Goal: Task Accomplishment & Management: Manage account settings

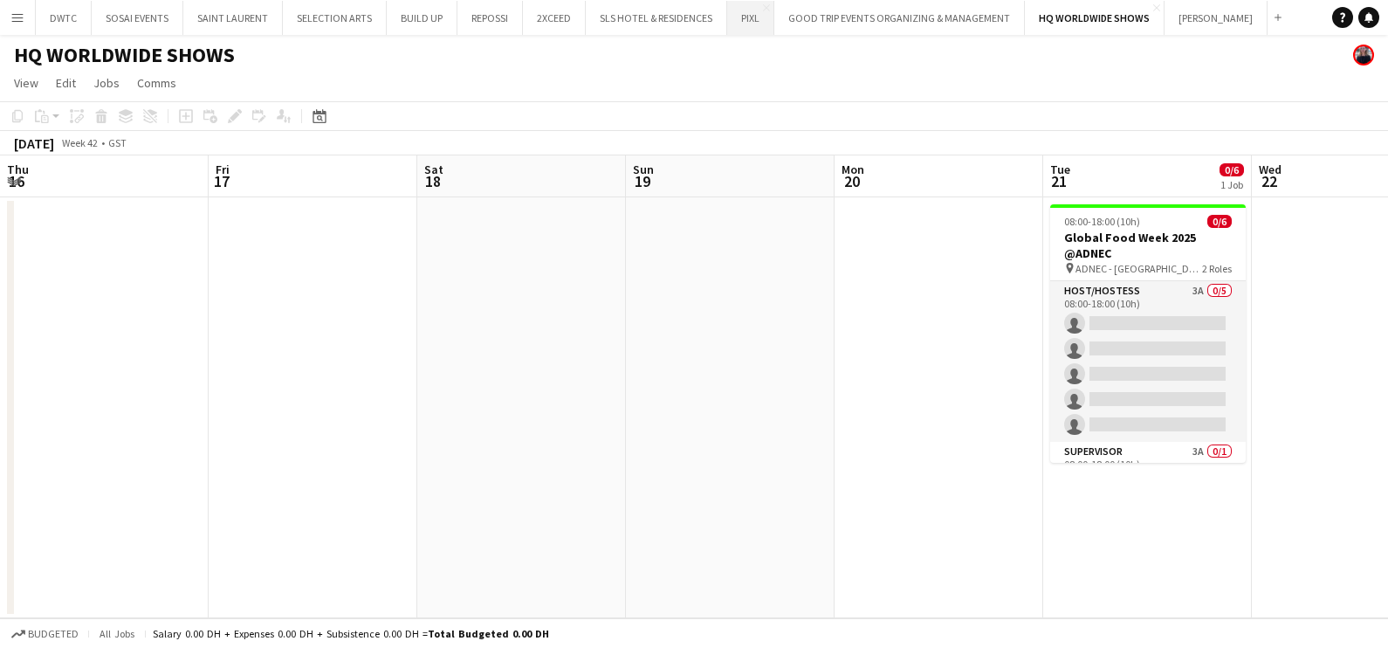
scroll to position [0, 537]
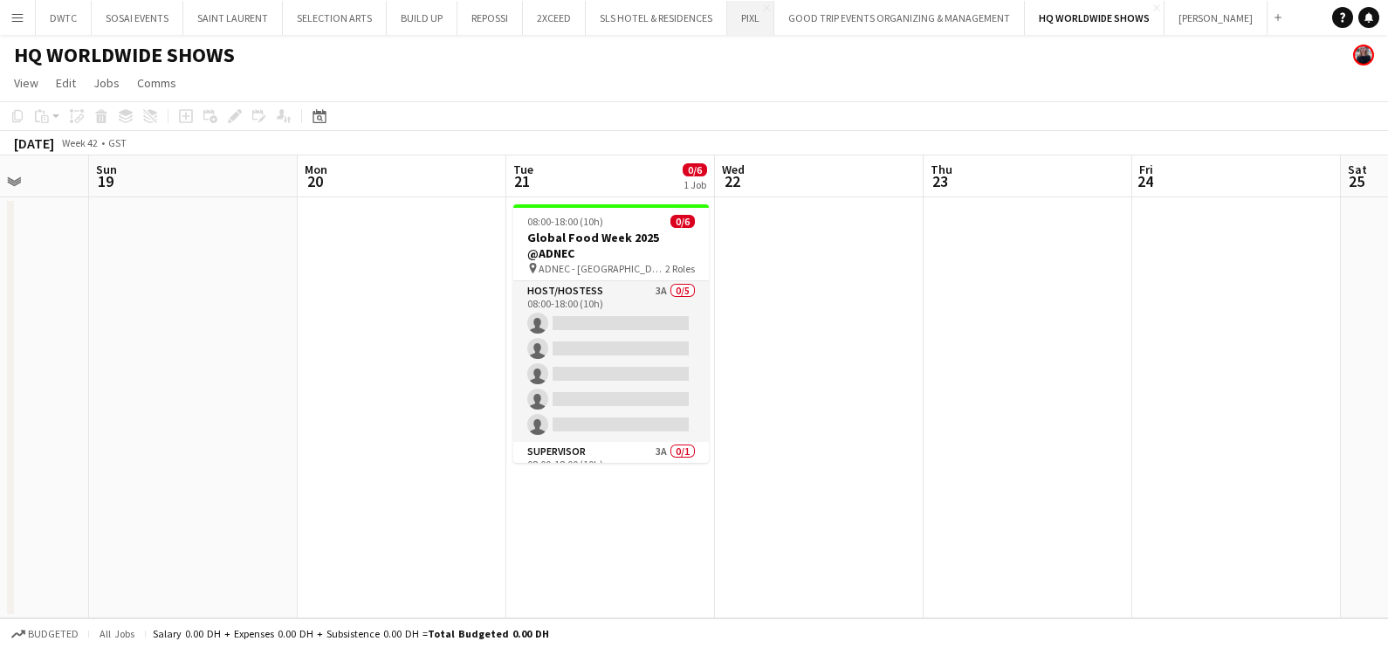
click at [750, 25] on button "PIXL Close" at bounding box center [750, 18] width 47 height 34
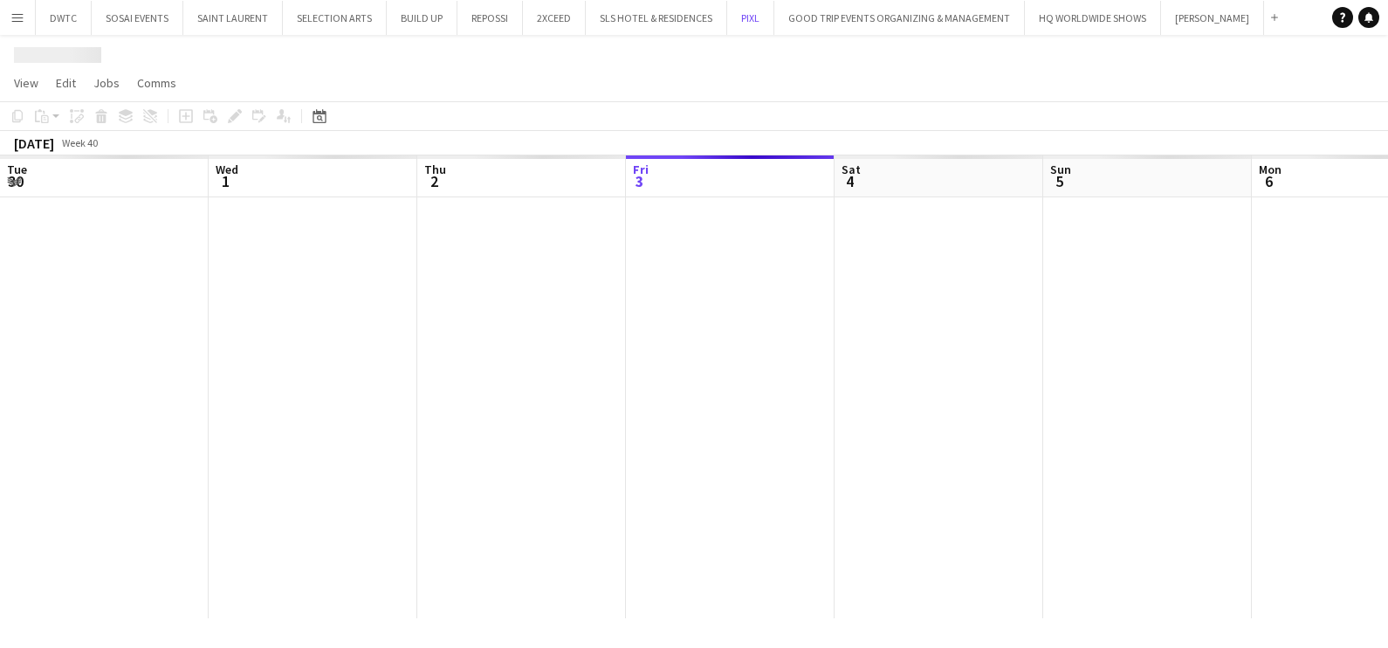
scroll to position [0, 417]
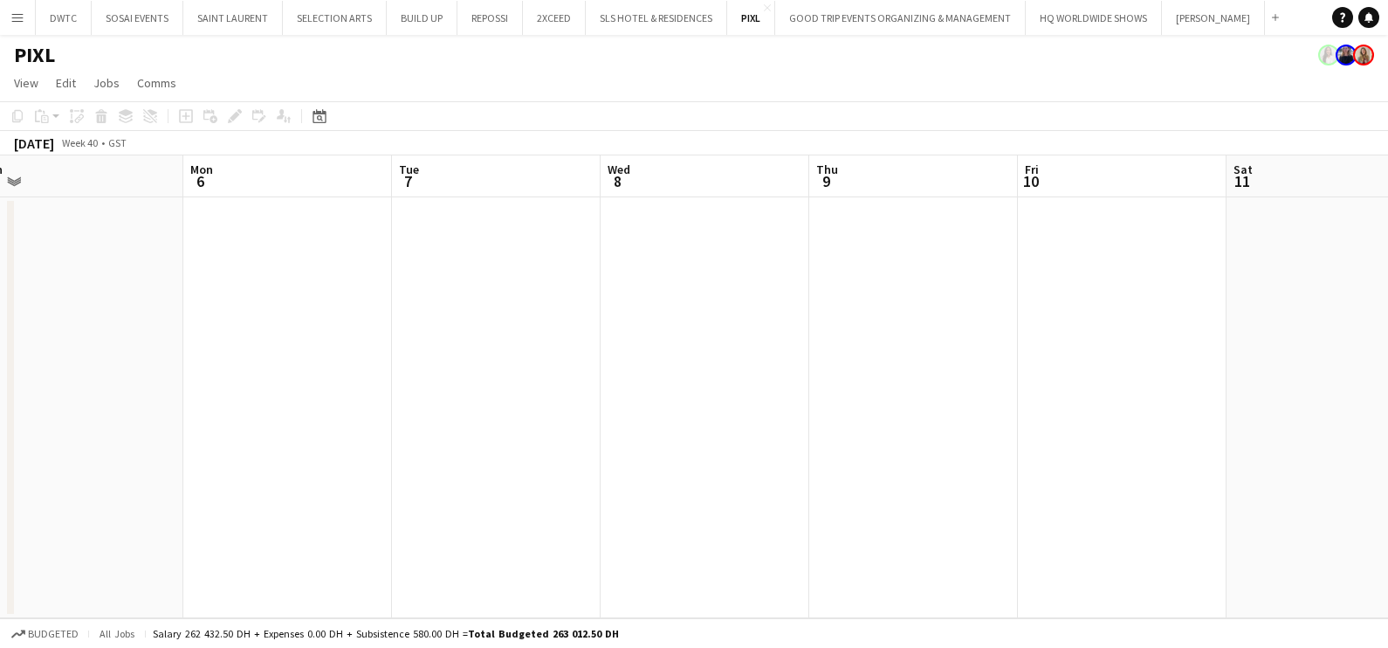
drag, startPoint x: 576, startPoint y: 494, endPoint x: 484, endPoint y: 496, distance: 91.7
click at [320, 540] on app-calendar-viewport "Thu 2 Fri 3 Sat 4 Sun 5 Mon 6 Tue 7 Wed 8 Thu 9 Fri 10 Sat 11 Sun 12 Mon 13" at bounding box center [694, 386] width 1388 height 463
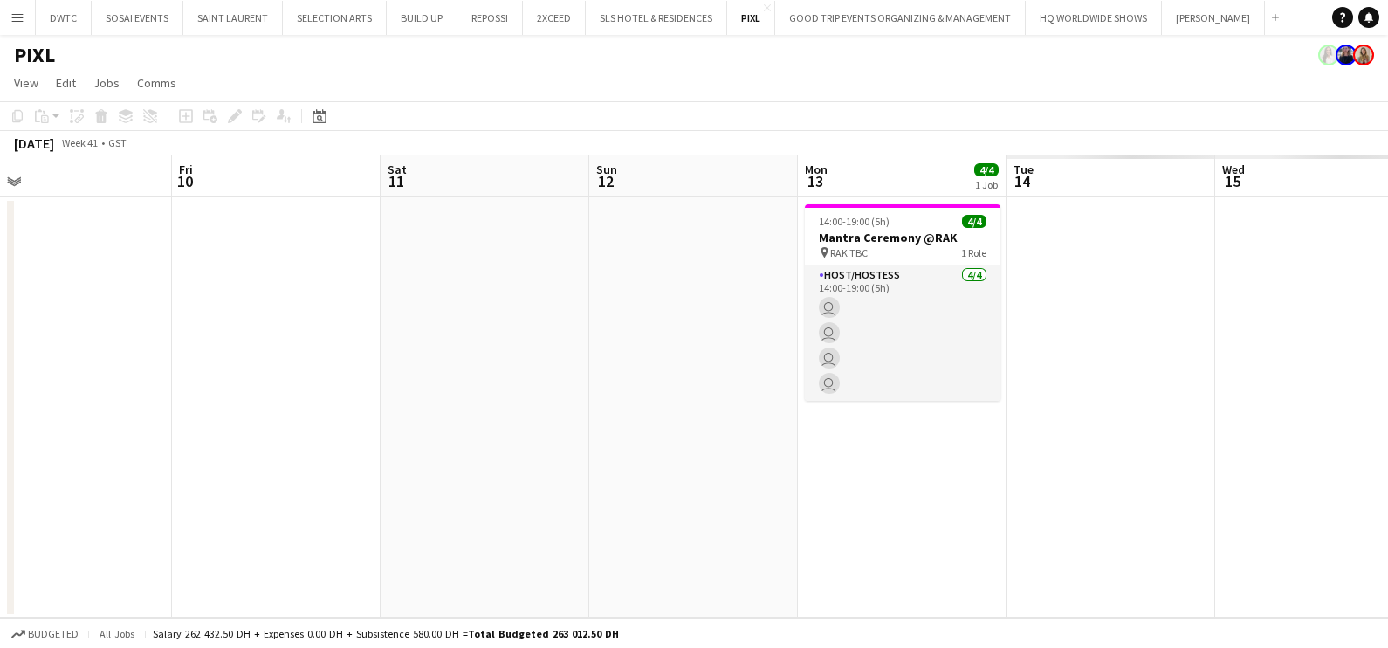
drag, startPoint x: 742, startPoint y: 447, endPoint x: 193, endPoint y: 493, distance: 550.9
click at [193, 493] on app-calendar-viewport "Mon 6 Tue 7 Wed 8 Thu 9 Fri 10 Sat 11 Sun 12 Mon 13 4/4 1 Job Tue 14 Wed 15 Thu…" at bounding box center [694, 386] width 1388 height 463
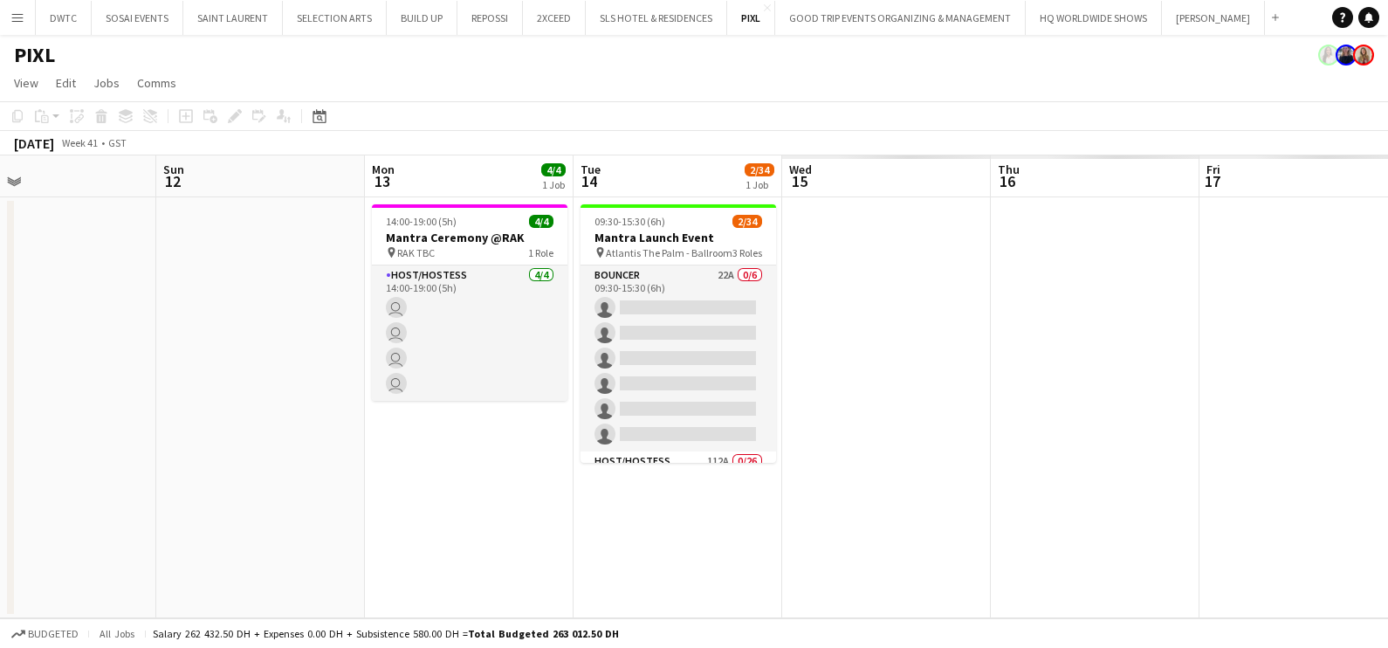
scroll to position [0, 702]
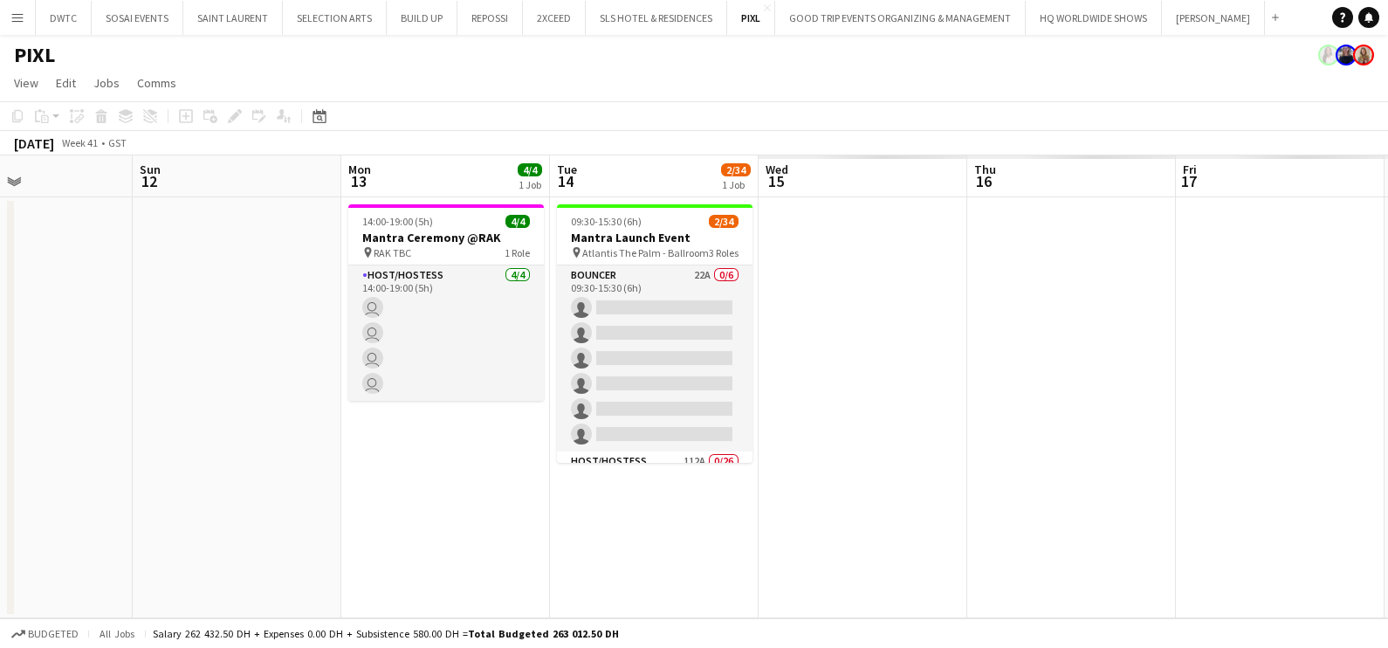
drag, startPoint x: 632, startPoint y: 436, endPoint x: 230, endPoint y: 522, distance: 411.3
click at [230, 522] on app-calendar-viewport "Wed 8 Thu 9 Fri 10 Sat 11 Sun 12 Mon 13 4/4 1 Job Tue 14 2/34 1 Job Wed 15 Thu …" at bounding box center [694, 386] width 1388 height 463
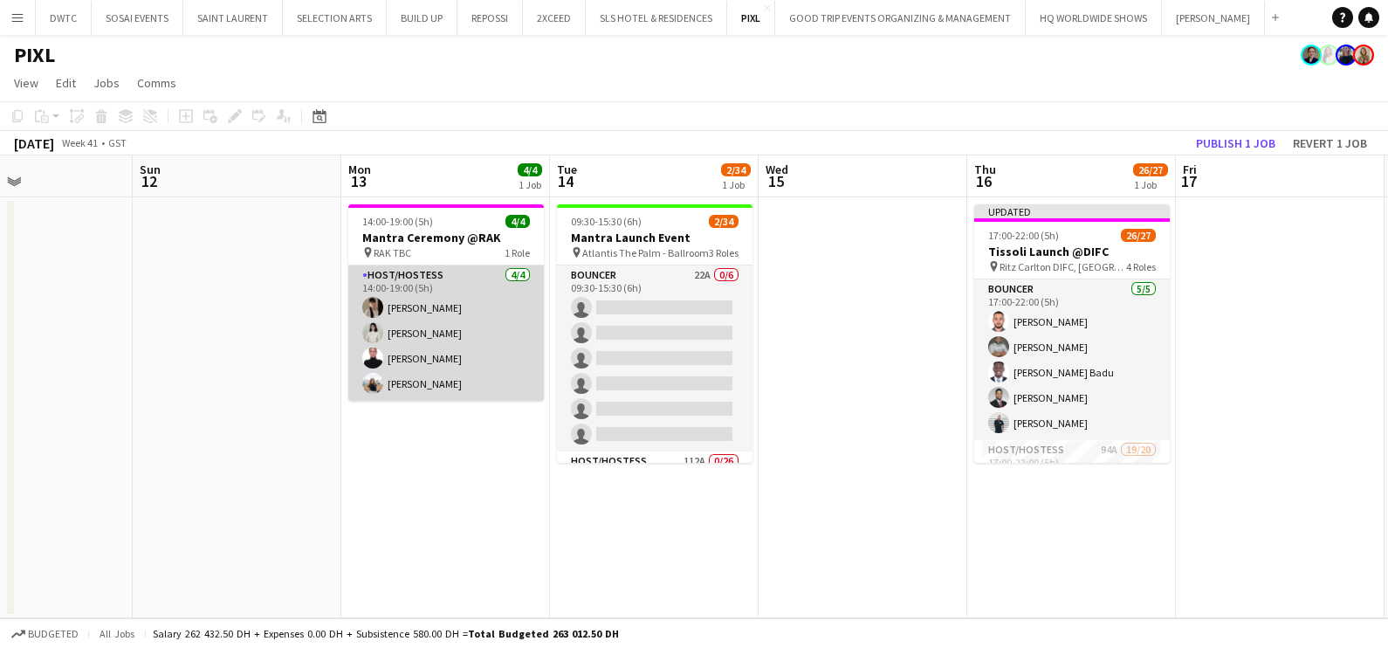
click at [488, 284] on app-card-role "Host/Hostess [DATE] 14:00-19:00 (5h) Dunia [PERSON_NAME] [PERSON_NAME] [PERSON_…" at bounding box center [446, 332] width 196 height 135
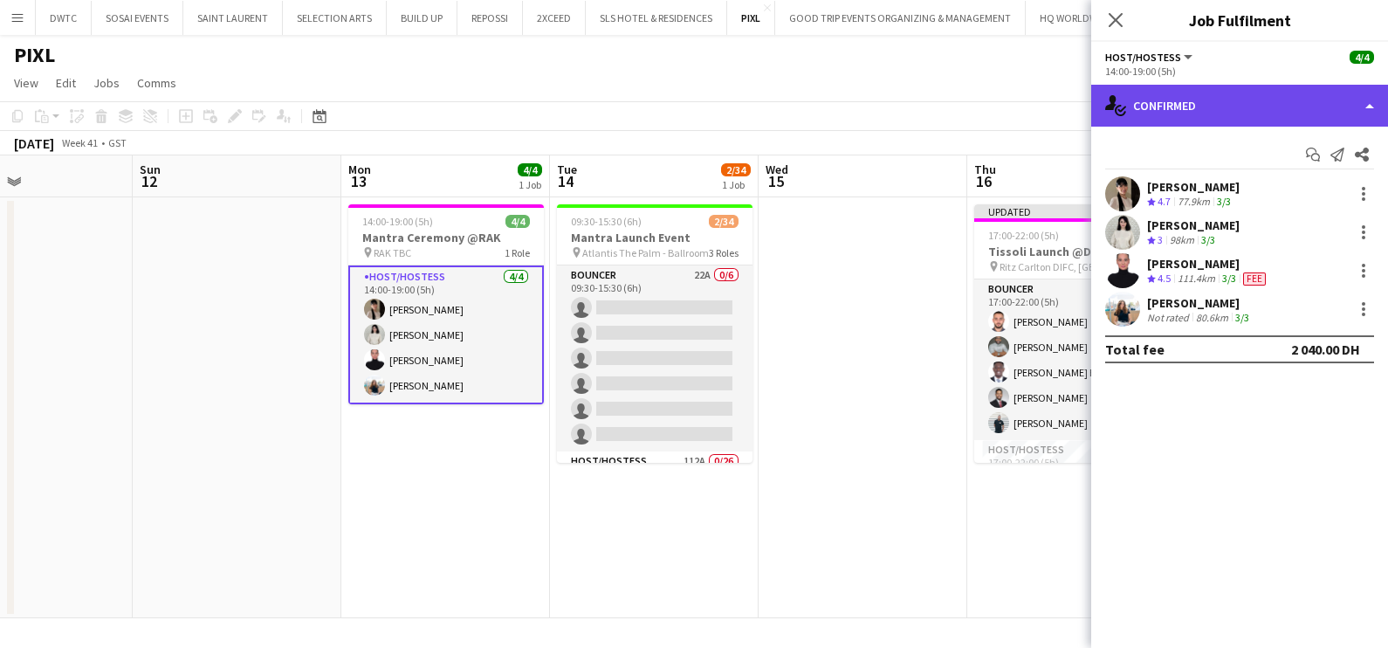
click at [1175, 105] on div "single-neutral-actions-check-2 Confirmed" at bounding box center [1239, 106] width 297 height 42
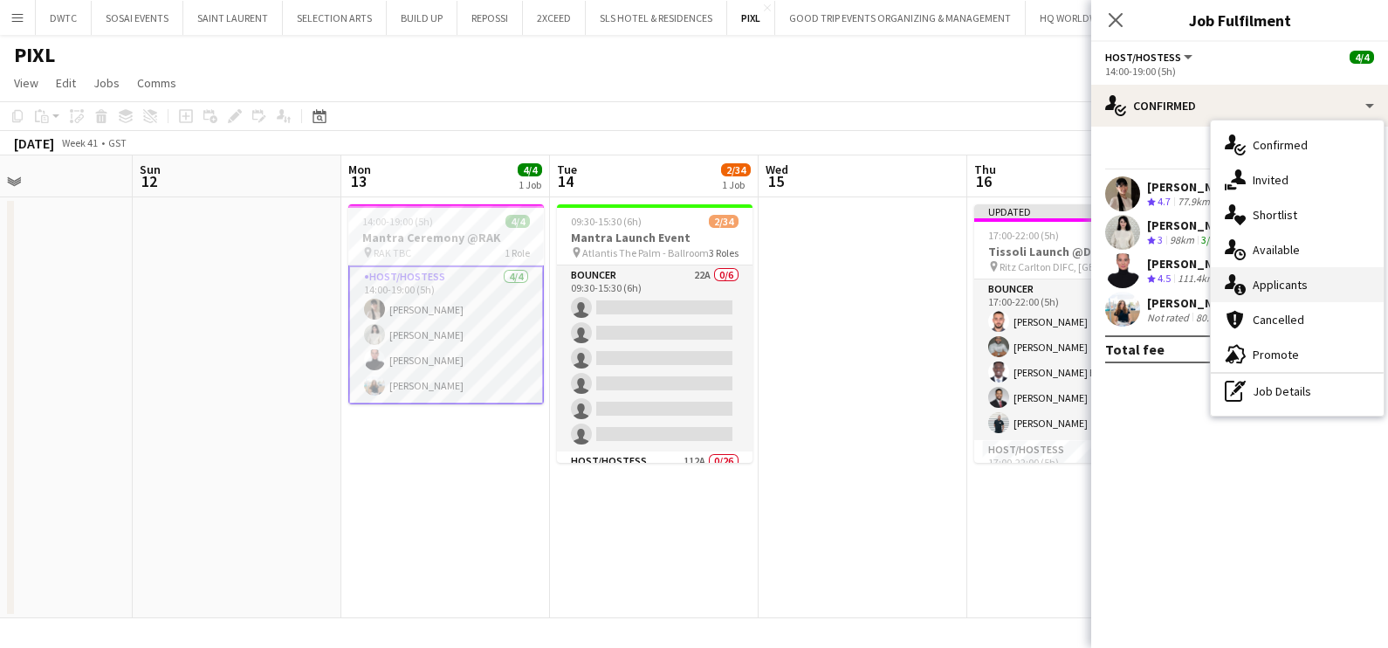
click at [1276, 287] on span "Applicants" at bounding box center [1279, 285] width 55 height 16
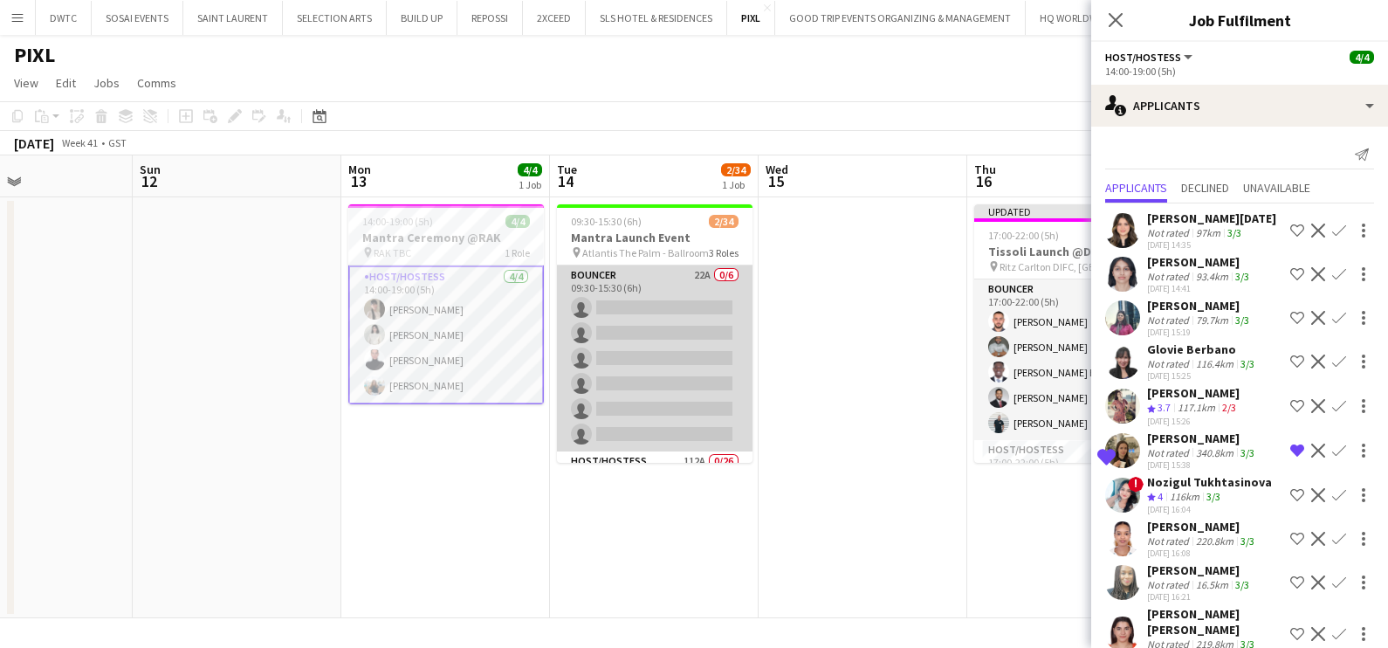
click at [676, 280] on app-card-role "Bouncer 22A 0/6 09:30-15:30 (6h) single-neutral-actions single-neutral-actions …" at bounding box center [655, 358] width 196 height 186
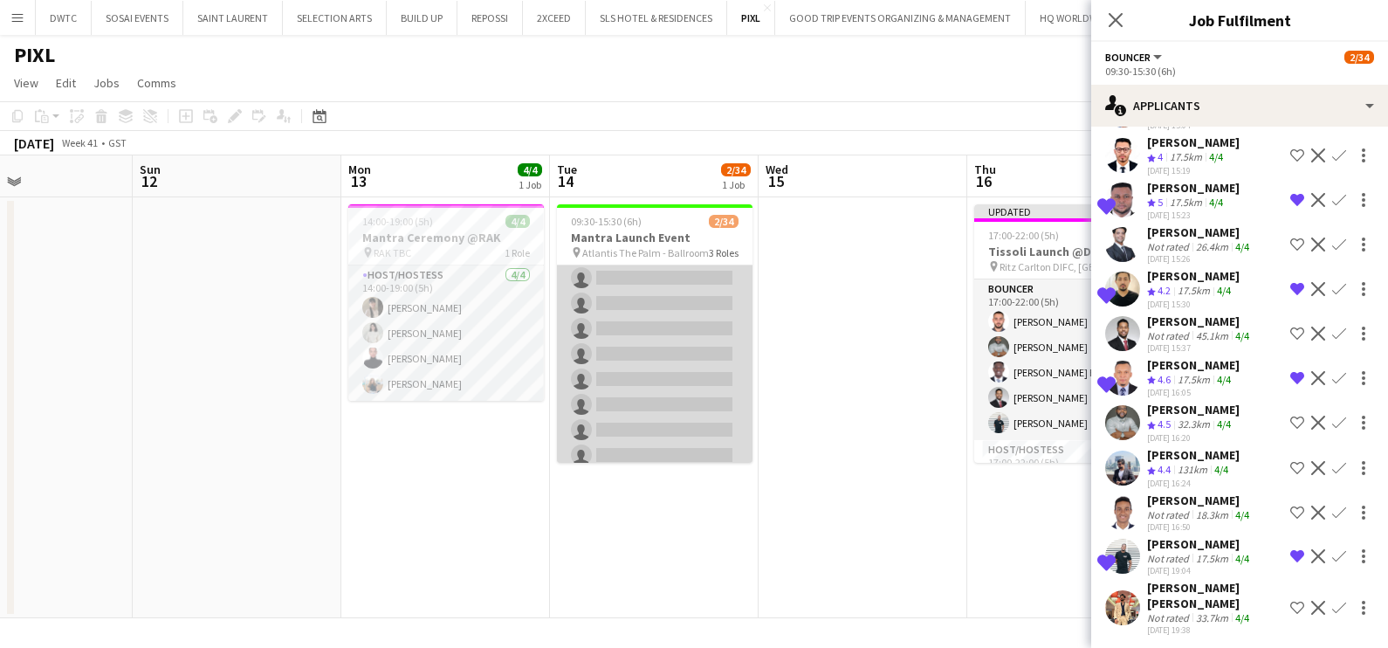
scroll to position [436, 0]
click at [663, 370] on app-card-role "Host/Hostess 112A 0/26 09:30-15:30 (6h) single-neutral-actions single-neutral-a…" at bounding box center [655, 365] width 196 height 692
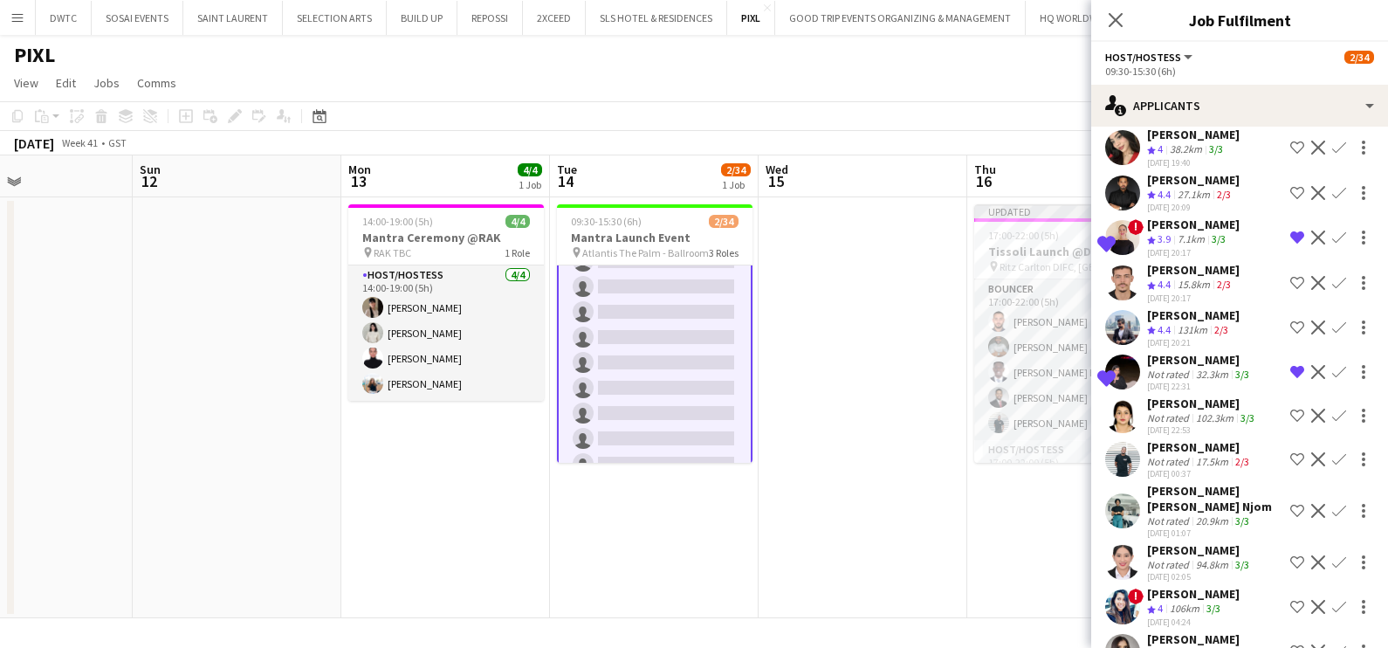
scroll to position [767, 0]
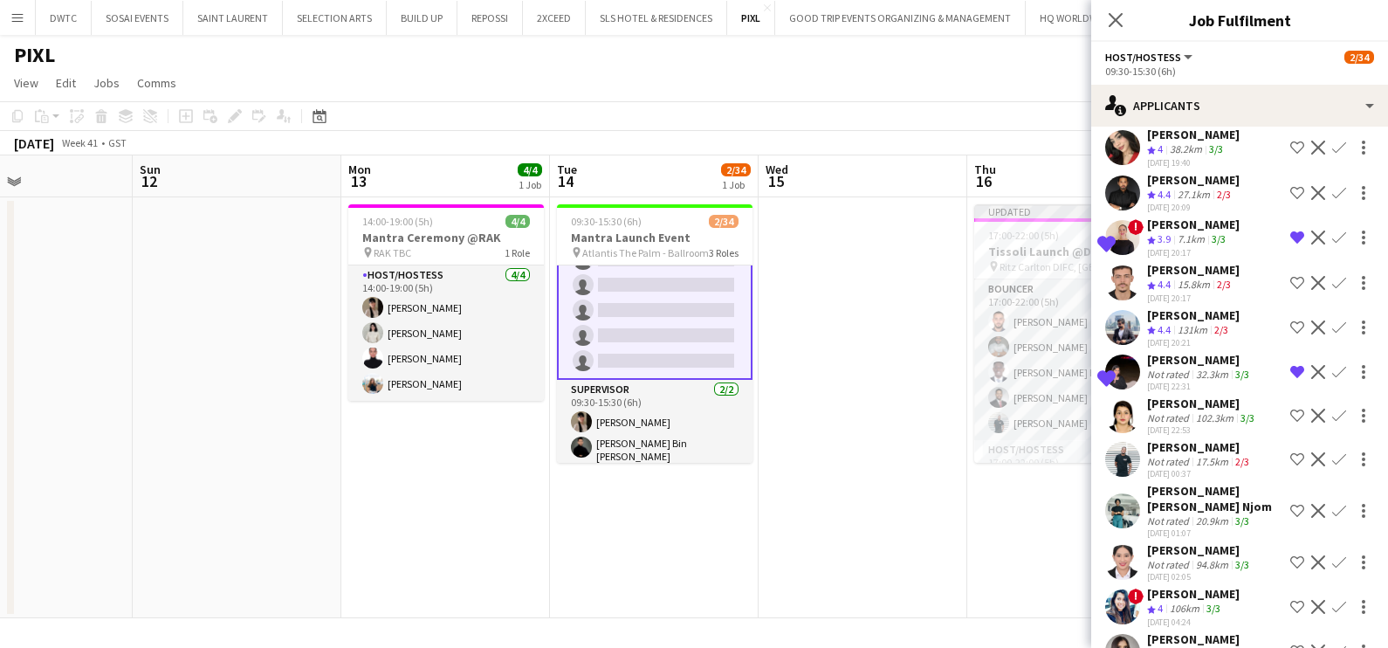
click at [873, 403] on app-date-cell at bounding box center [862, 407] width 209 height 421
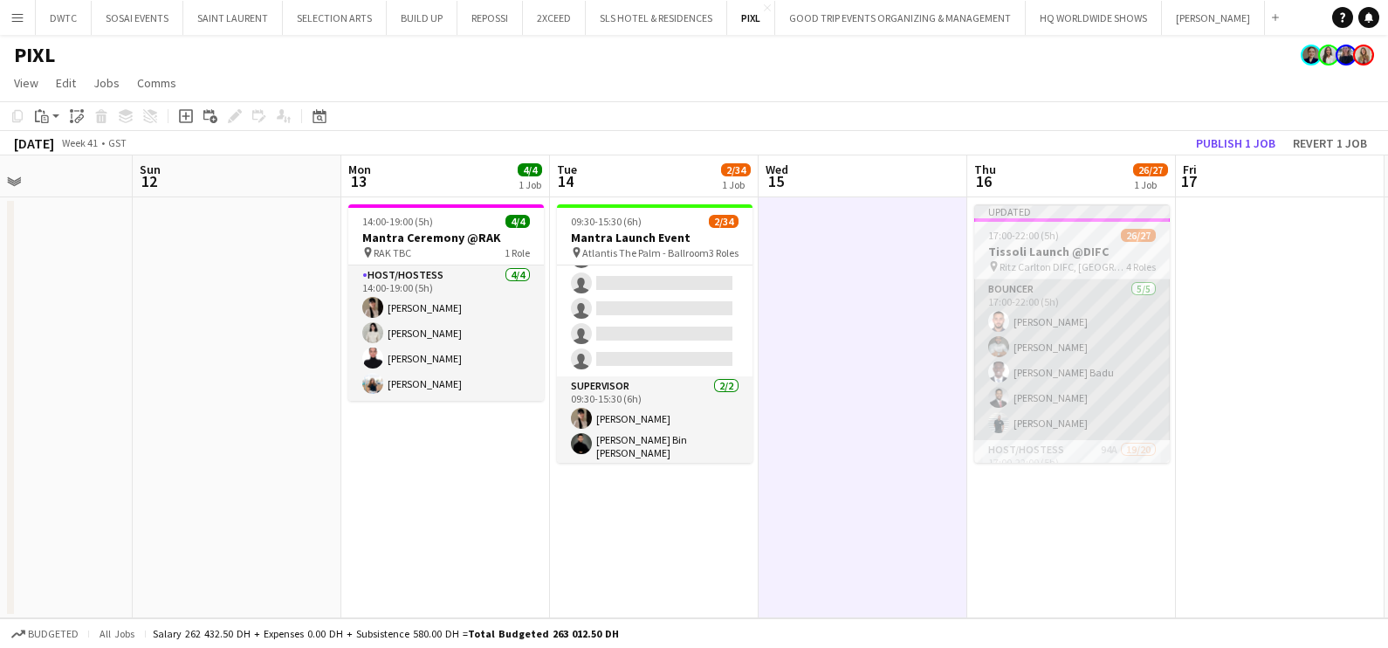
scroll to position [765, 0]
click at [1040, 365] on app-card-role "Bouncer [DATE] 17:00-22:00 (5h) [PERSON_NAME] [PERSON_NAME] [PERSON_NAME] Badu …" at bounding box center [1072, 359] width 196 height 161
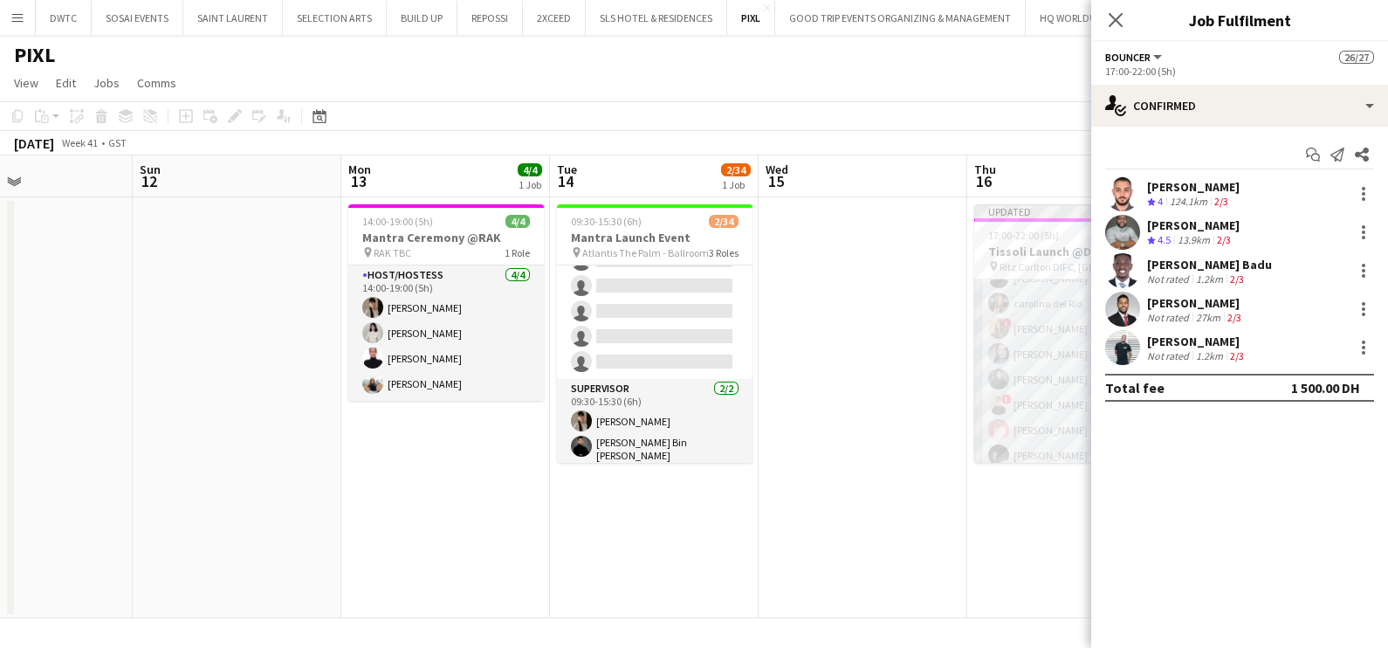
click at [1039, 369] on app-card-role "Host/Hostess 94A 19/20 17:00-22:00 (5h) [PERSON_NAME] [PERSON_NAME] ! [PERSON_N…" at bounding box center [1072, 278] width 196 height 540
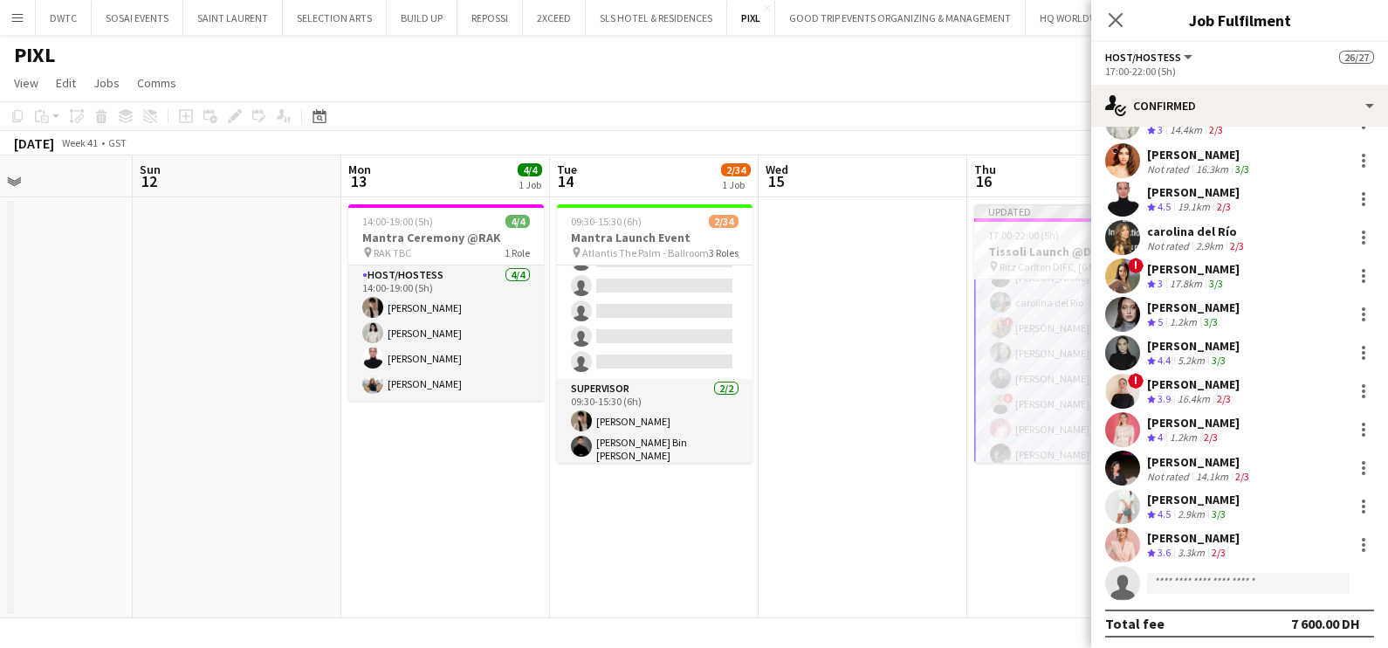
scroll to position [343, 0]
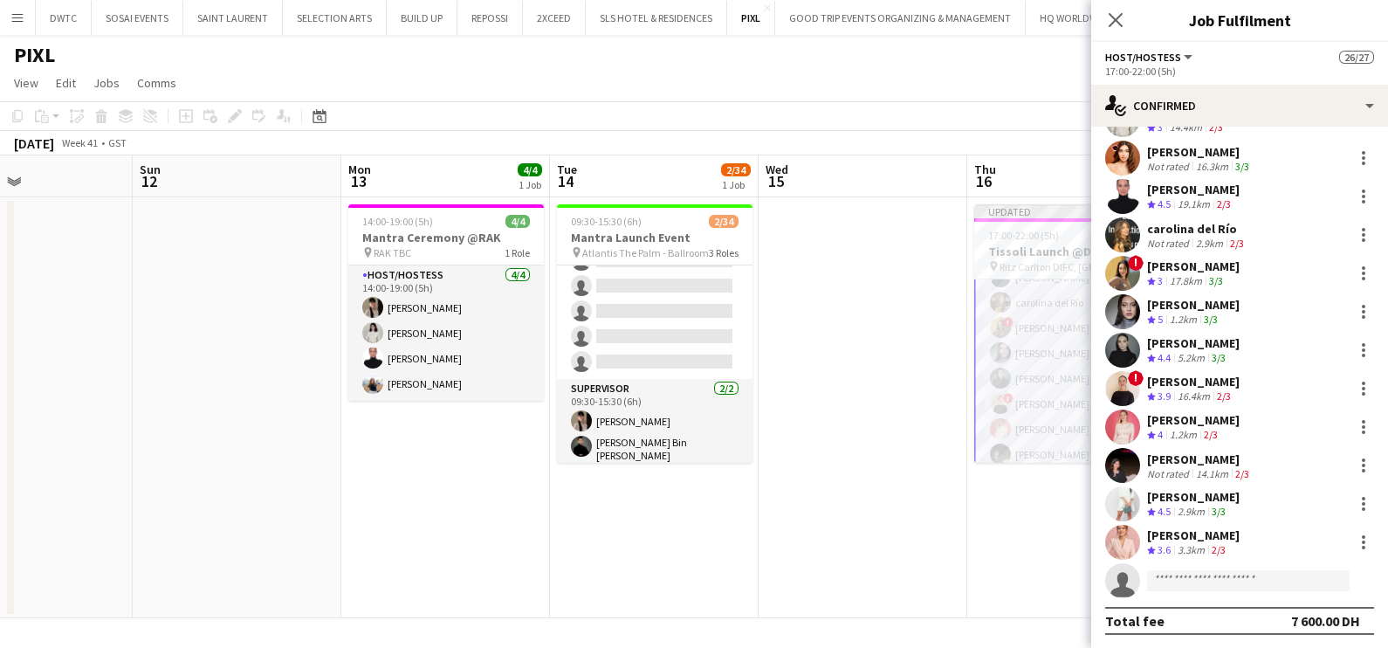
click at [1161, 499] on div "[PERSON_NAME]" at bounding box center [1193, 497] width 93 height 16
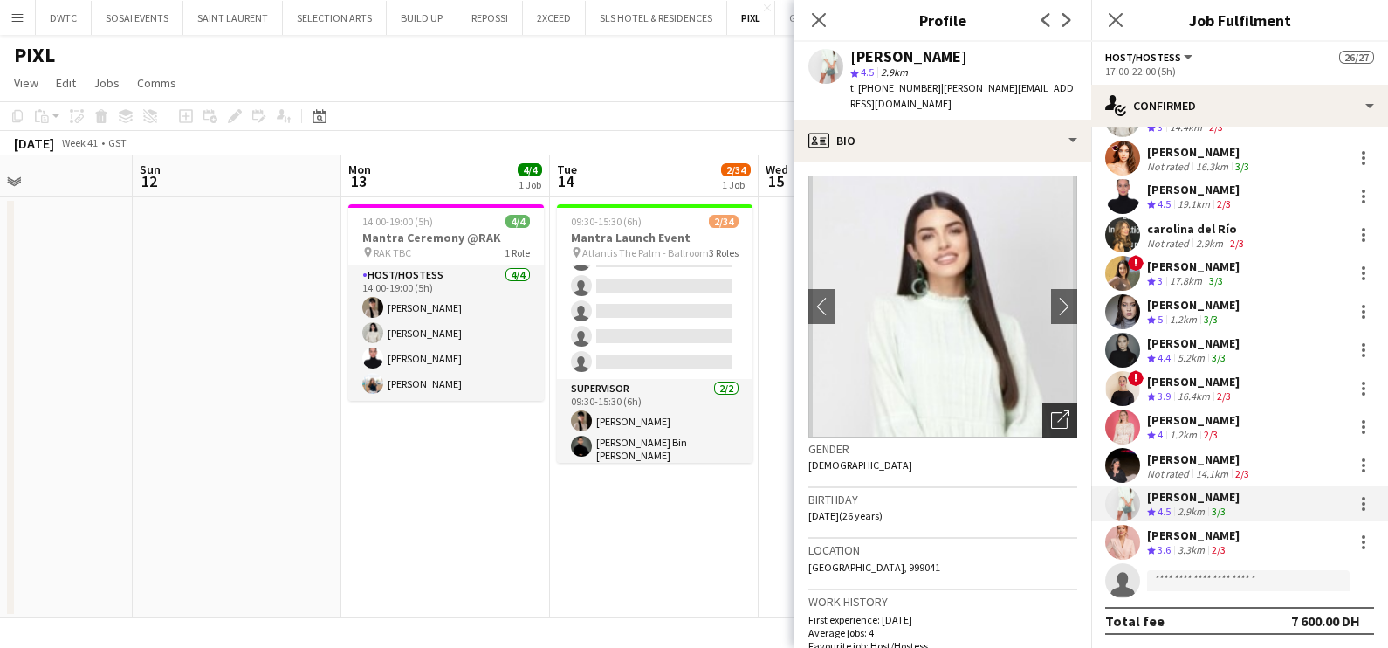
click at [1051, 410] on icon "Open photos pop-in" at bounding box center [1060, 419] width 18 height 18
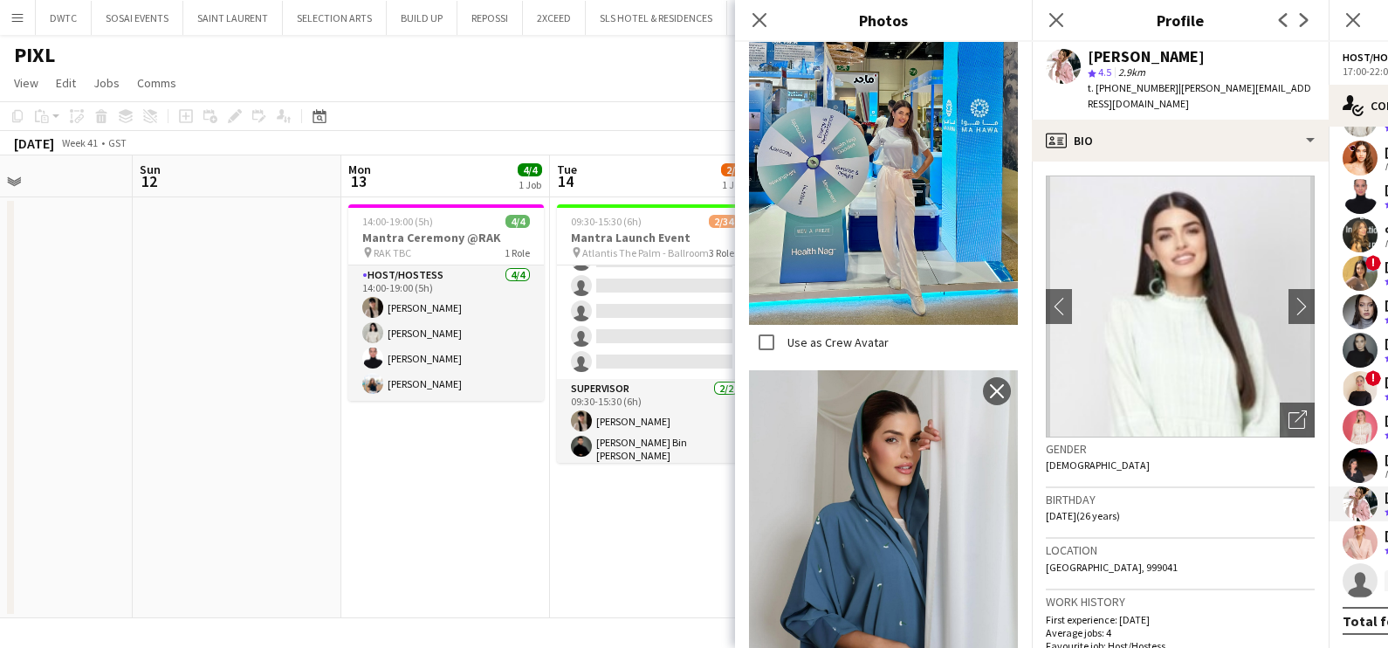
scroll to position [0, 0]
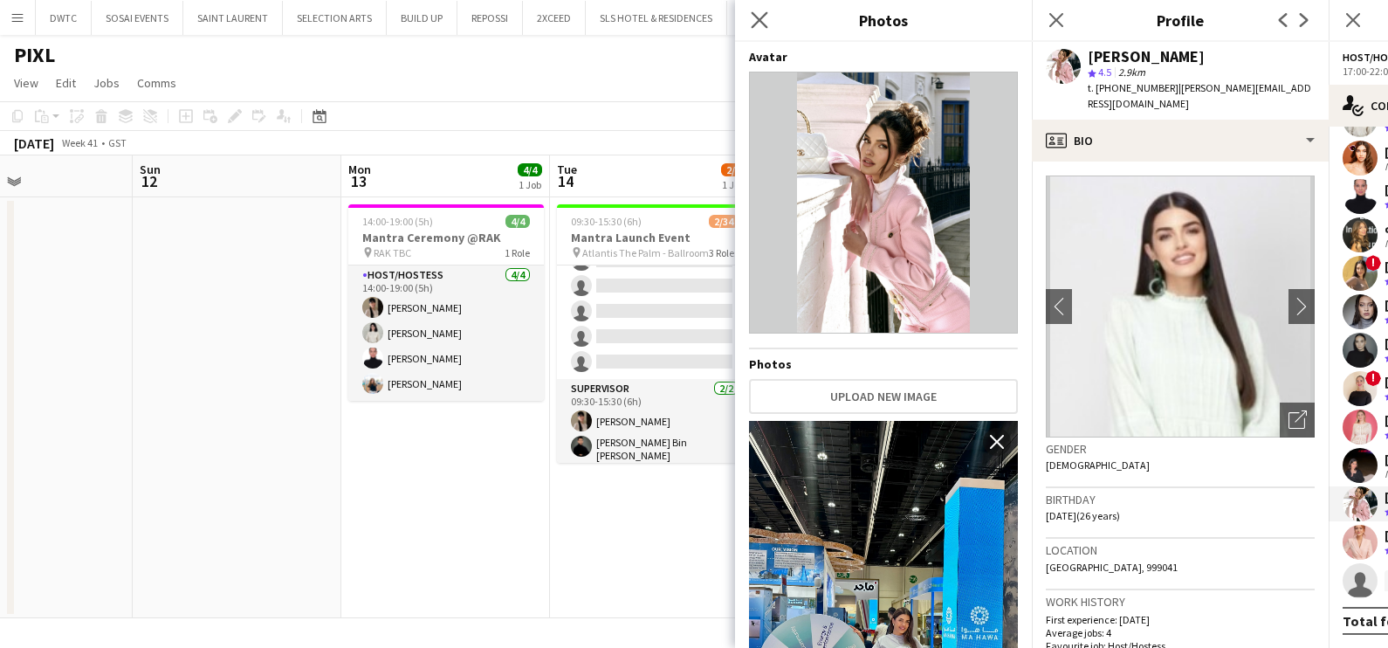
click at [758, 31] on app-icon "Close pop-in" at bounding box center [759, 20] width 25 height 25
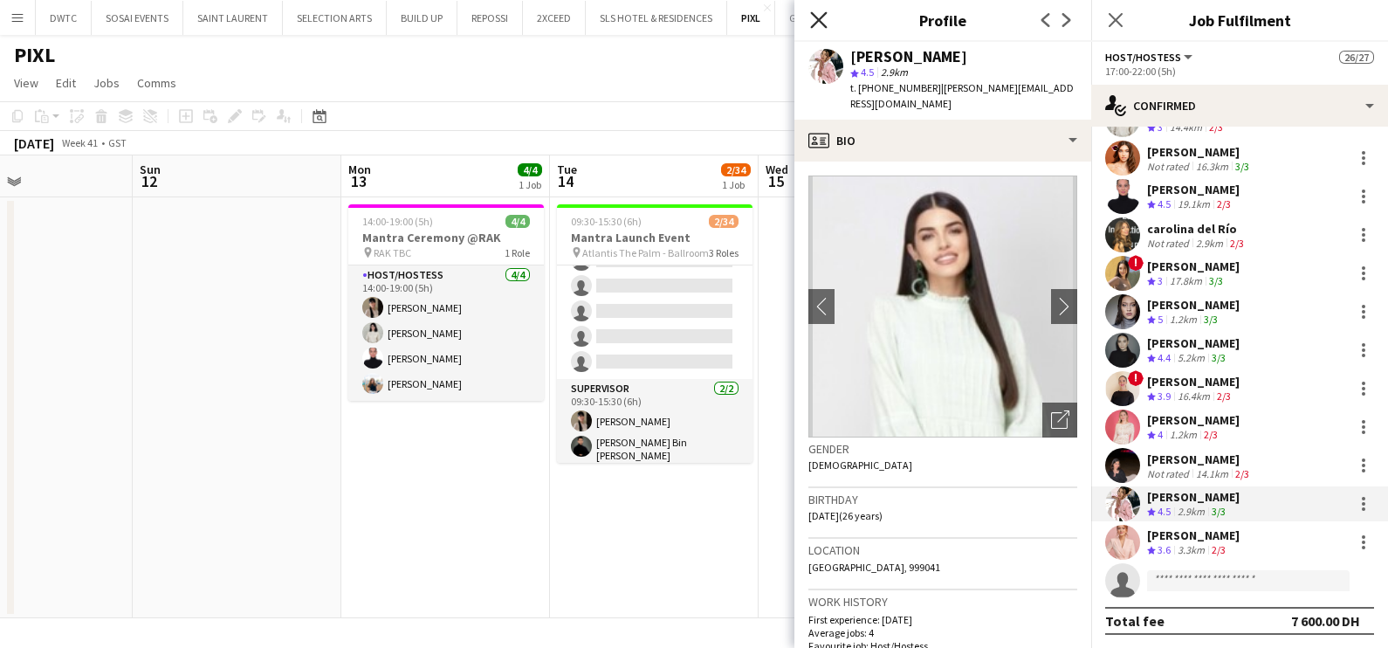
click at [824, 19] on icon "Close pop-in" at bounding box center [818, 19] width 17 height 17
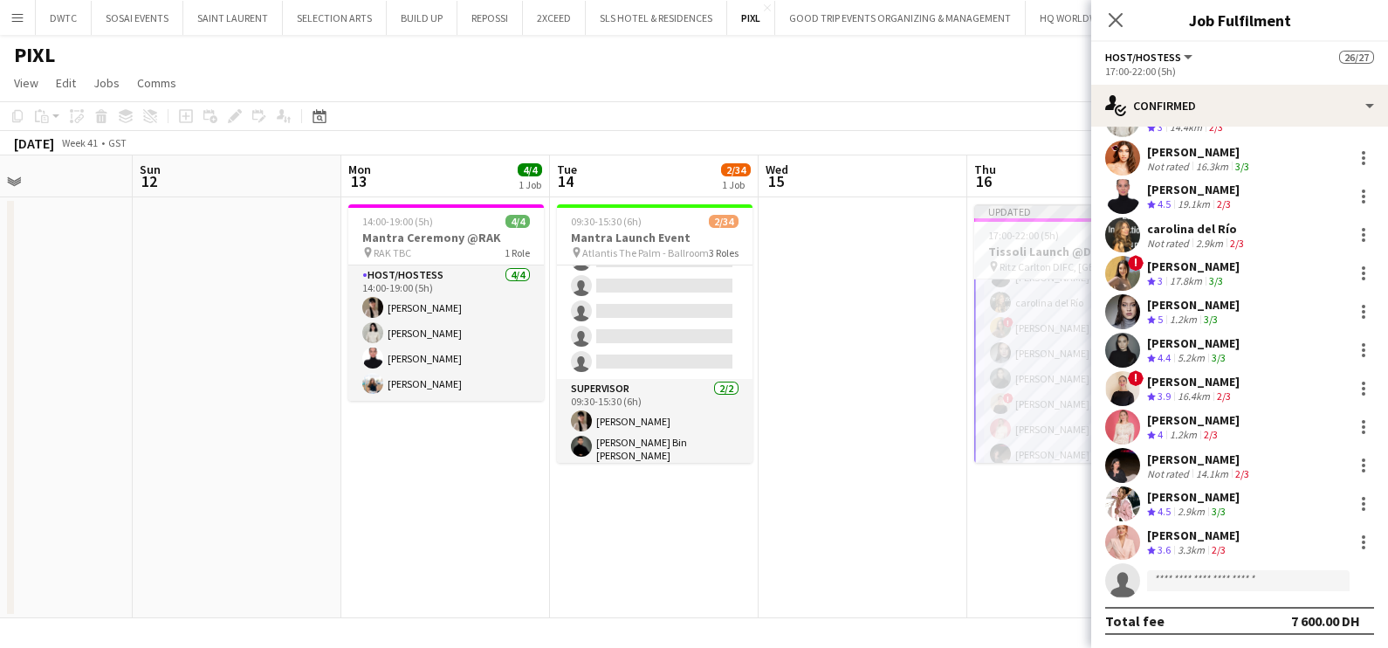
click at [820, 282] on app-date-cell at bounding box center [862, 407] width 209 height 421
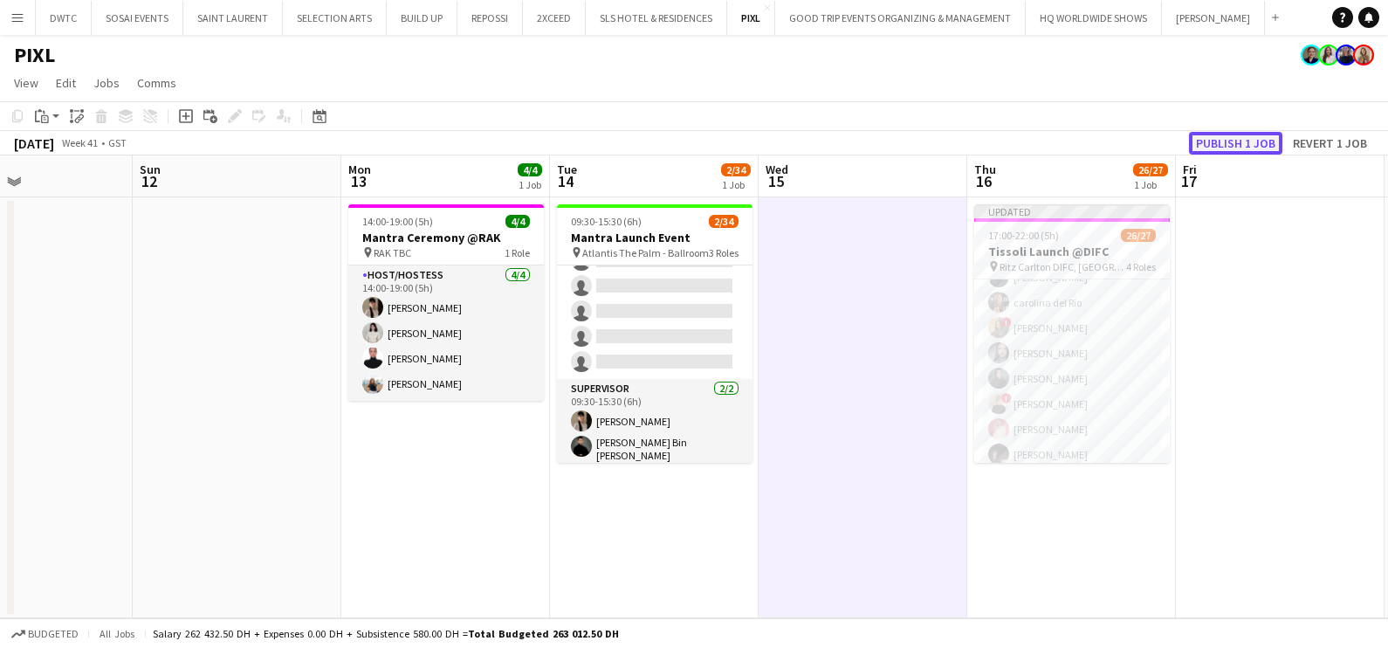
click at [1239, 134] on button "Publish 1 job" at bounding box center [1235, 143] width 93 height 23
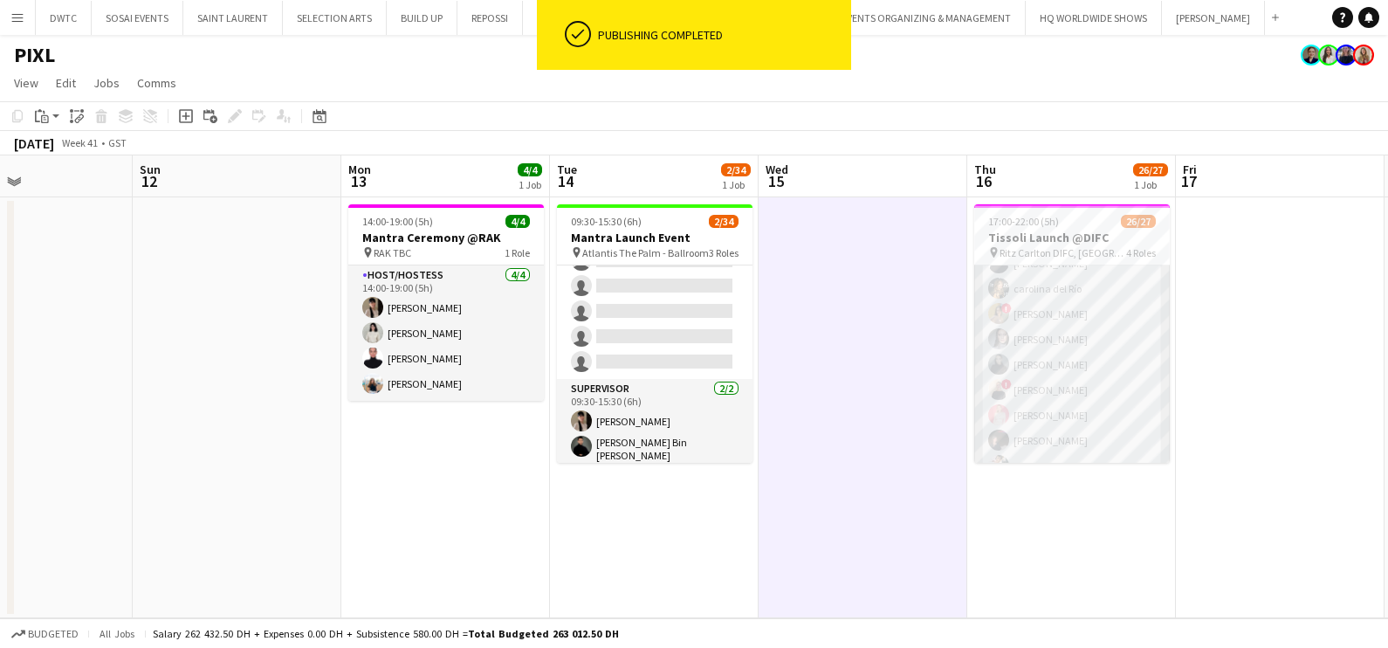
click at [1056, 367] on app-card-role "Host/Hostess 94A 19/20 17:00-22:00 (5h) [PERSON_NAME] [PERSON_NAME] ! [PERSON_N…" at bounding box center [1072, 263] width 196 height 540
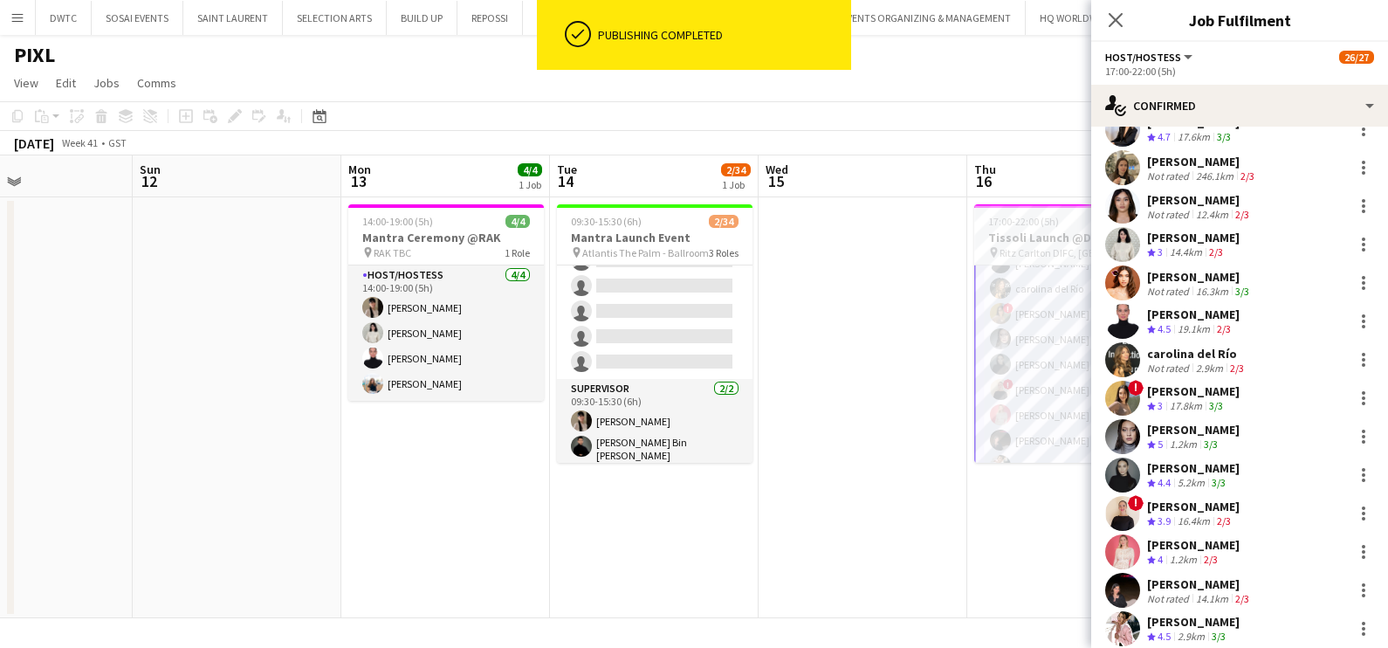
scroll to position [343, 0]
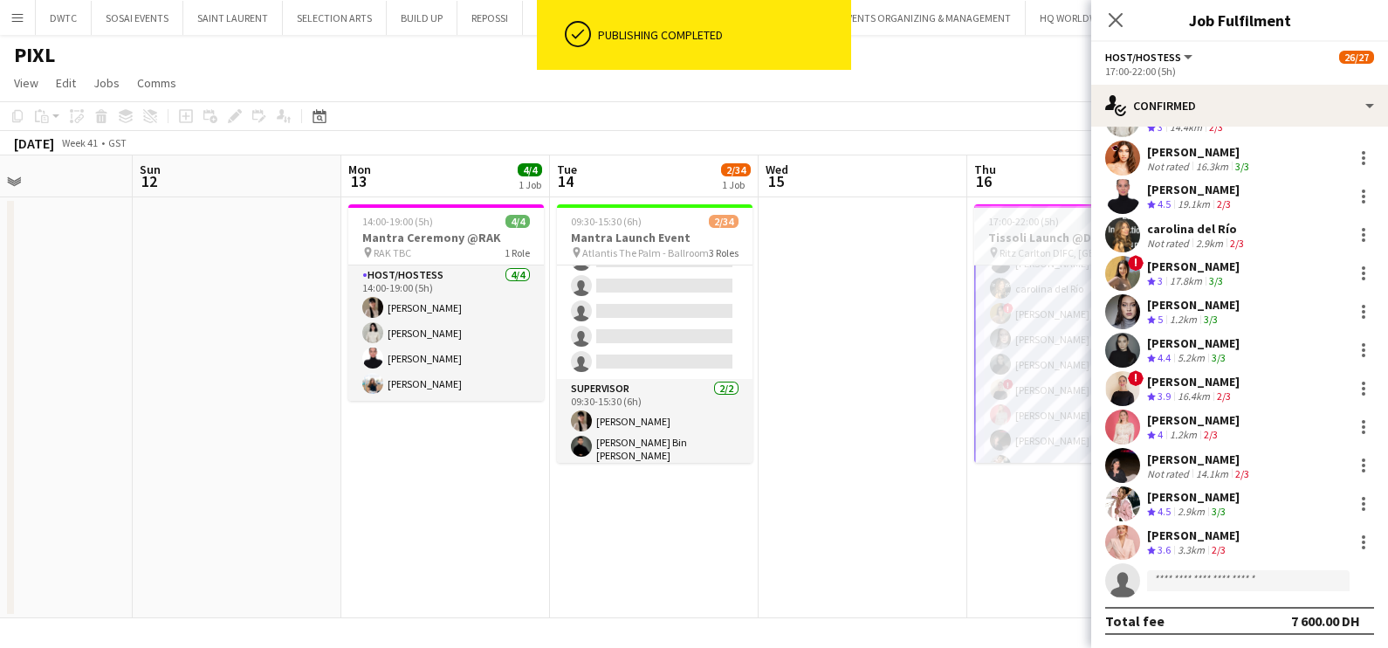
click at [1176, 511] on div "2.9km" at bounding box center [1191, 511] width 34 height 15
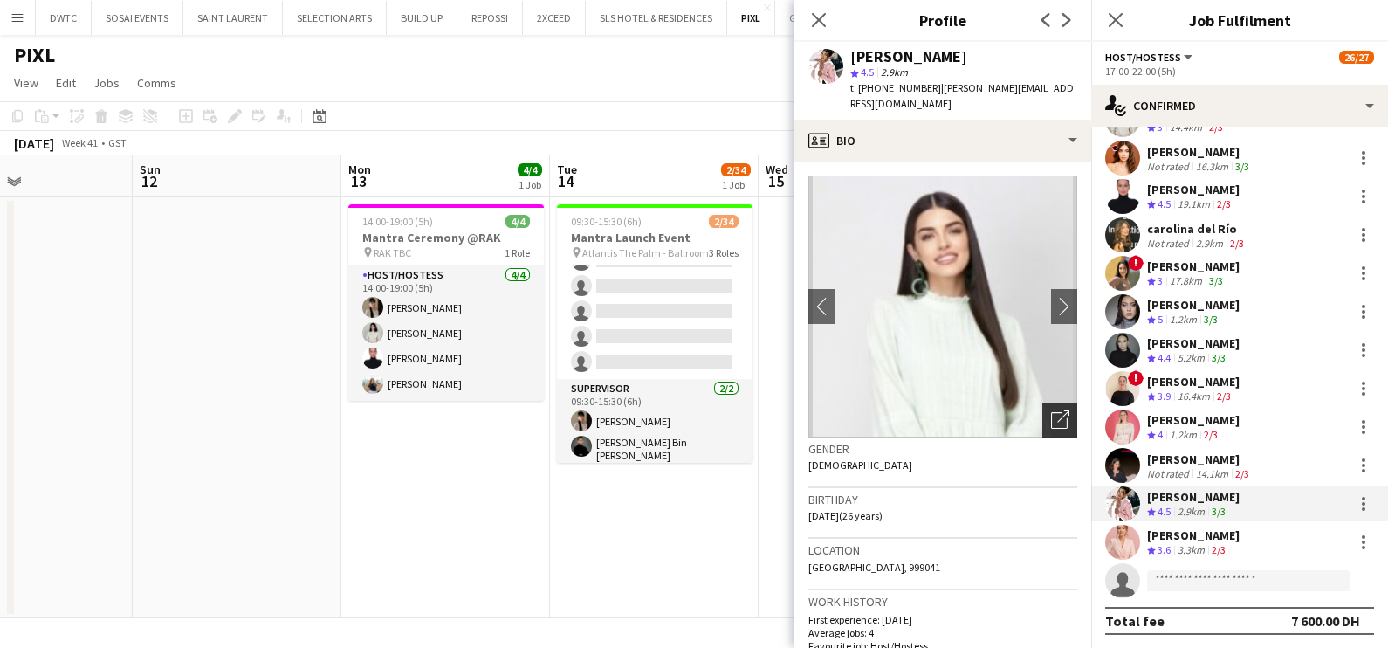
click at [1051, 410] on icon "Open photos pop-in" at bounding box center [1060, 419] width 18 height 18
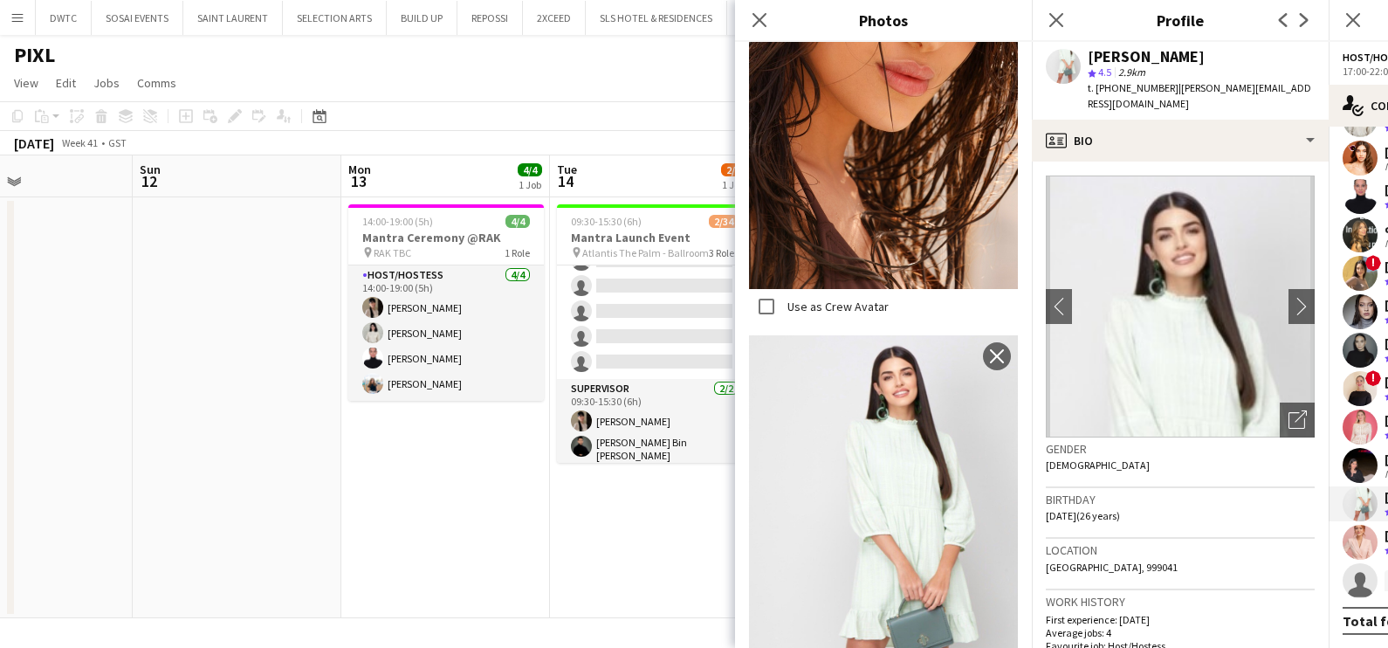
scroll to position [3770, 0]
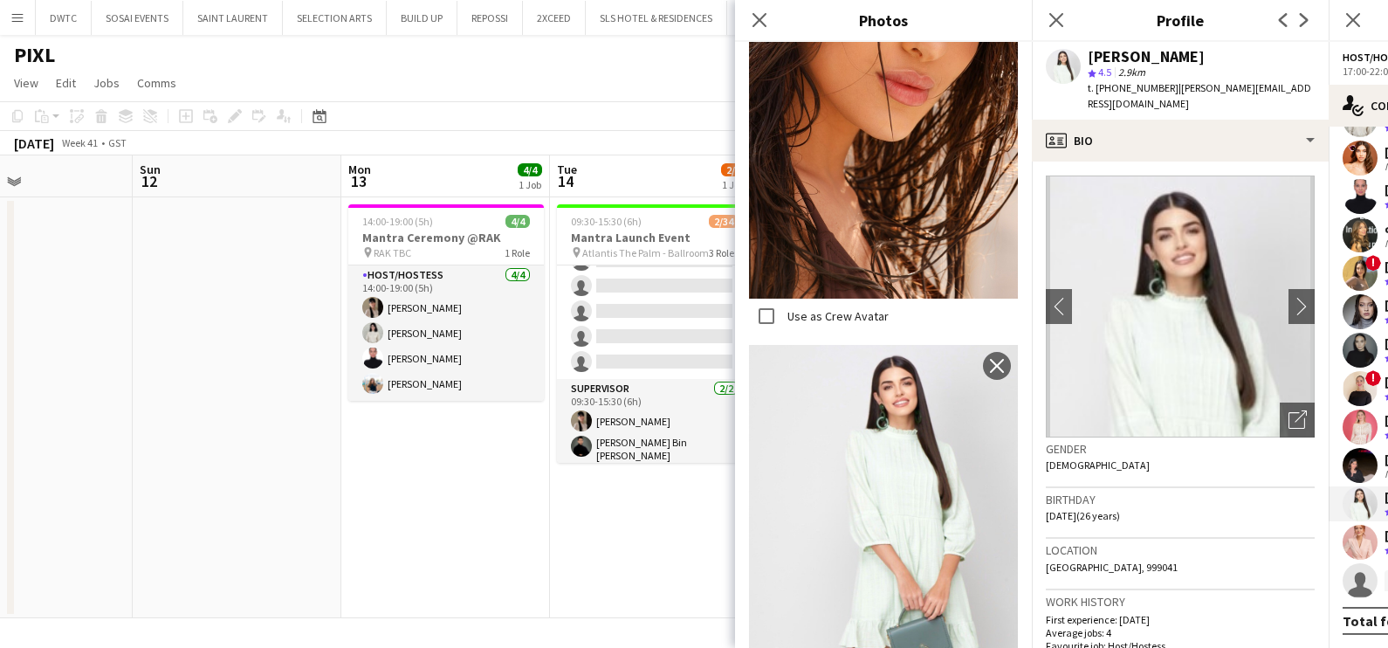
click at [641, 578] on app-date-cell "09:30-15:30 (6h) 2/34 Mantra Launch Event pin Atlantis The Palm - Ballroom 3 Ro…" at bounding box center [654, 407] width 209 height 421
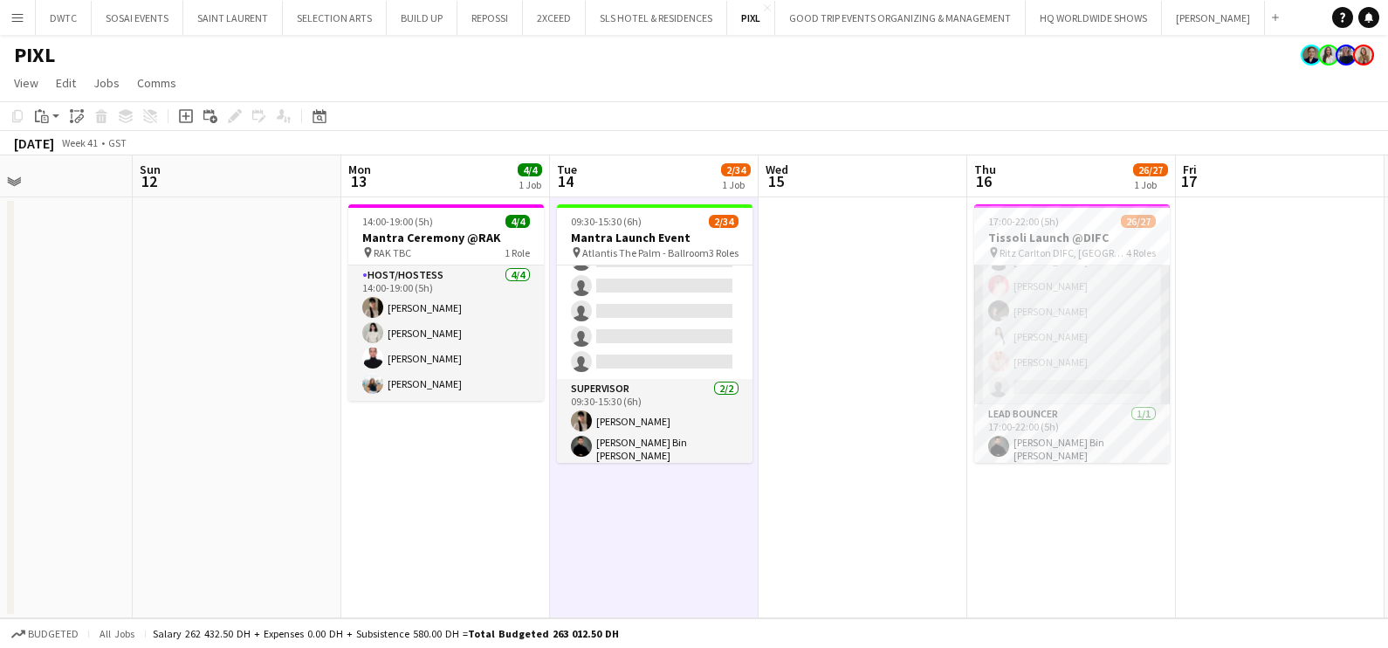
scroll to position [622, 0]
click at [1237, 369] on app-date-cell at bounding box center [1280, 407] width 209 height 421
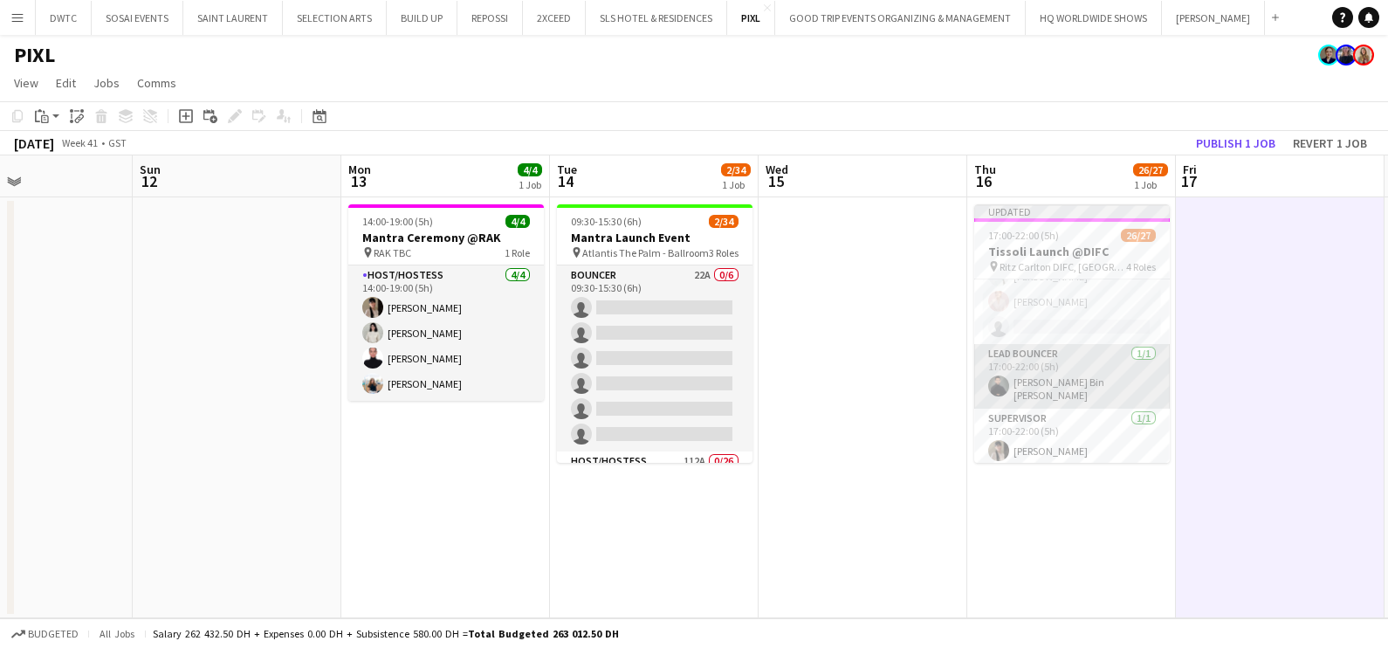
scroll to position [527, 0]
click at [1029, 327] on app-card-role "Host/Hostess 93A 19/20 17:00-22:00 (5h) [PERSON_NAME] [PERSON_NAME] ! [PERSON_N…" at bounding box center [1072, 183] width 196 height 540
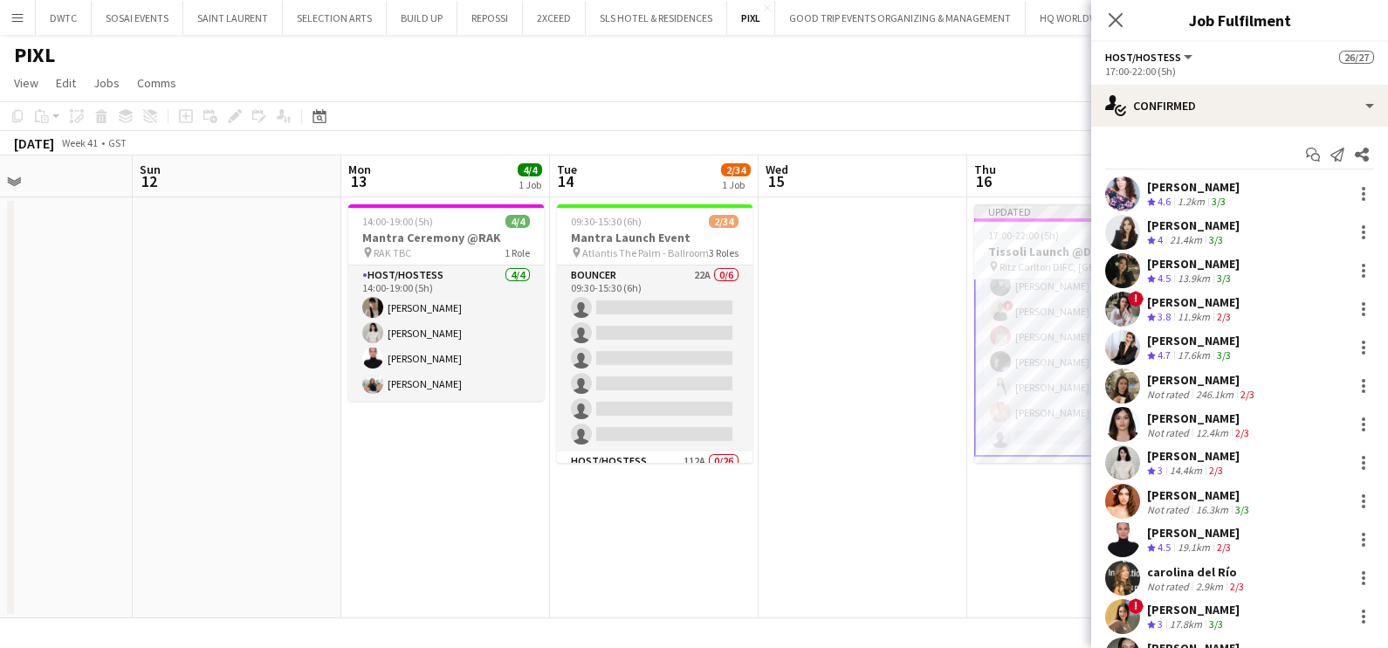
scroll to position [528, 0]
click at [839, 408] on app-date-cell at bounding box center [862, 407] width 209 height 421
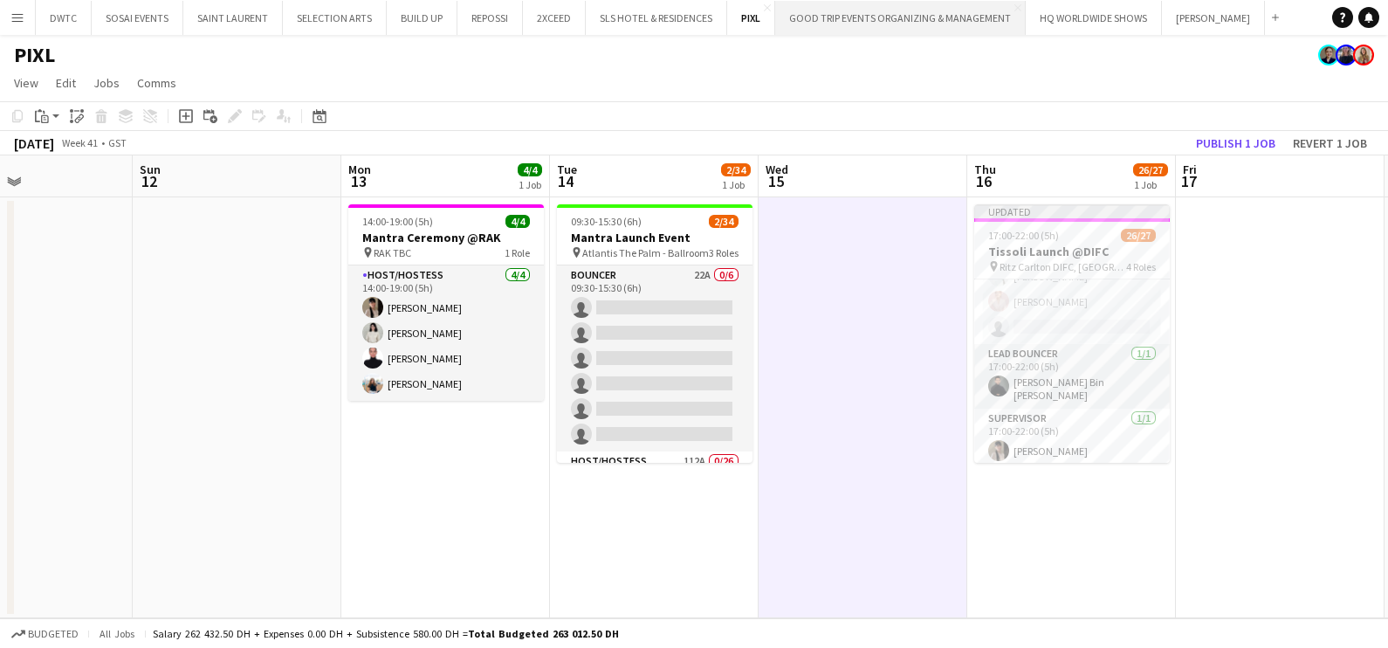
click at [829, 22] on button "GOOD TRIP EVENTS ORGANIZING & MANAGEMENT Close" at bounding box center [900, 18] width 250 height 34
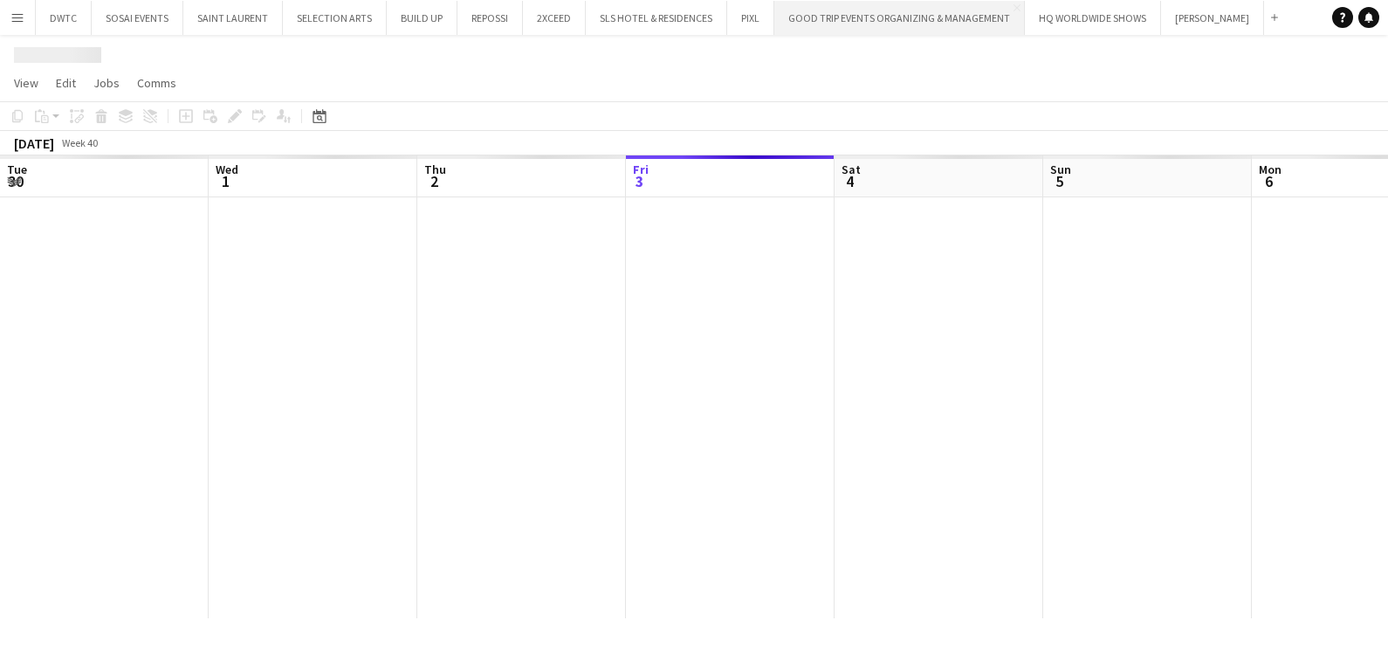
scroll to position [0, 417]
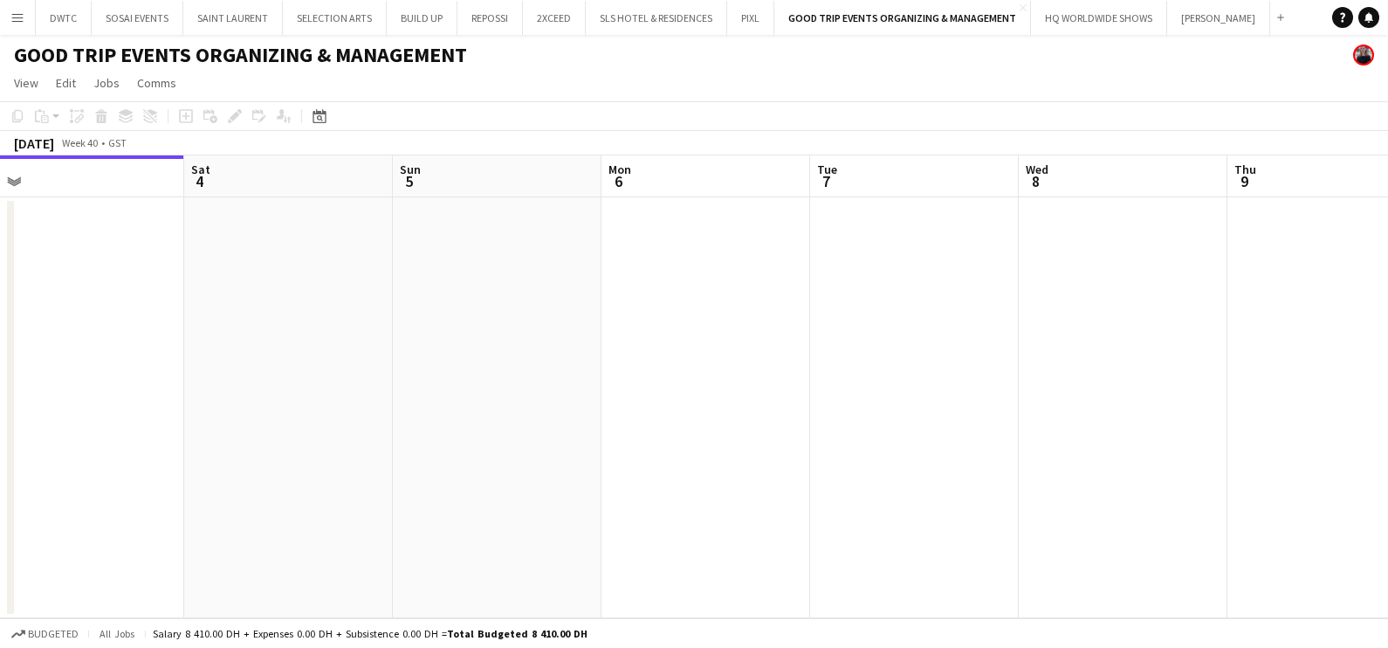
drag, startPoint x: 768, startPoint y: 369, endPoint x: 251, endPoint y: 380, distance: 516.8
click at [251, 380] on app-calendar-viewport "Tue 30 Wed 1 Thu 2 Fri 3 Sat 4 Sun 5 Mon 6 Tue 7 Wed 8 Thu 9 Fri 10 Sat 11" at bounding box center [694, 386] width 1388 height 463
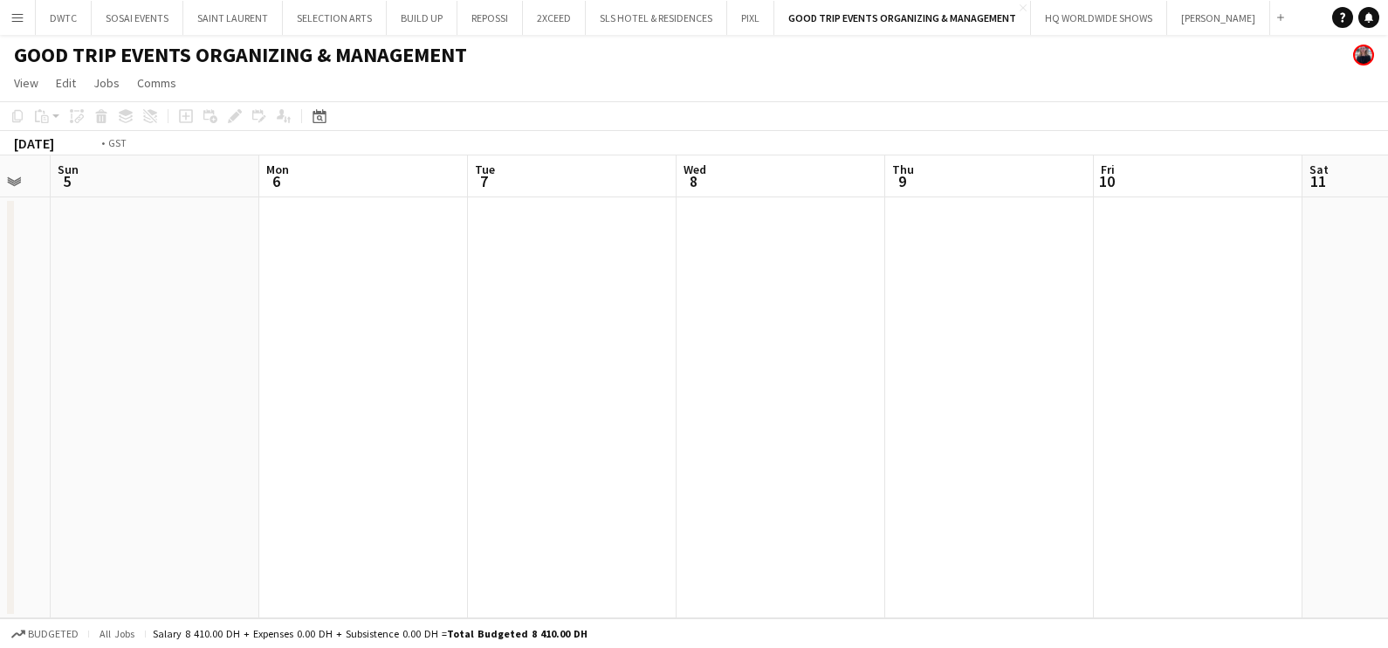
drag, startPoint x: 161, startPoint y: 367, endPoint x: 266, endPoint y: 366, distance: 105.6
click at [160, 367] on app-calendar-viewport "Thu 2 Fri 3 Sat 4 Sun 5 Mon 6 Tue 7 Wed 8 Thu 9 Fri 10 Sat 11 Sun 12 Mon 13" at bounding box center [694, 386] width 1388 height 463
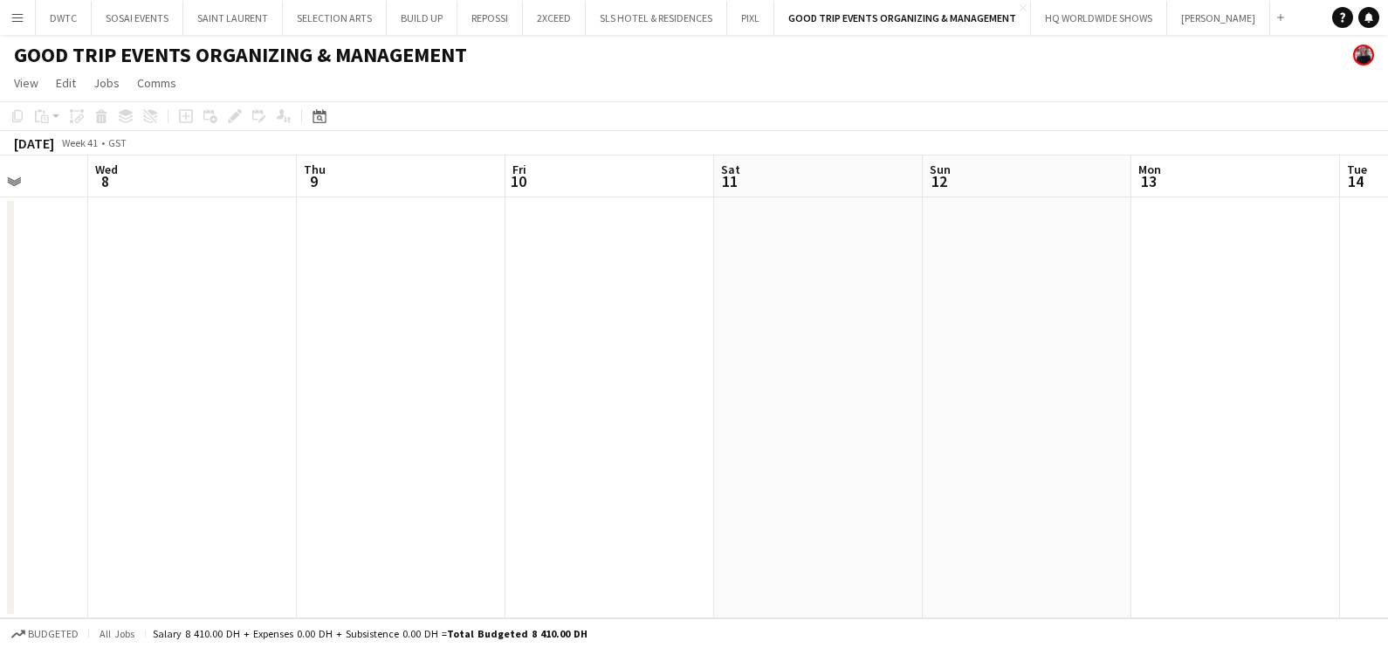
drag, startPoint x: 658, startPoint y: 346, endPoint x: 374, endPoint y: 367, distance: 285.3
click at [327, 367] on app-calendar-viewport "Sun 5 Mon 6 Tue 7 Wed 8 Thu 9 Fri 10 Sat 11 Sun 12 Mon 13 Tue 14 Wed 15 Thu 16" at bounding box center [694, 386] width 1388 height 463
drag, startPoint x: 943, startPoint y: 378, endPoint x: 484, endPoint y: 423, distance: 460.5
click at [484, 423] on app-calendar-viewport "Tue 7 Wed 8 Thu 9 Fri 10 Sat 11 Sun 12 Mon 13 Tue 14 Wed 15 Thu 16 Fri 17 Sat 18" at bounding box center [694, 386] width 1388 height 463
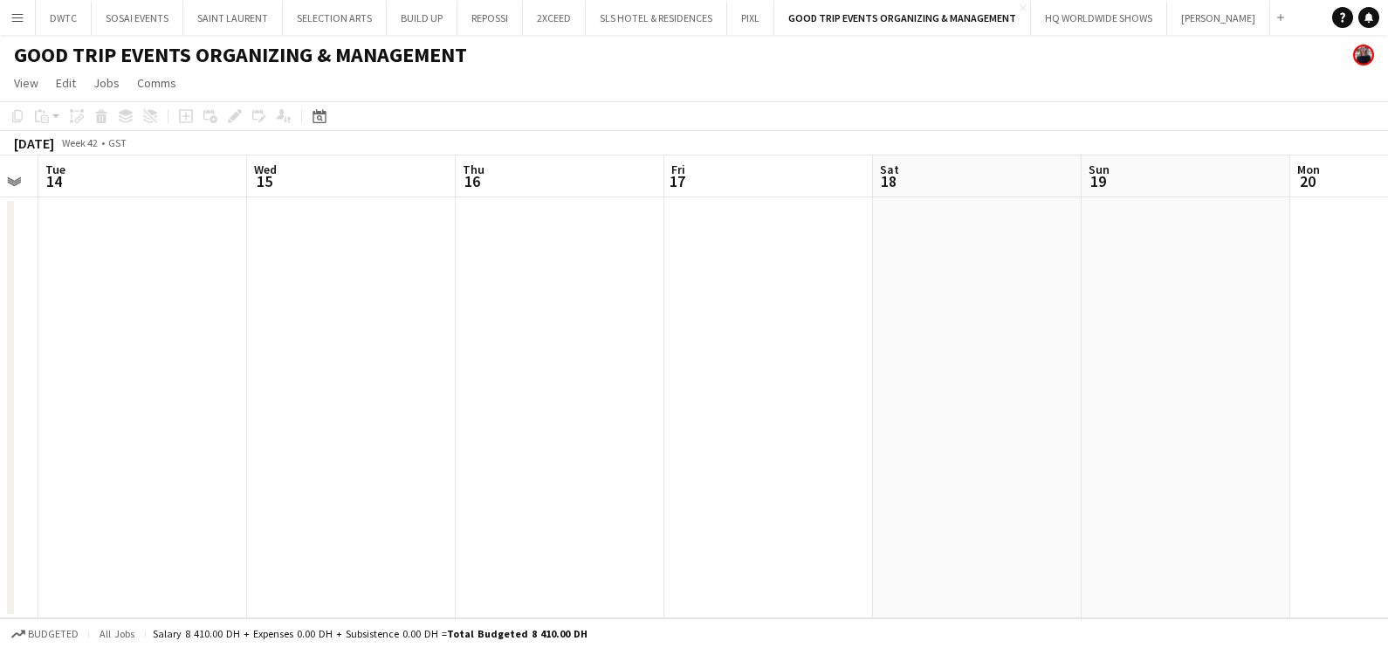
drag, startPoint x: 973, startPoint y: 401, endPoint x: 665, endPoint y: 412, distance: 308.3
click at [514, 455] on app-calendar-viewport "Sat 11 Sun 12 Mon 13 Tue 14 Wed 15 Thu 16 Fri 17 Sat 18 Sun 19 Mon 20 Tue 21 We…" at bounding box center [694, 386] width 1388 height 463
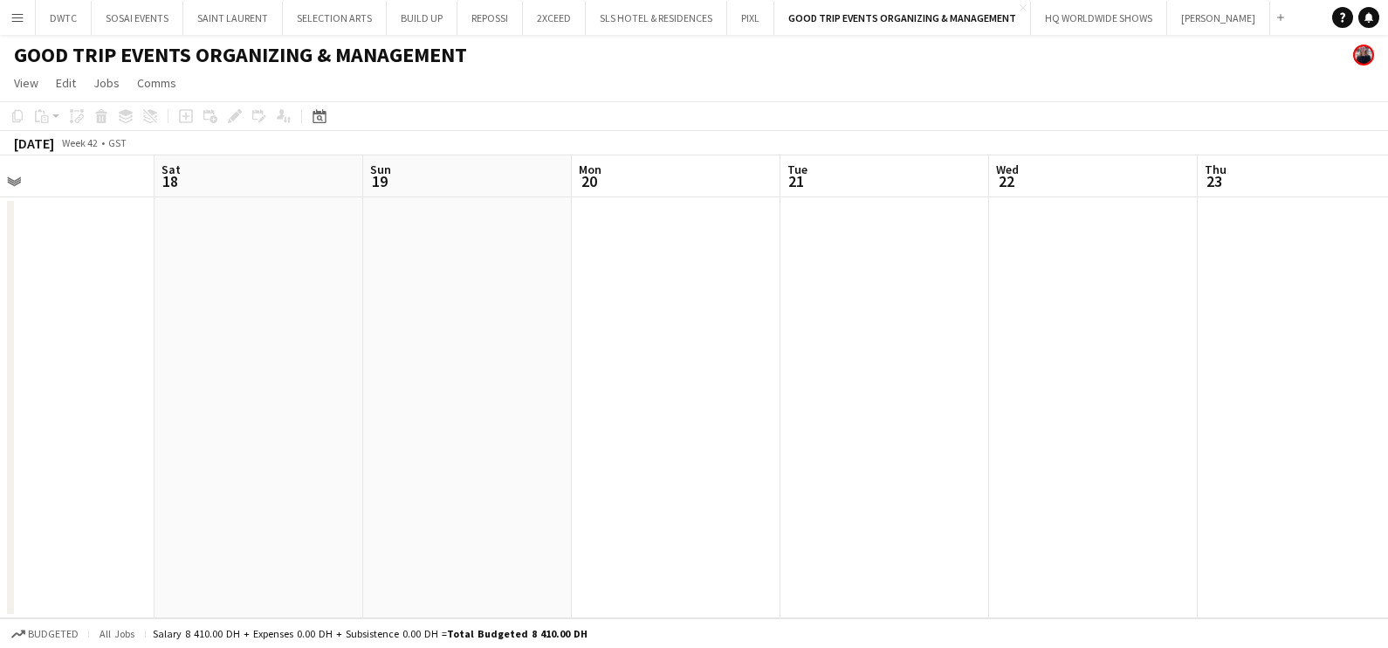
drag, startPoint x: 877, startPoint y: 410, endPoint x: 728, endPoint y: 436, distance: 151.4
click at [728, 436] on app-calendar-viewport "Tue 14 Wed 15 Thu 16 Fri 17 Sat 18 Sun 19 Mon 20 Tue 21 Wed 22 Thu 23 Fri 24 Sa…" at bounding box center [694, 386] width 1388 height 463
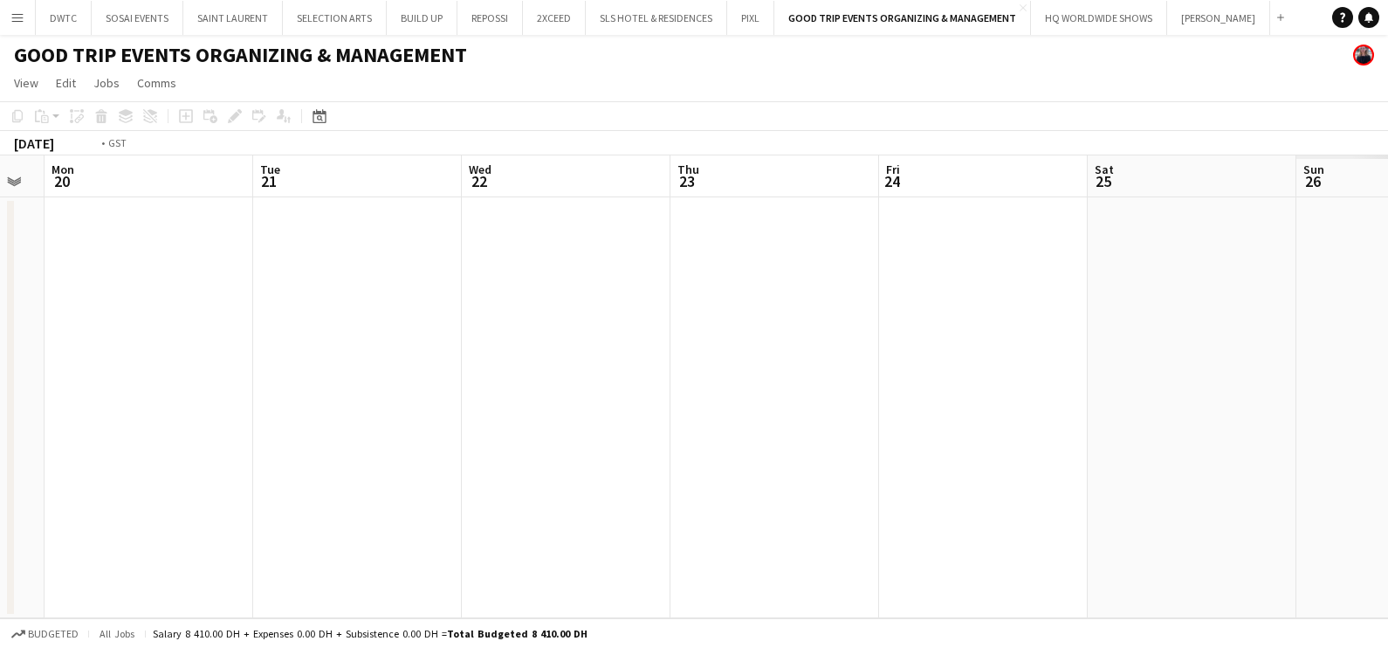
drag, startPoint x: 532, startPoint y: 427, endPoint x: 525, endPoint y: 408, distance: 19.9
click at [410, 435] on app-calendar-viewport "Fri 17 Sat 18 Sun 19 Mon 20 Tue 21 Wed 22 Thu 23 Fri 24 Sat 25 Sun 26 Mon 27 Tu…" at bounding box center [694, 386] width 1388 height 463
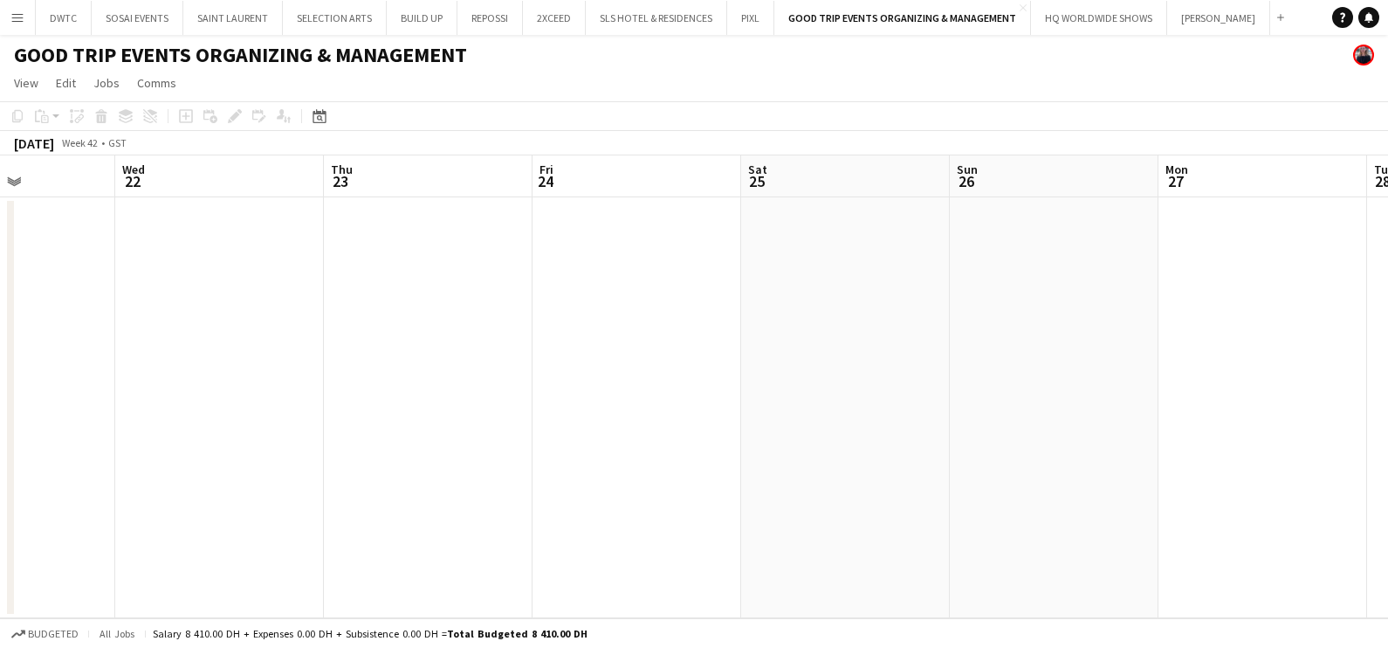
drag, startPoint x: 941, startPoint y: 406, endPoint x: 401, endPoint y: 423, distance: 539.7
click at [401, 423] on app-calendar-viewport "Sat 18 Sun 19 Mon 20 Tue 21 Wed 22 Thu 23 Fri 24 Sat 25 Sun 26 Mon 27 Tue 28 We…" at bounding box center [694, 386] width 1388 height 463
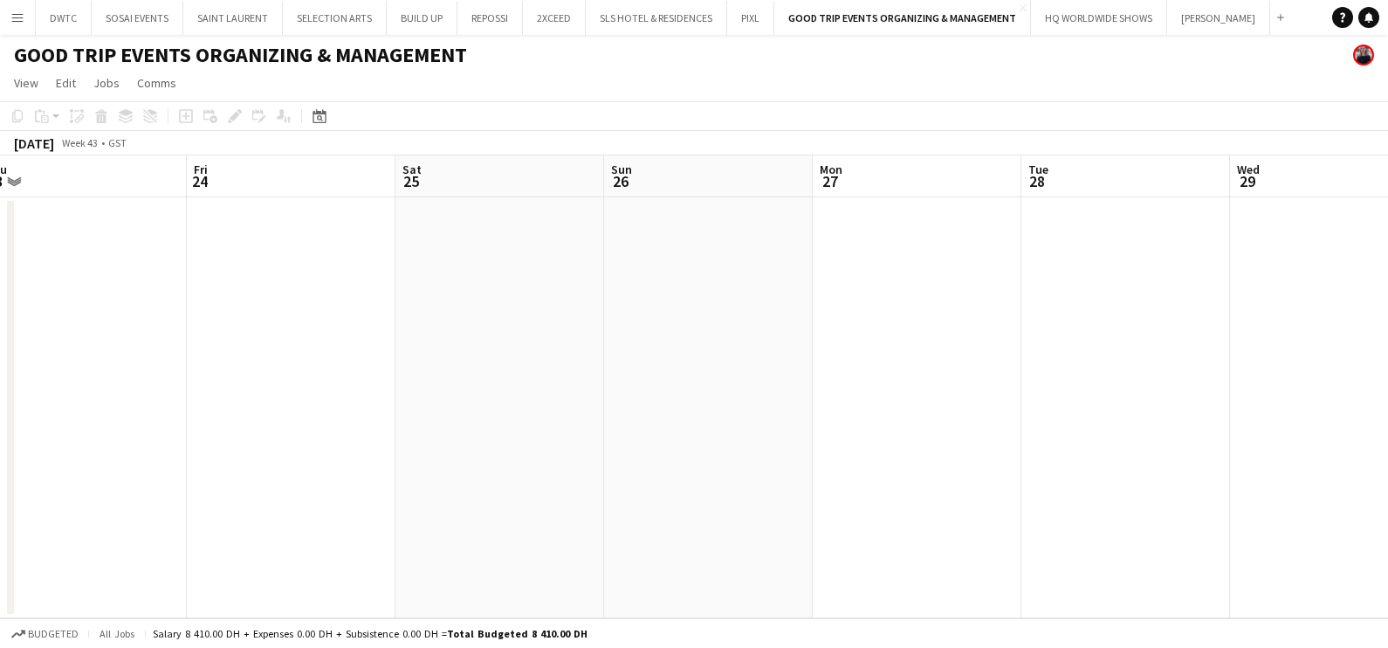
drag, startPoint x: 799, startPoint y: 432, endPoint x: 587, endPoint y: 409, distance: 214.2
click at [498, 432] on app-calendar-viewport "Mon 20 Tue 21 Wed 22 Thu 23 Fri 24 Sat 25 Sun 26 Mon 27 Tue 28 Wed 29 Thu 30 Fr…" at bounding box center [694, 386] width 1388 height 463
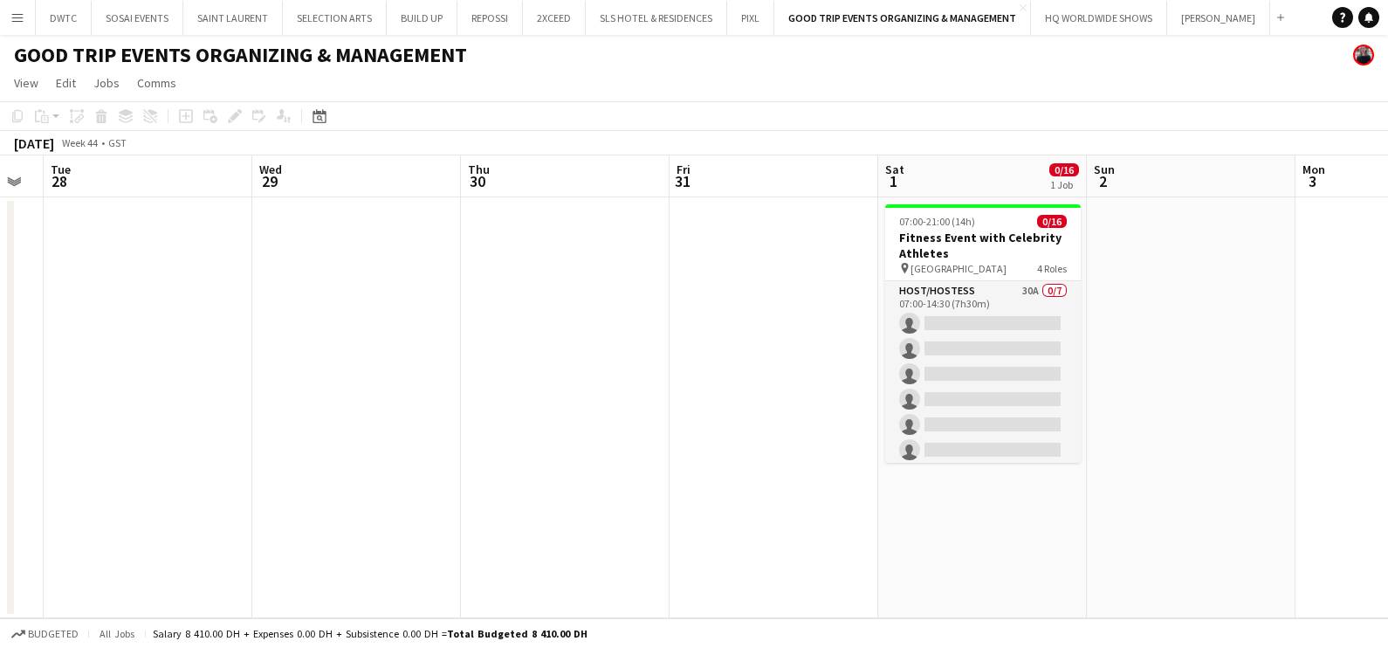
drag, startPoint x: 1248, startPoint y: 411, endPoint x: 934, endPoint y: 426, distance: 314.6
click at [935, 426] on app-calendar-viewport "Sat 25 Sun 26 Mon 27 Tue 28 Wed 29 Thu 30 Fri 31 Sat 1 0/16 1 Job Sun 2 Mon 3 T…" at bounding box center [694, 386] width 1388 height 463
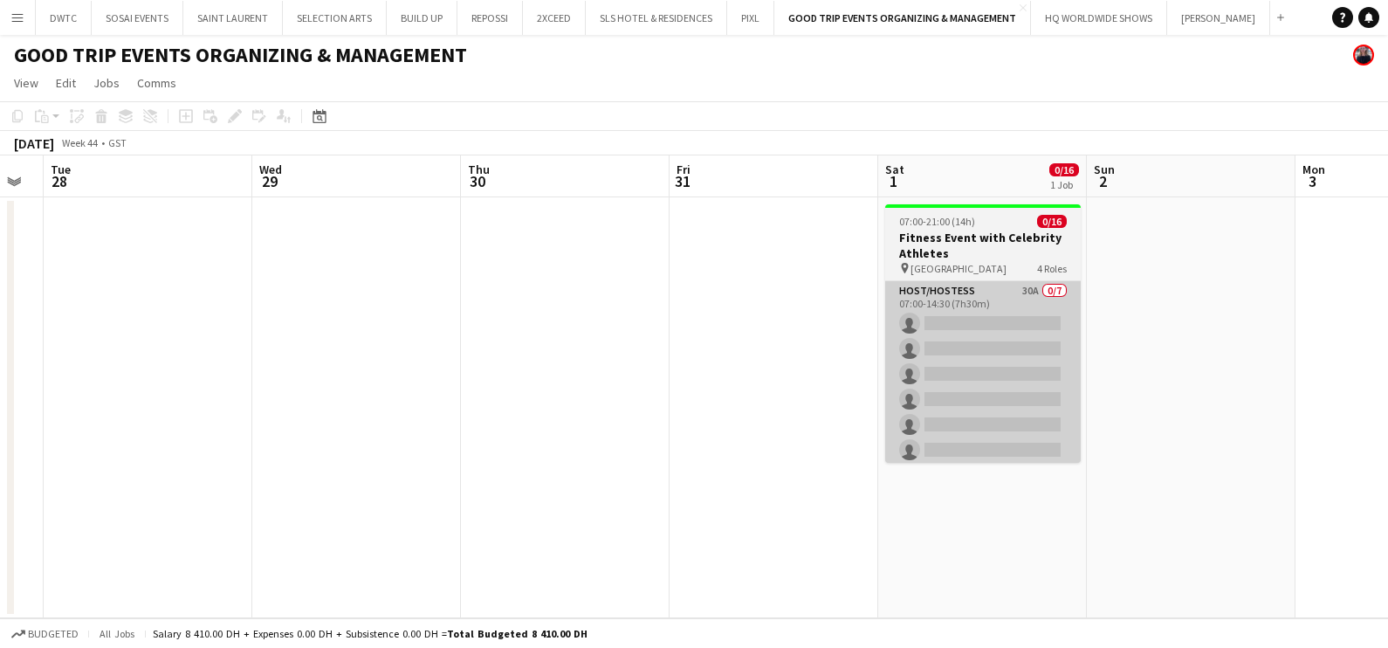
scroll to position [0, 589]
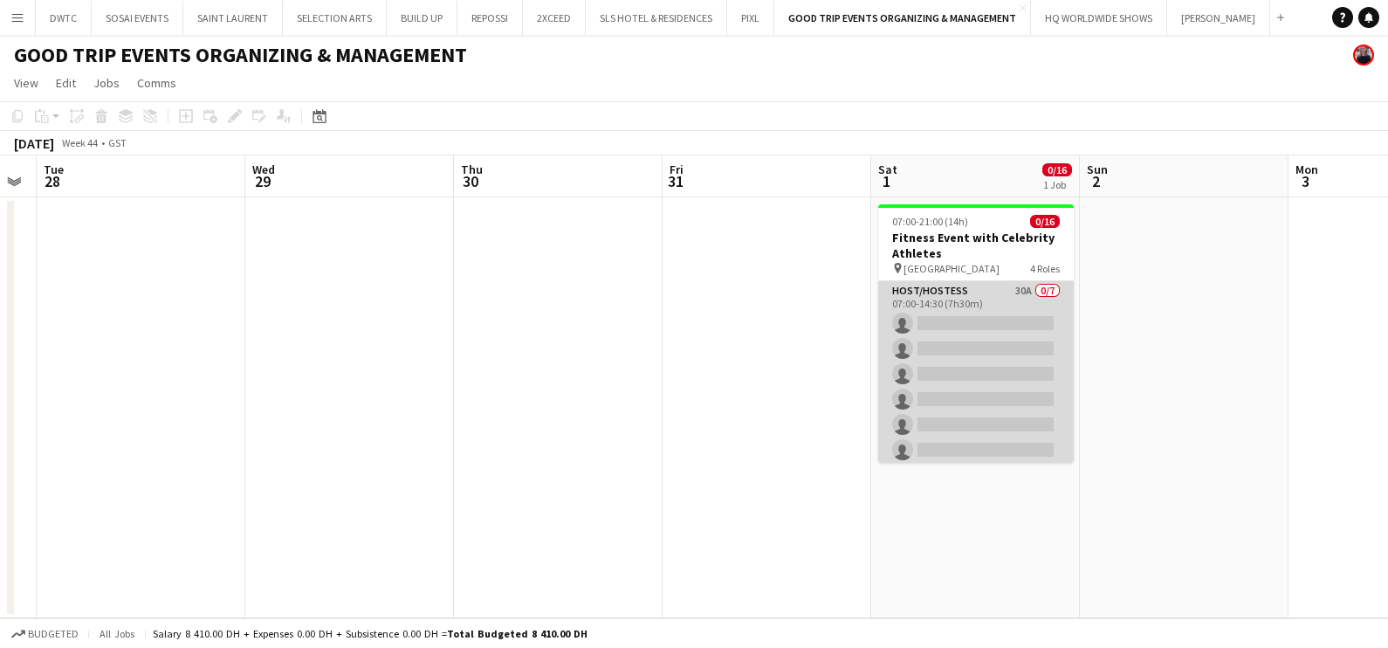
click at [1012, 333] on app-card-role "Host/Hostess 30A 0/7 07:00-14:30 (7h30m) single-neutral-actions single-neutral-…" at bounding box center [976, 386] width 196 height 211
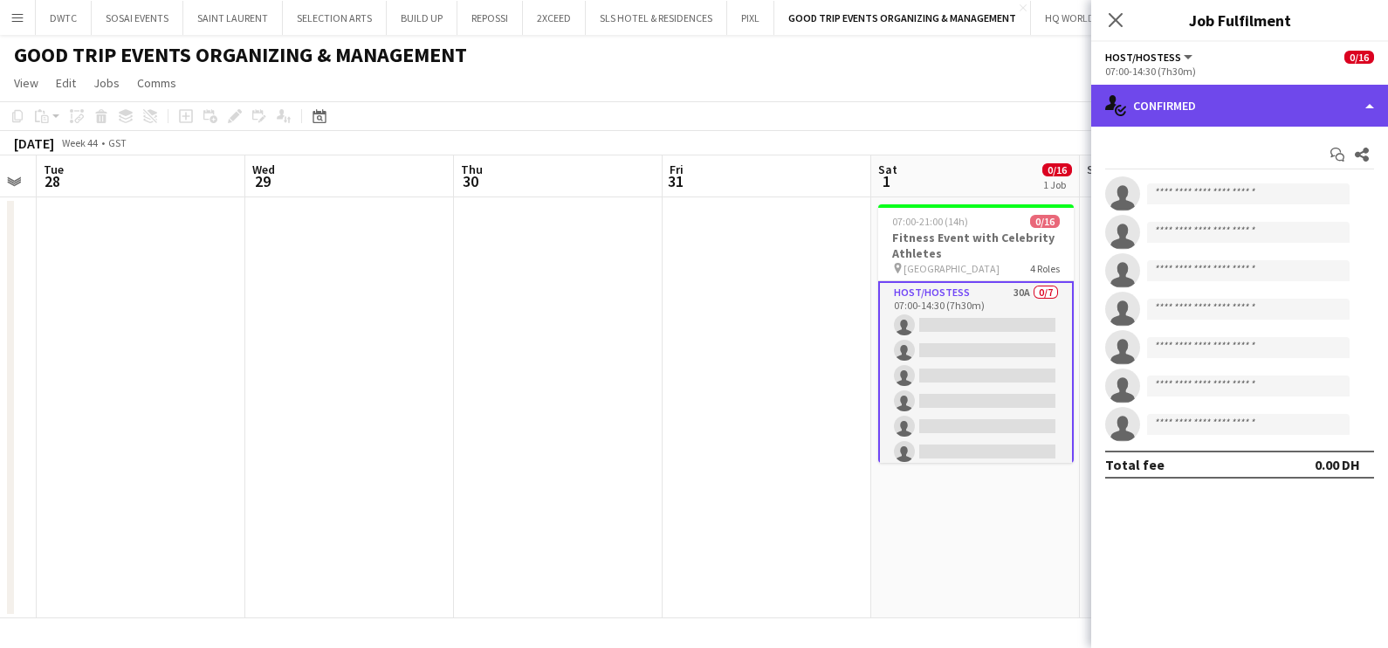
click at [1187, 106] on div "single-neutral-actions-check-2 Confirmed" at bounding box center [1239, 106] width 297 height 42
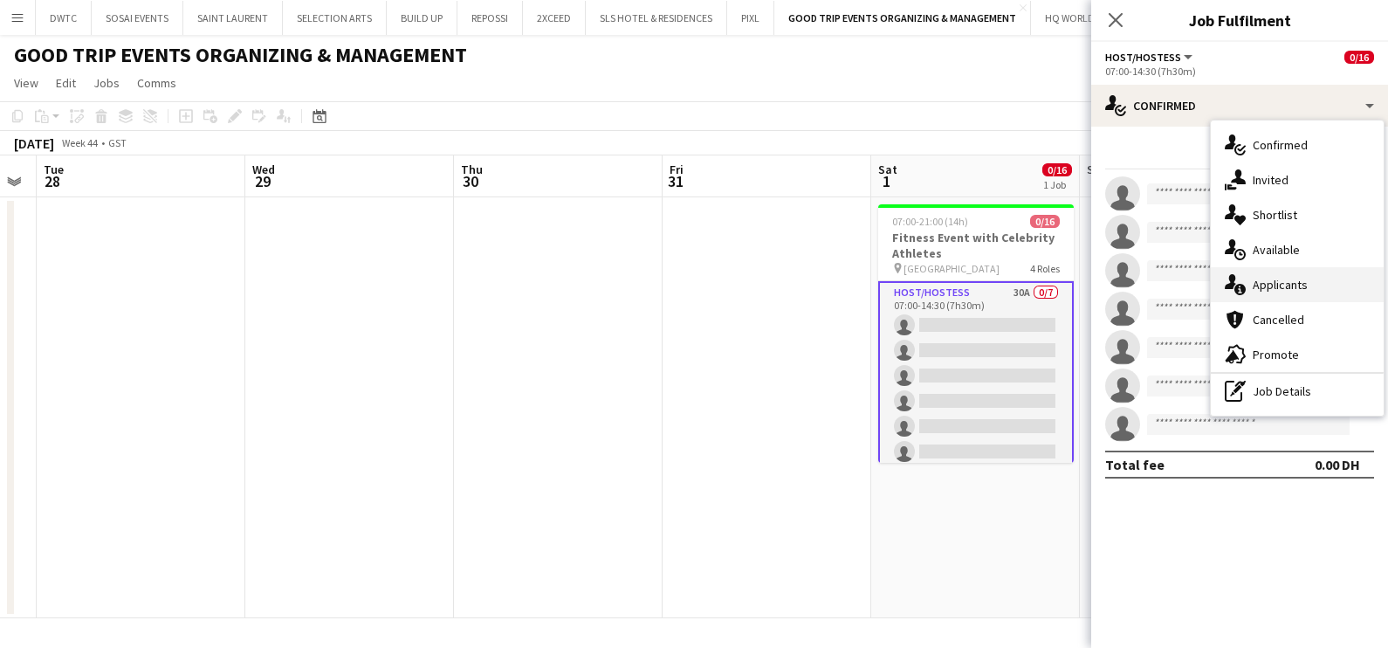
click at [1273, 287] on span "Applicants" at bounding box center [1279, 285] width 55 height 16
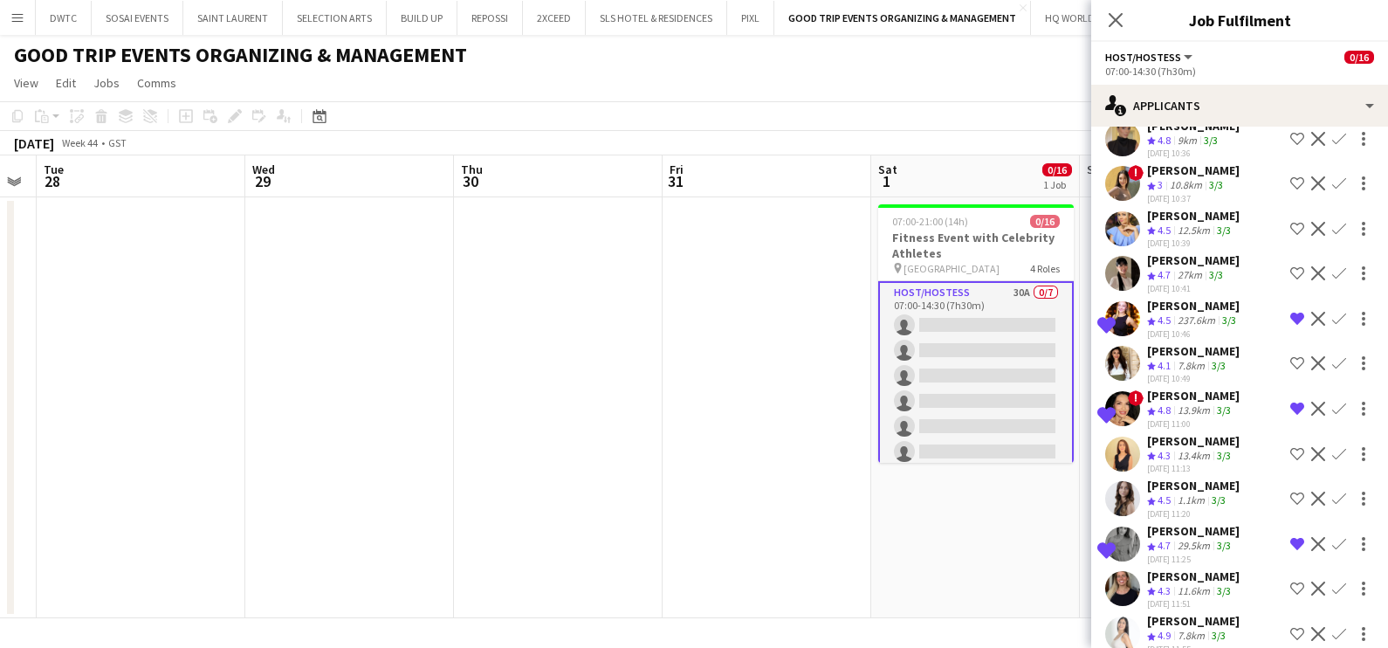
scroll to position [945, 0]
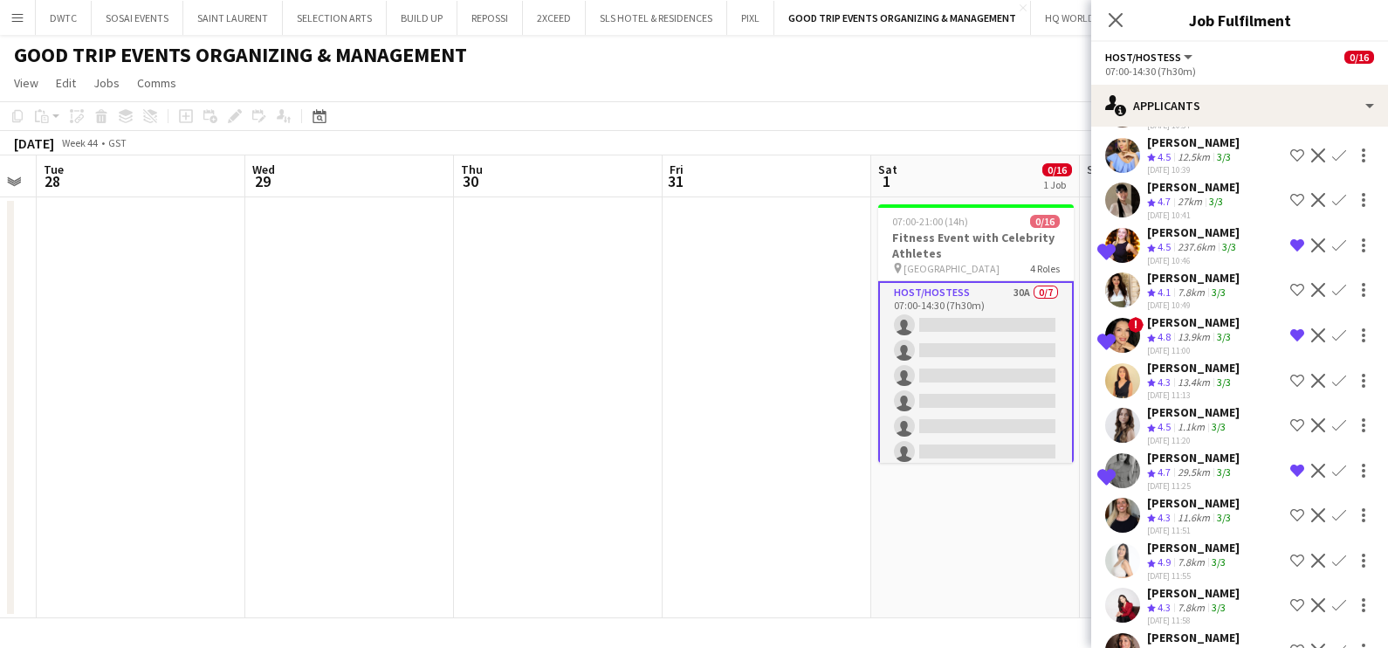
click at [1165, 511] on span "4.3" at bounding box center [1163, 517] width 13 height 13
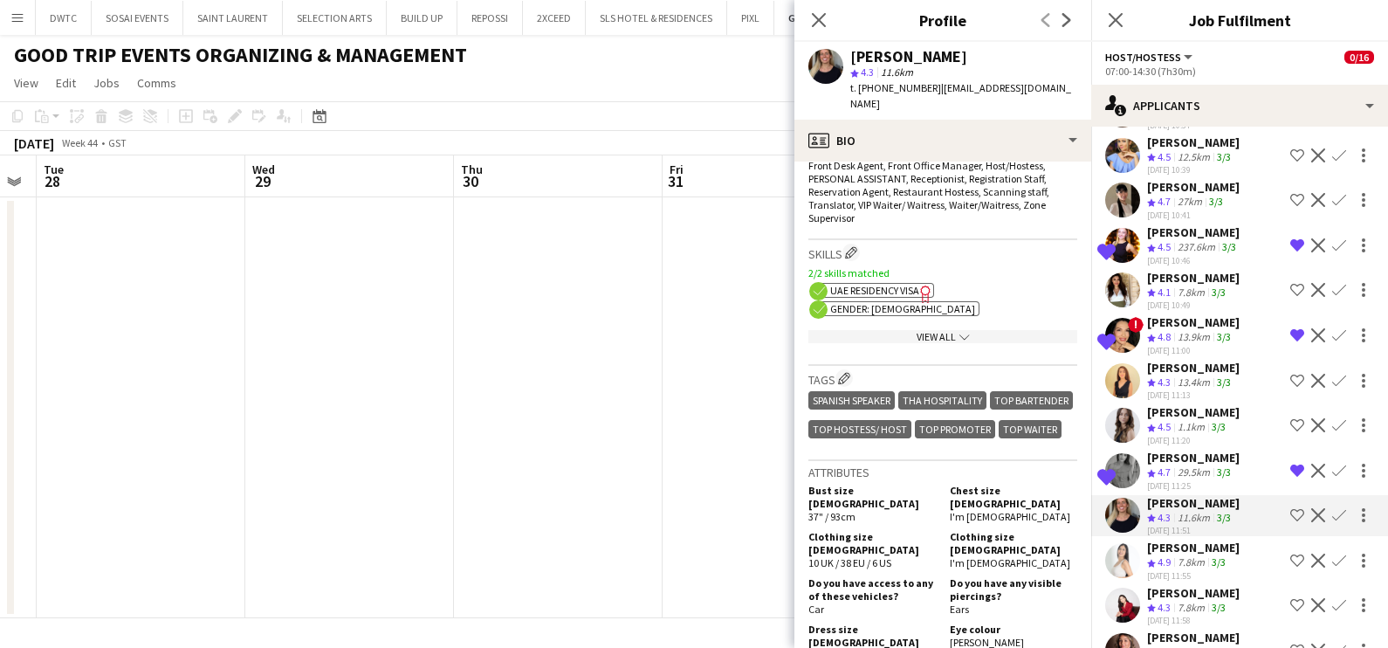
scroll to position [872, 0]
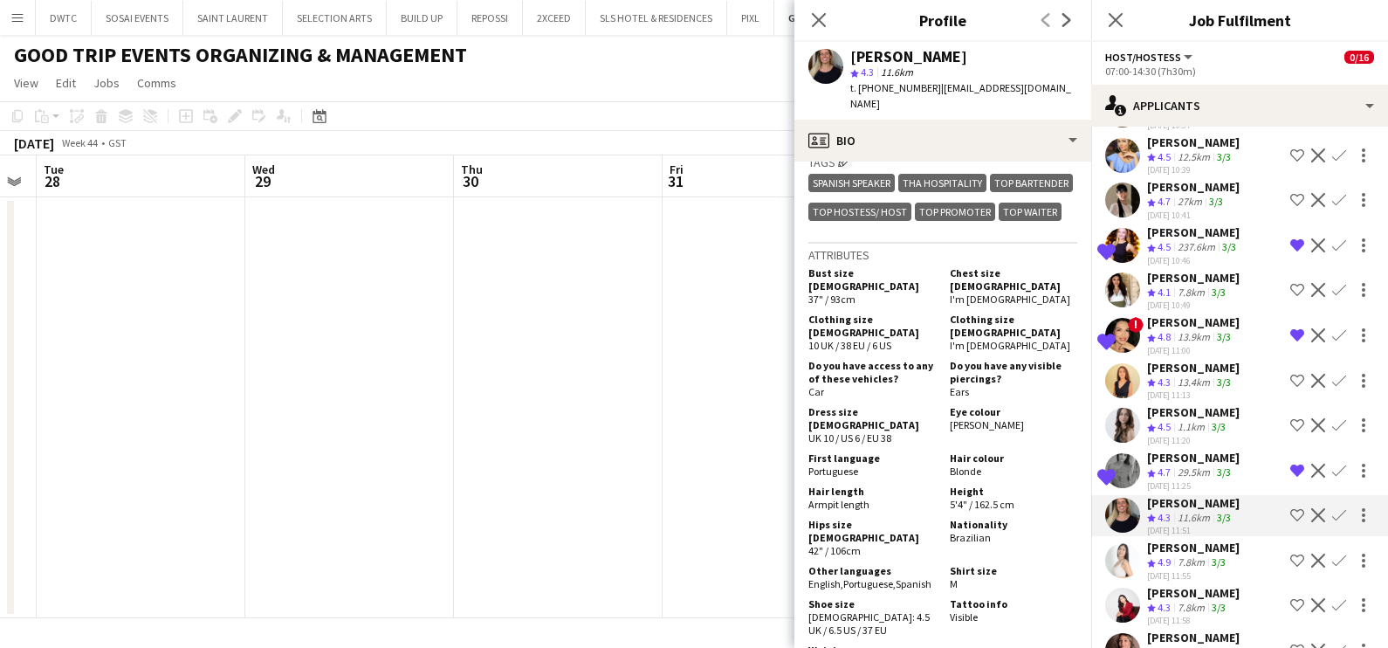
click at [1166, 555] on span "4.9" at bounding box center [1163, 561] width 13 height 13
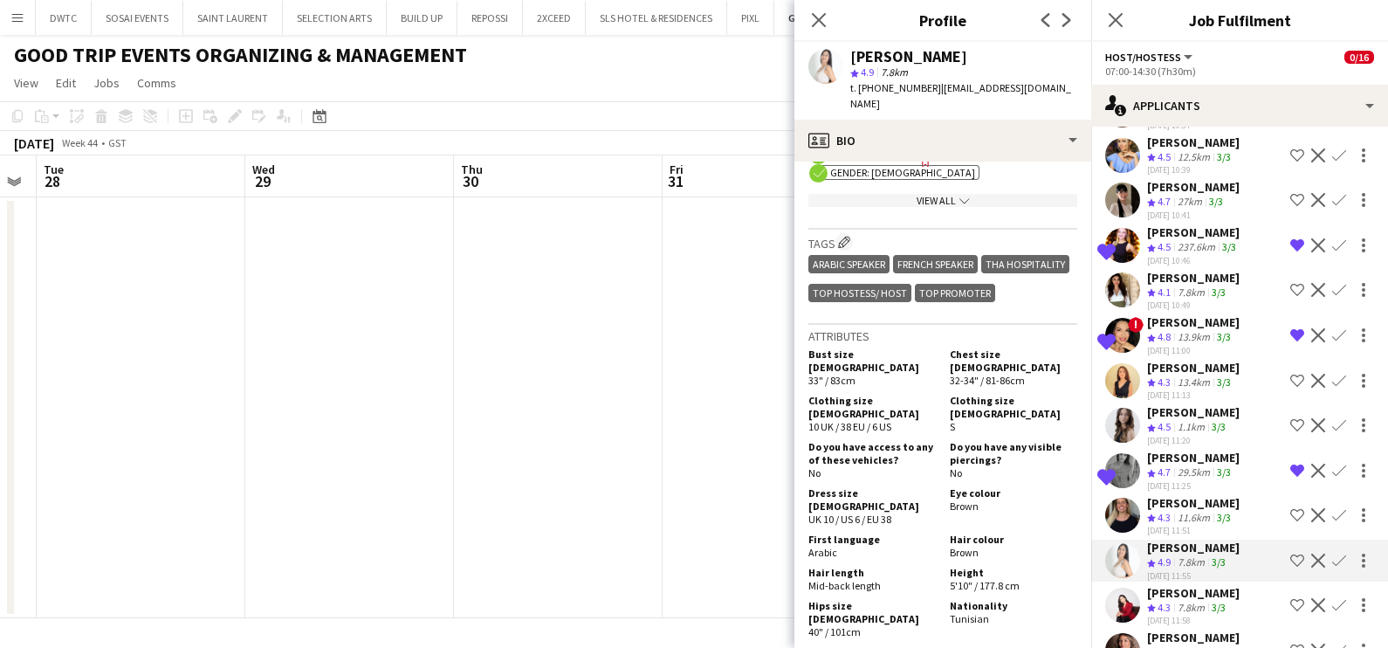
click at [1161, 585] on div "[PERSON_NAME]" at bounding box center [1193, 593] width 93 height 16
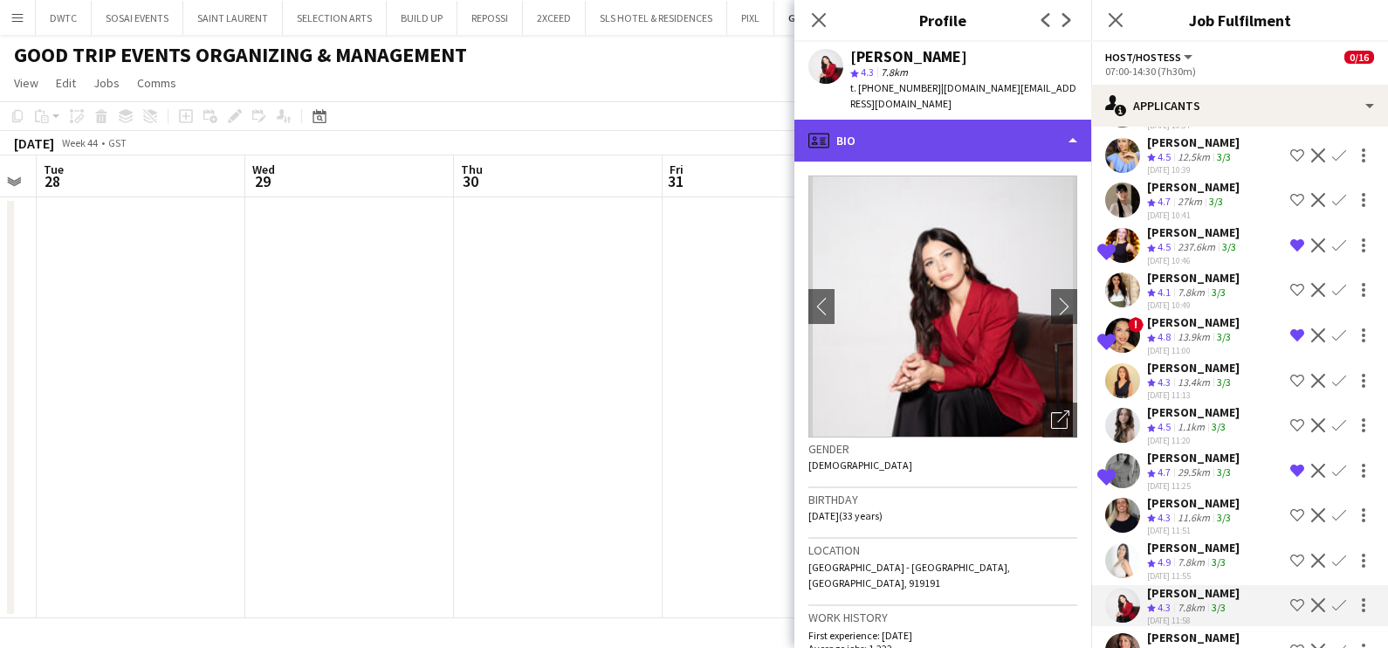
click at [903, 120] on div "profile Bio" at bounding box center [942, 141] width 297 height 42
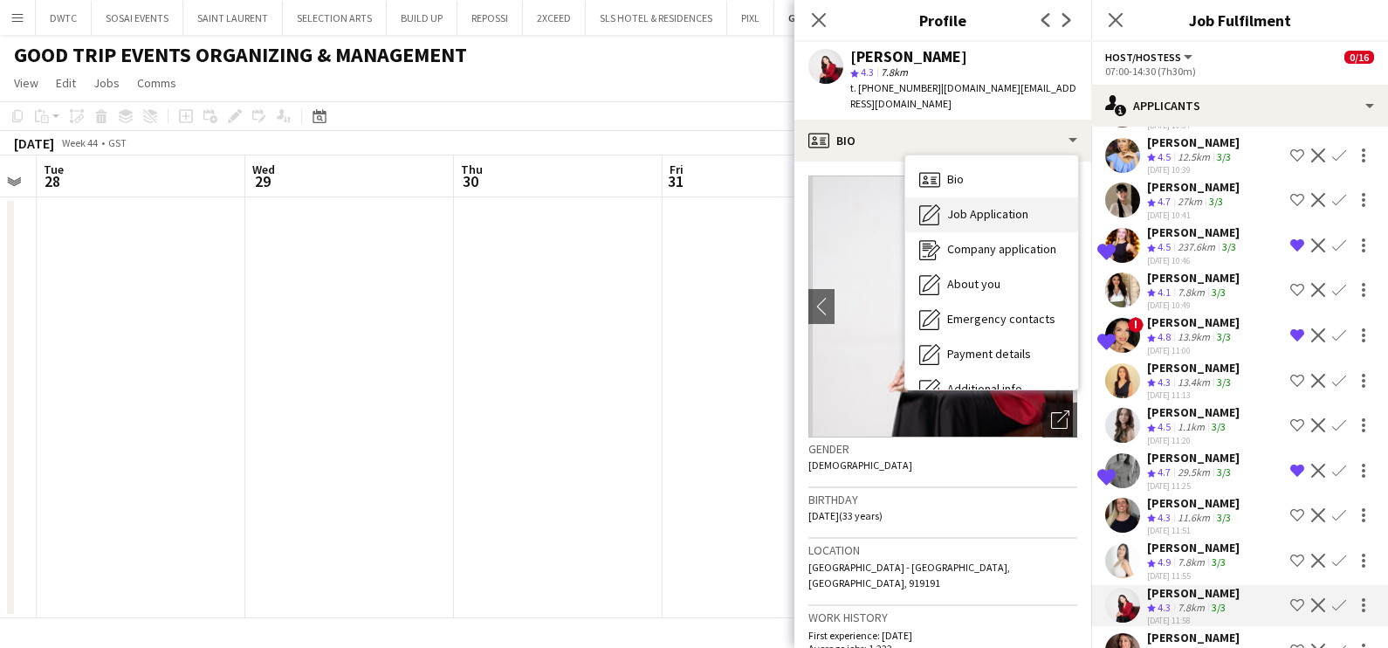
click at [954, 206] on span "Job Application" at bounding box center [987, 214] width 81 height 16
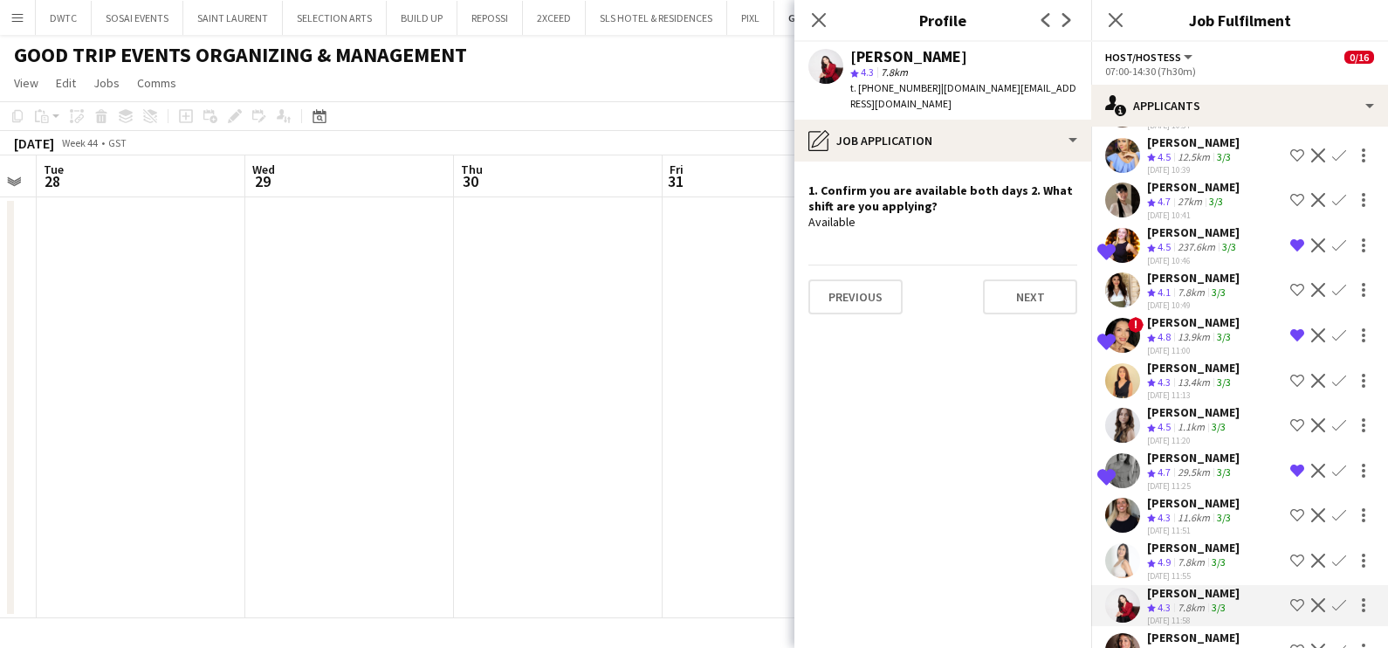
click at [1286, 594] on button "Shortlist crew" at bounding box center [1296, 604] width 21 height 21
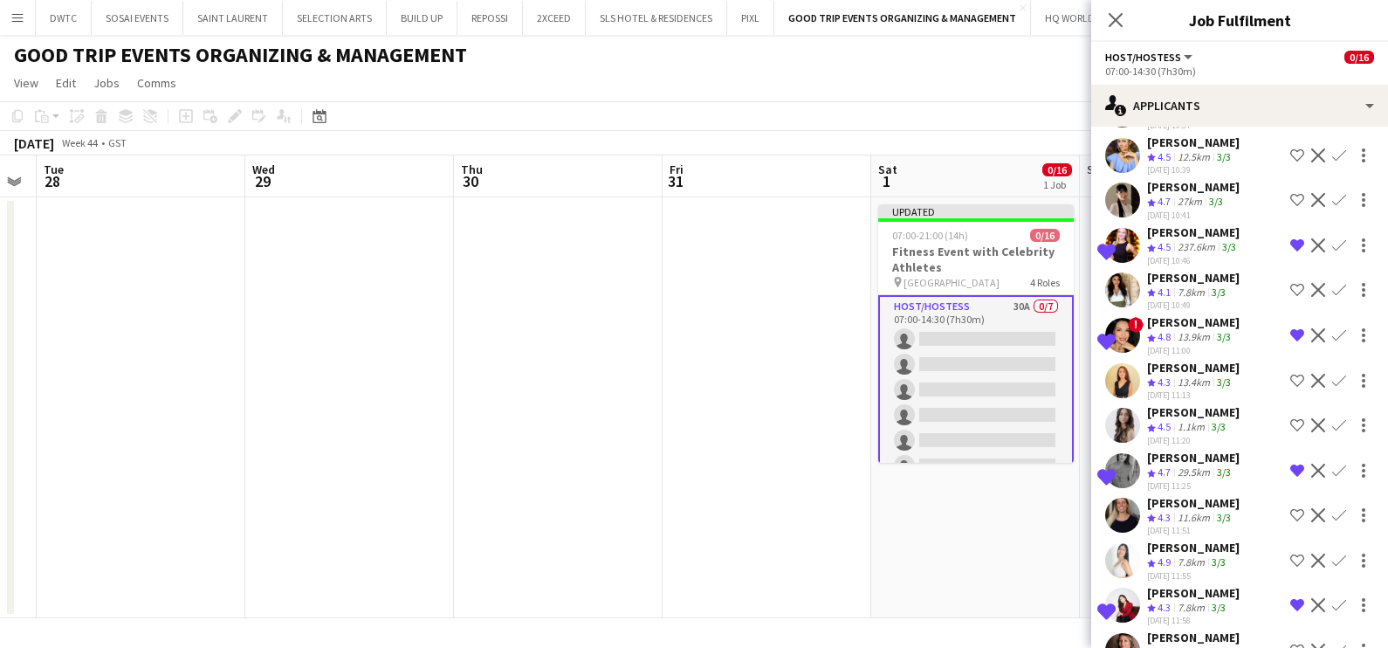
click at [1190, 645] on div "11.6km" at bounding box center [1193, 652] width 39 height 15
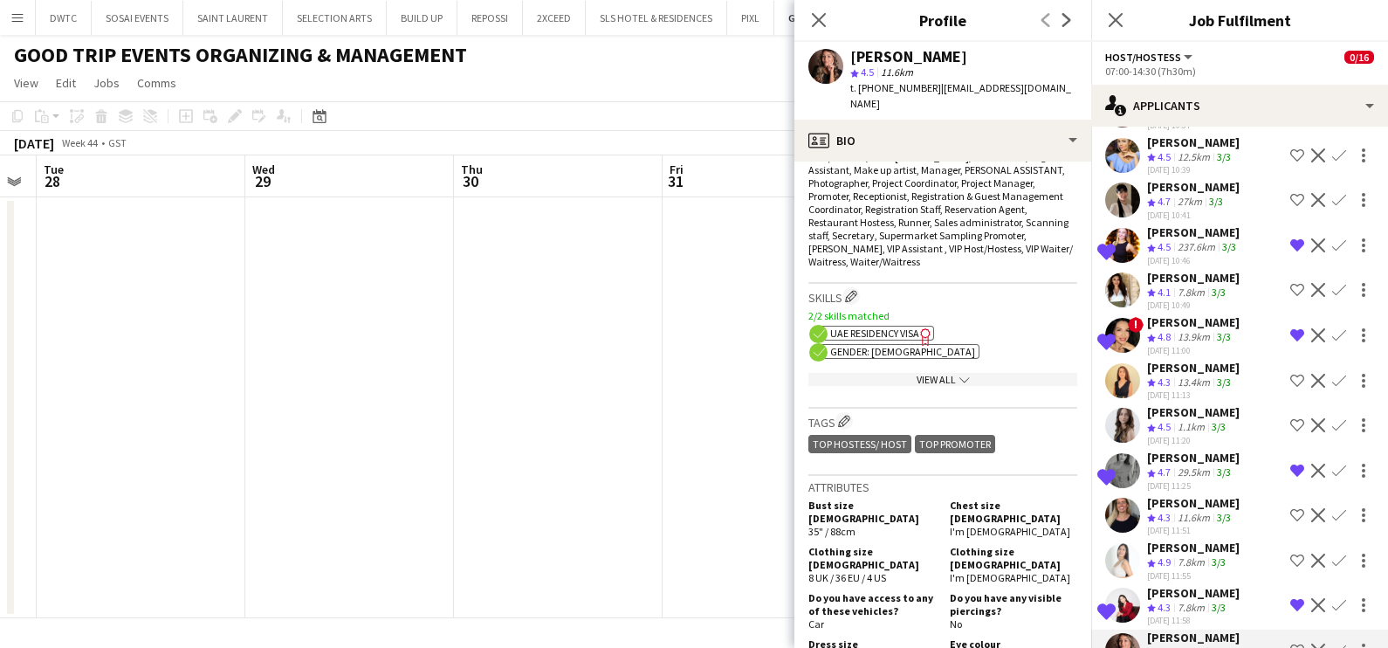
scroll to position [982, 0]
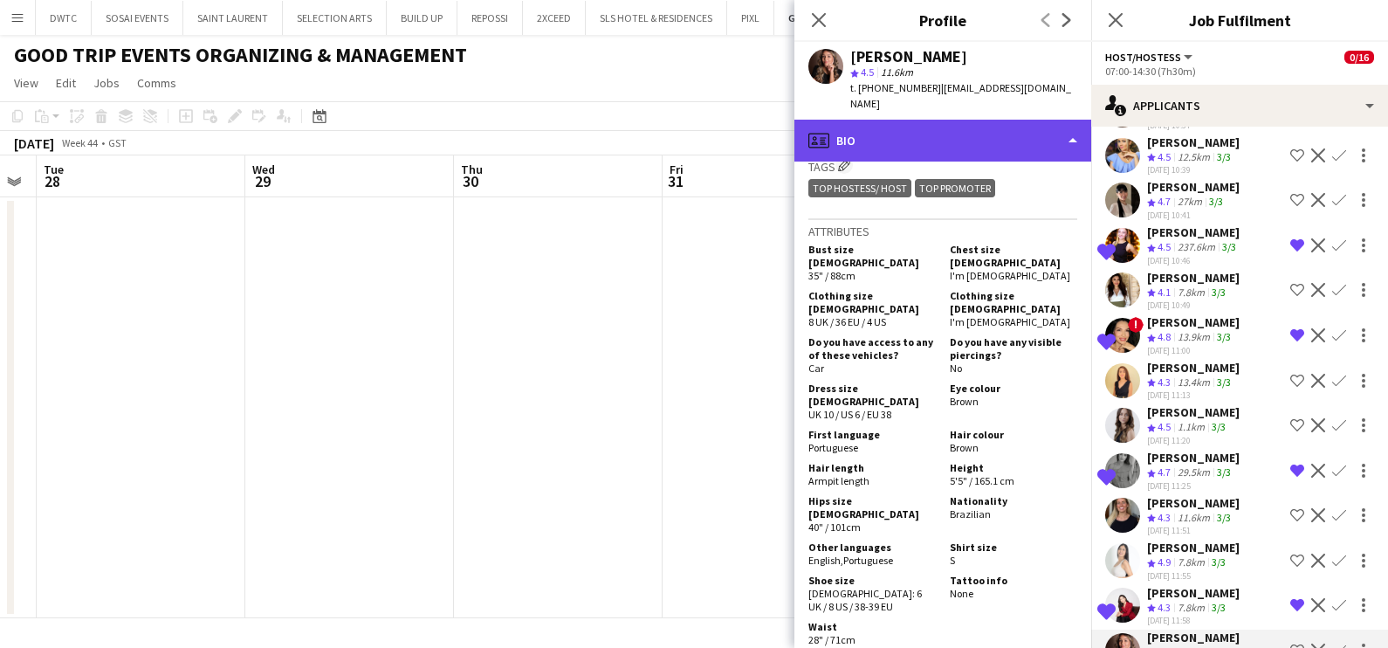
click at [952, 120] on div "profile Bio" at bounding box center [942, 141] width 297 height 42
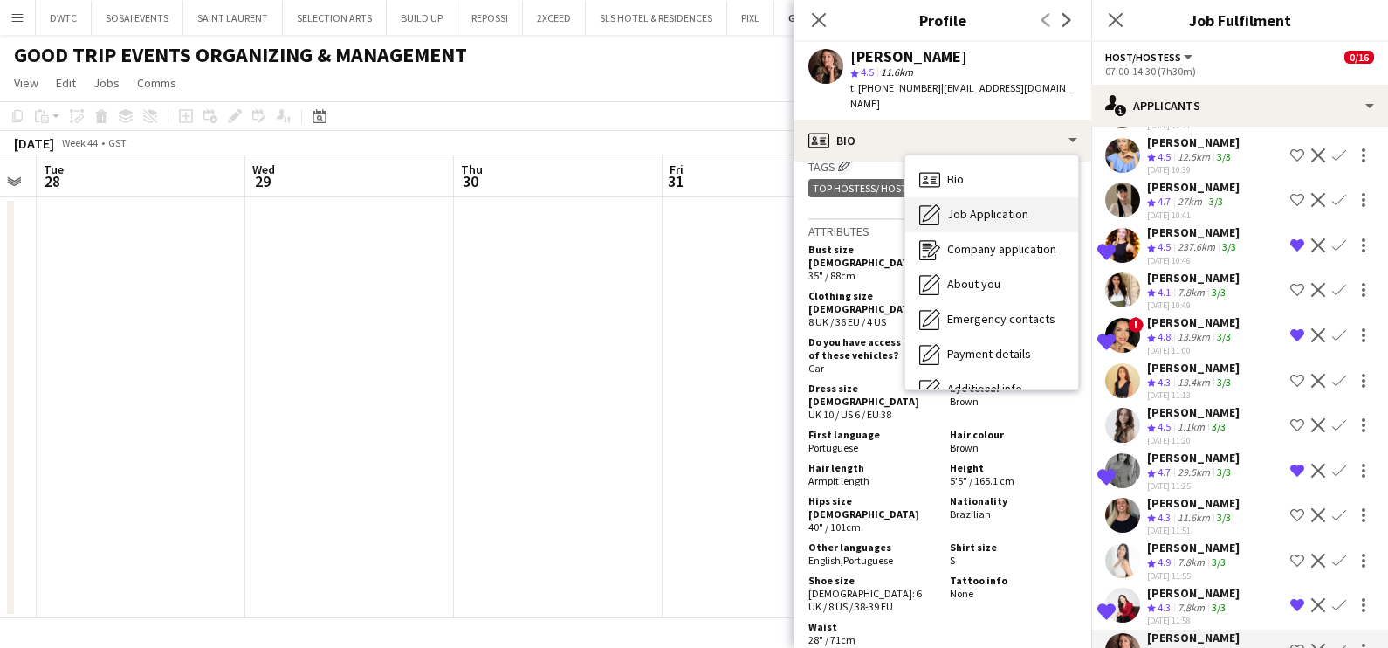
click at [964, 197] on div "Job Application Job Application" at bounding box center [991, 214] width 173 height 35
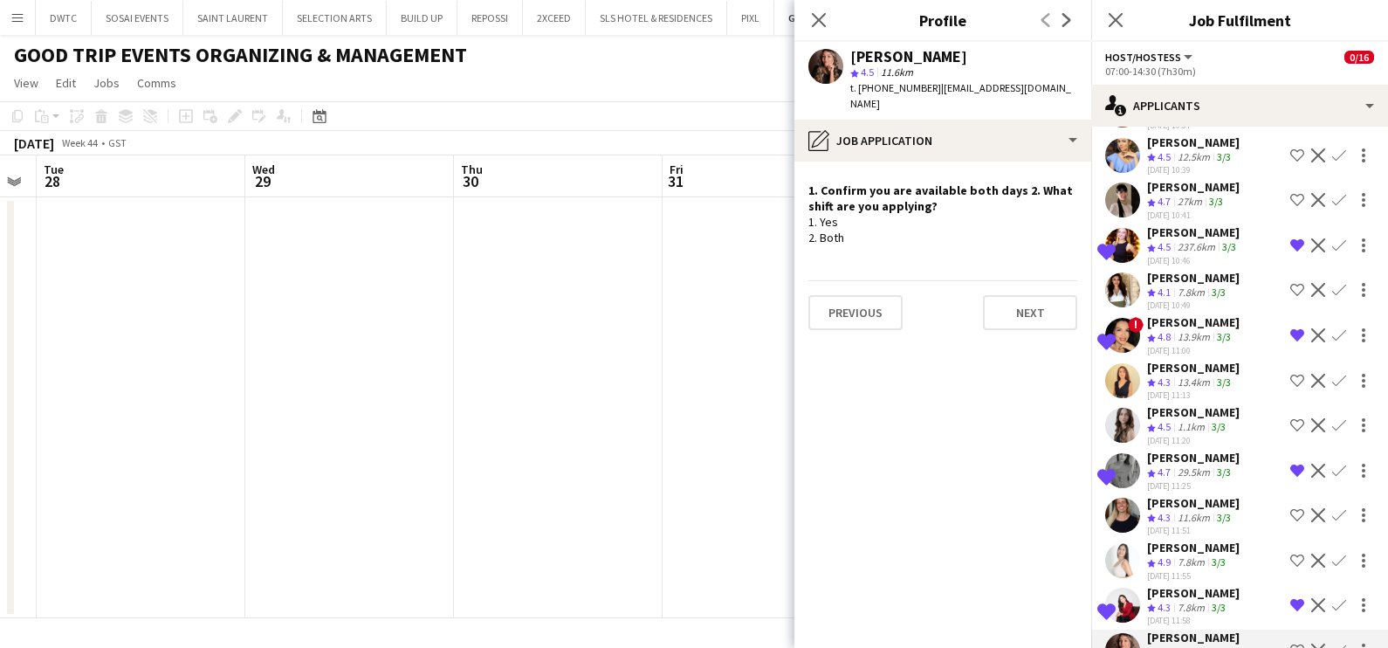
click at [1290, 643] on app-icon "Shortlist crew" at bounding box center [1297, 650] width 14 height 14
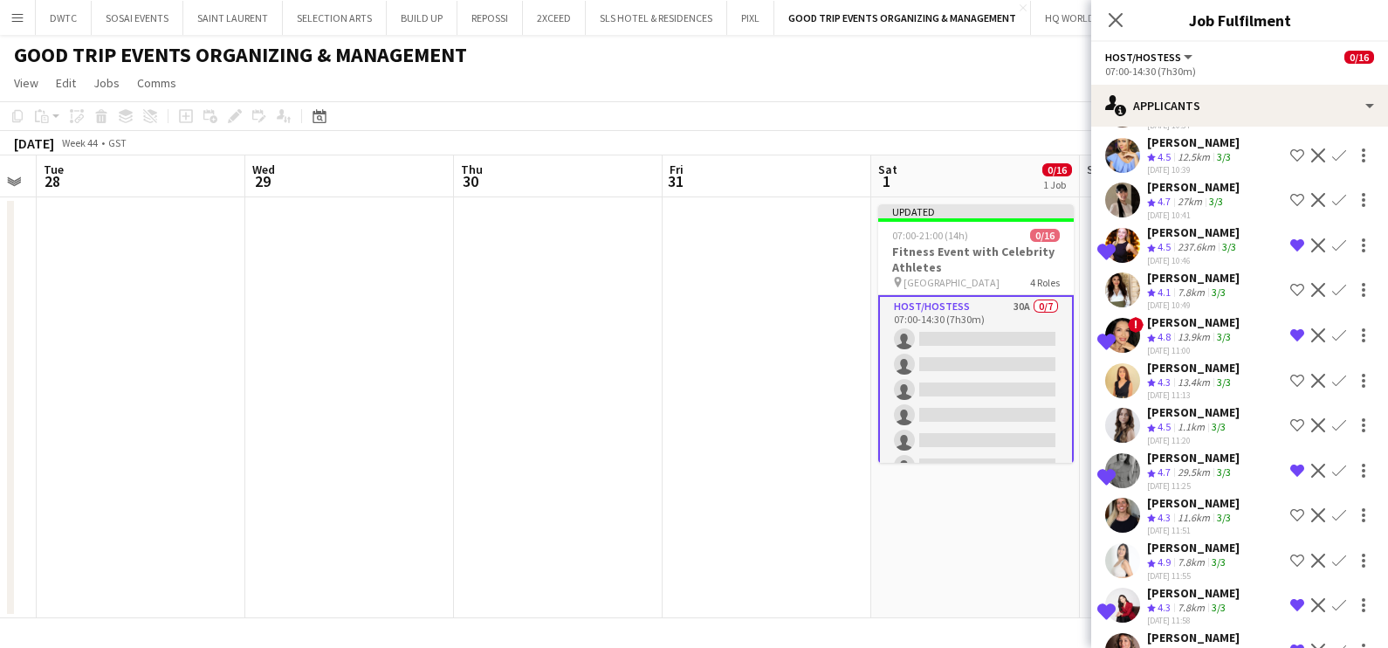
click at [1190, 360] on div "[PERSON_NAME]" at bounding box center [1193, 368] width 93 height 16
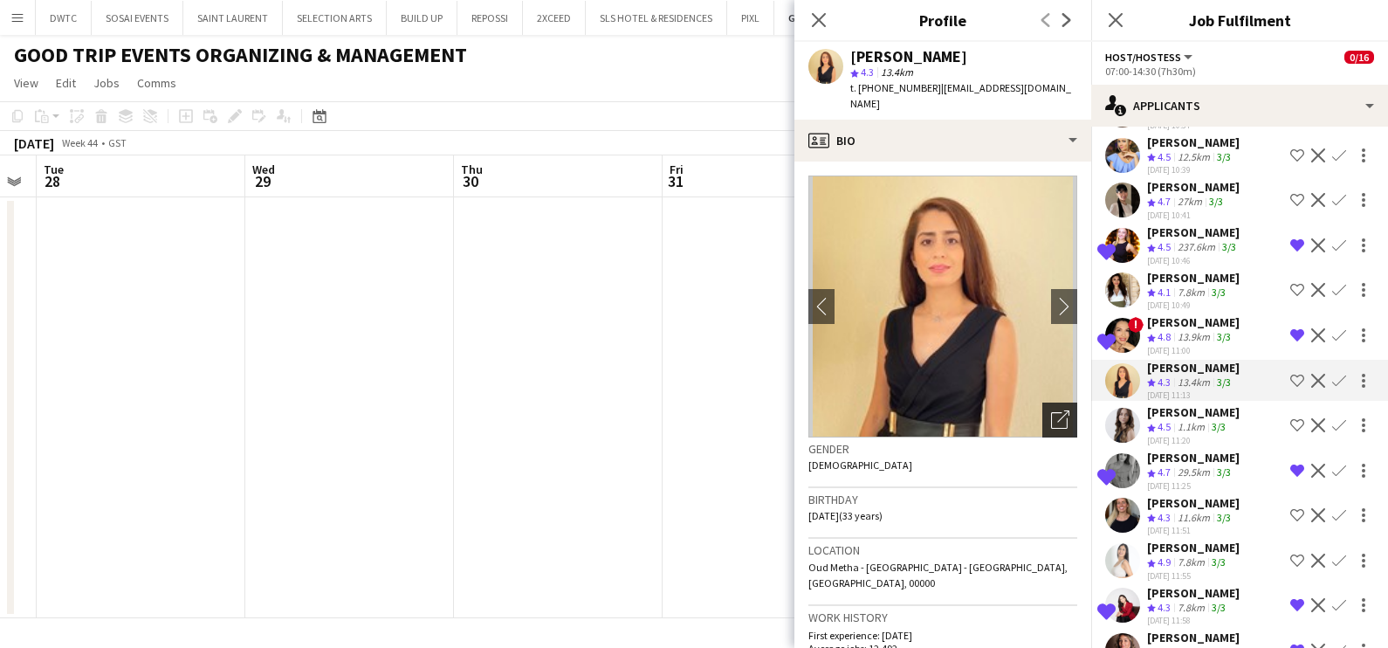
click at [1051, 410] on icon "Open photos pop-in" at bounding box center [1060, 419] width 18 height 18
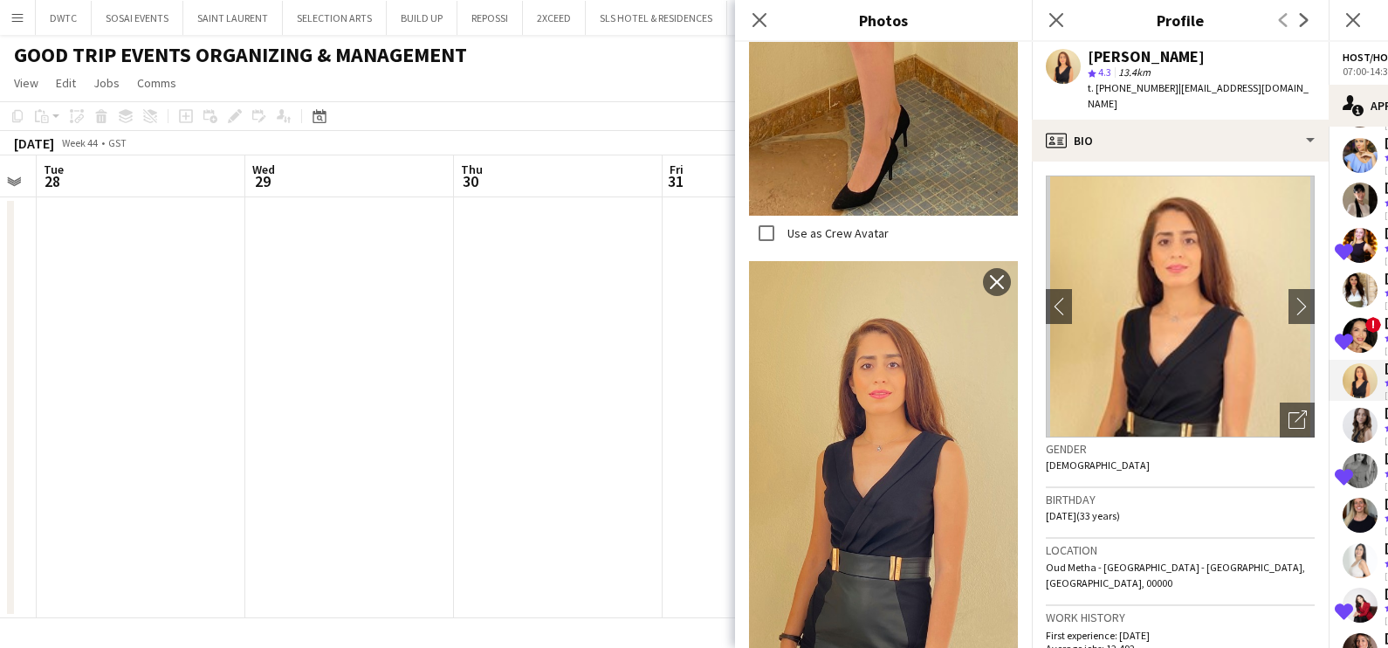
scroll to position [2069, 0]
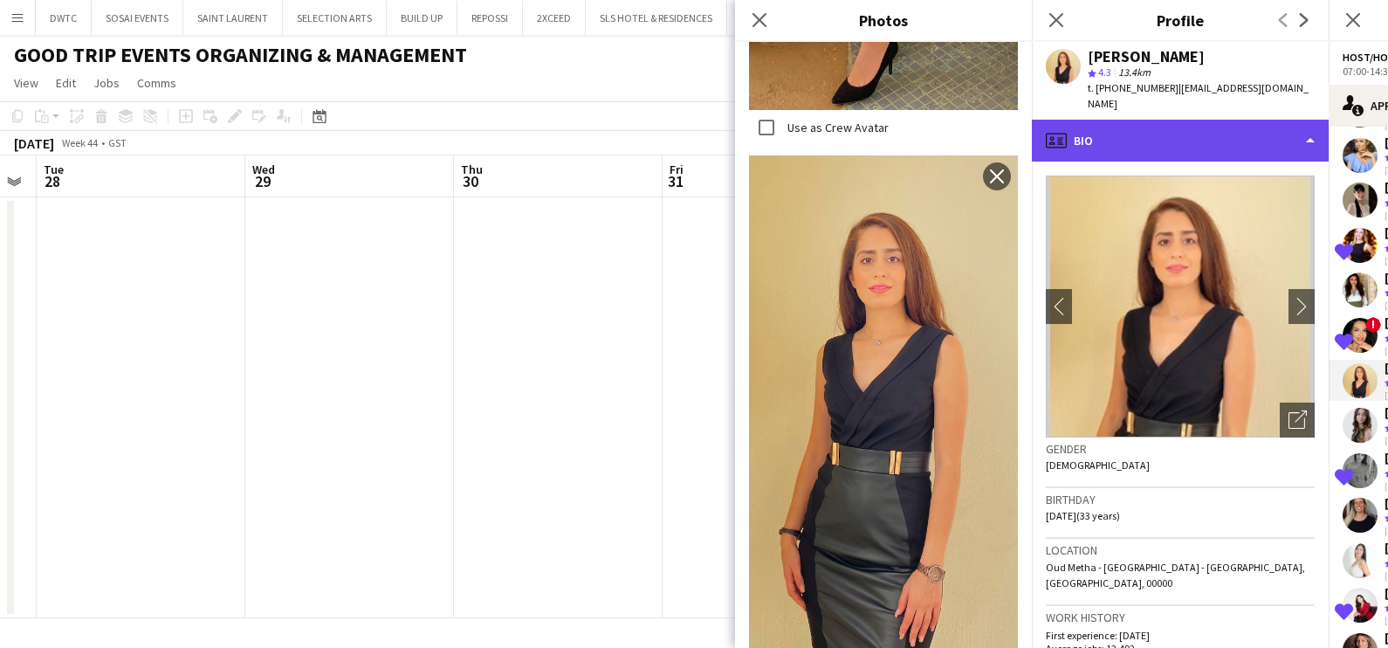
click at [1152, 120] on div "profile Bio" at bounding box center [1180, 141] width 297 height 42
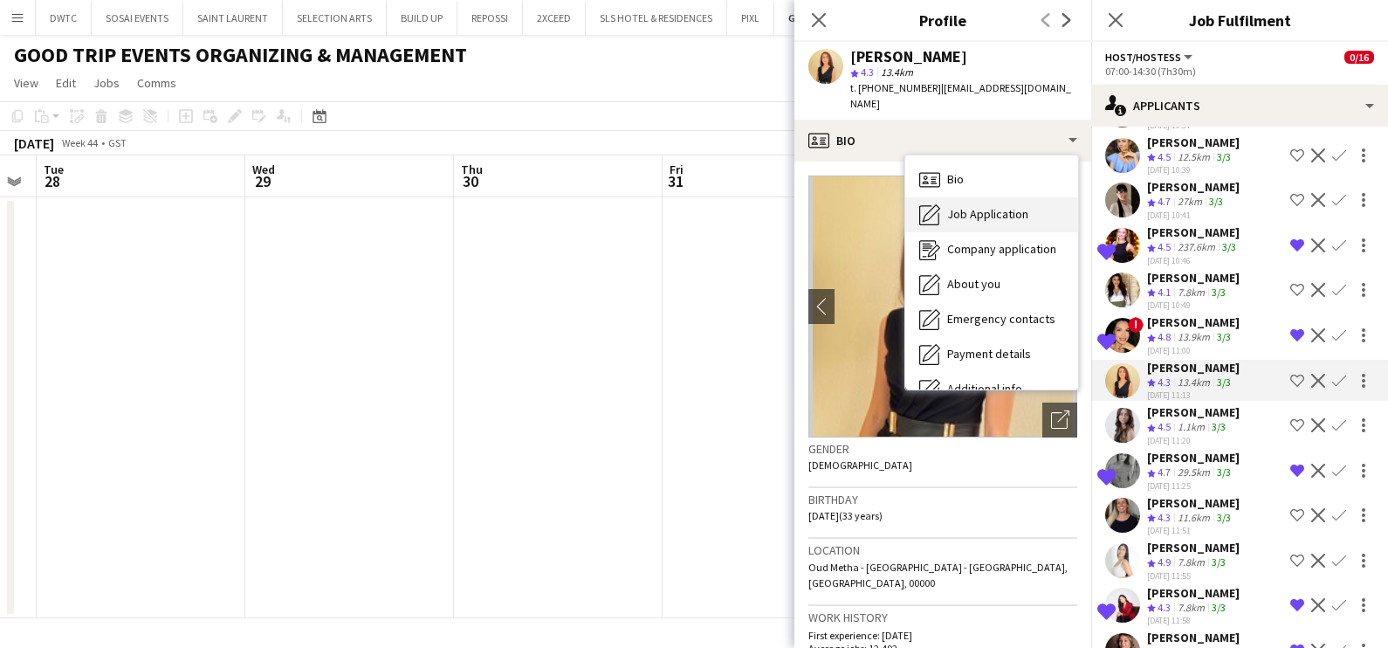
click at [1012, 209] on div "Job Application Job Application" at bounding box center [991, 214] width 173 height 35
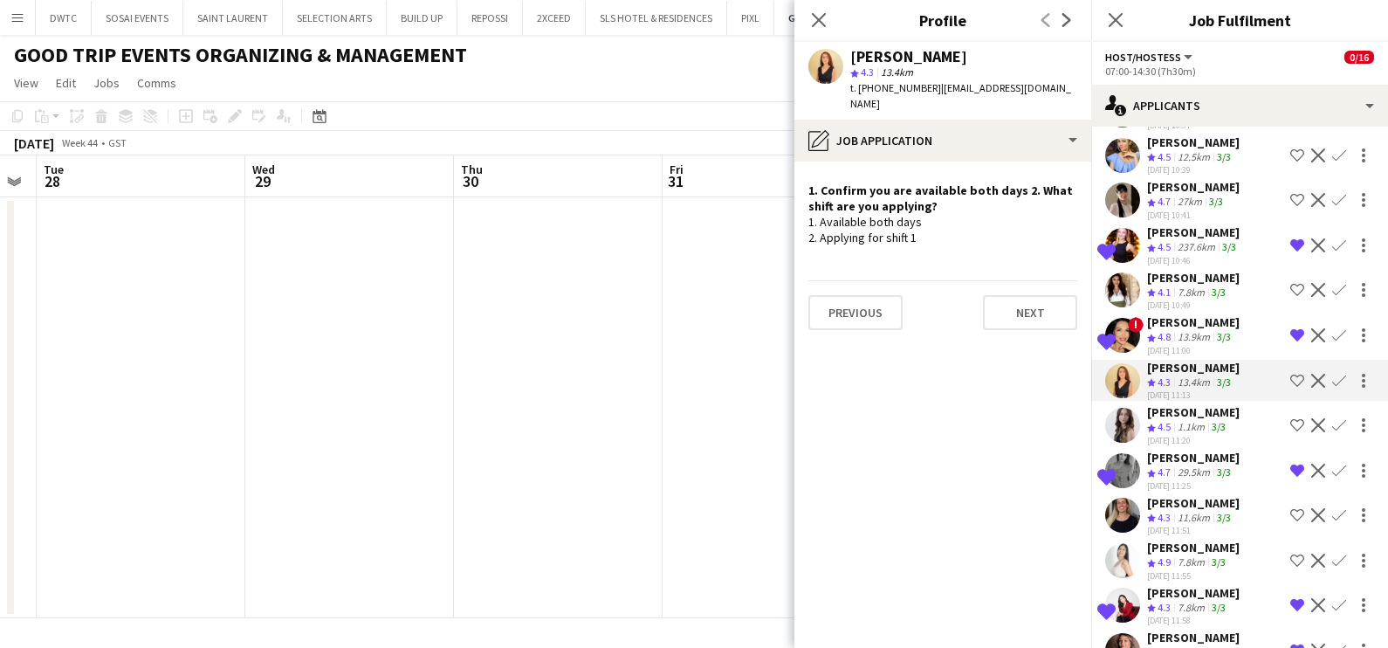
click at [689, 415] on app-date-cell at bounding box center [766, 407] width 209 height 421
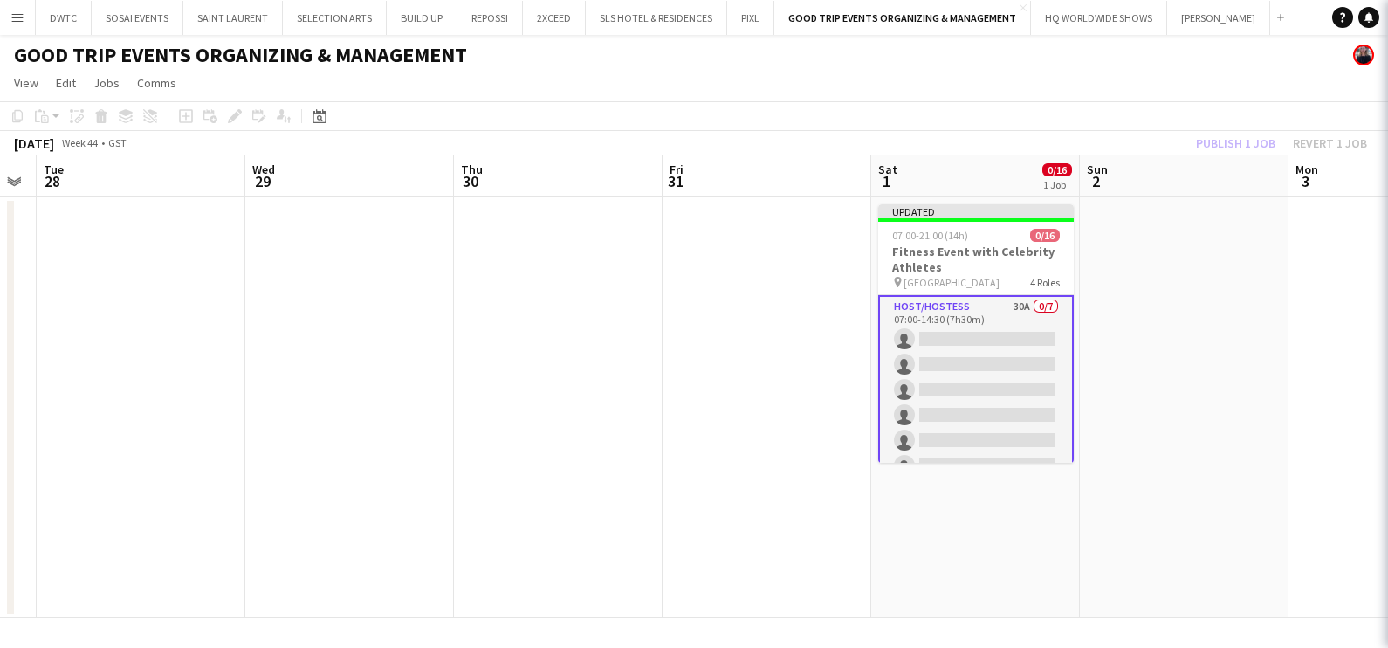
scroll to position [0, 0]
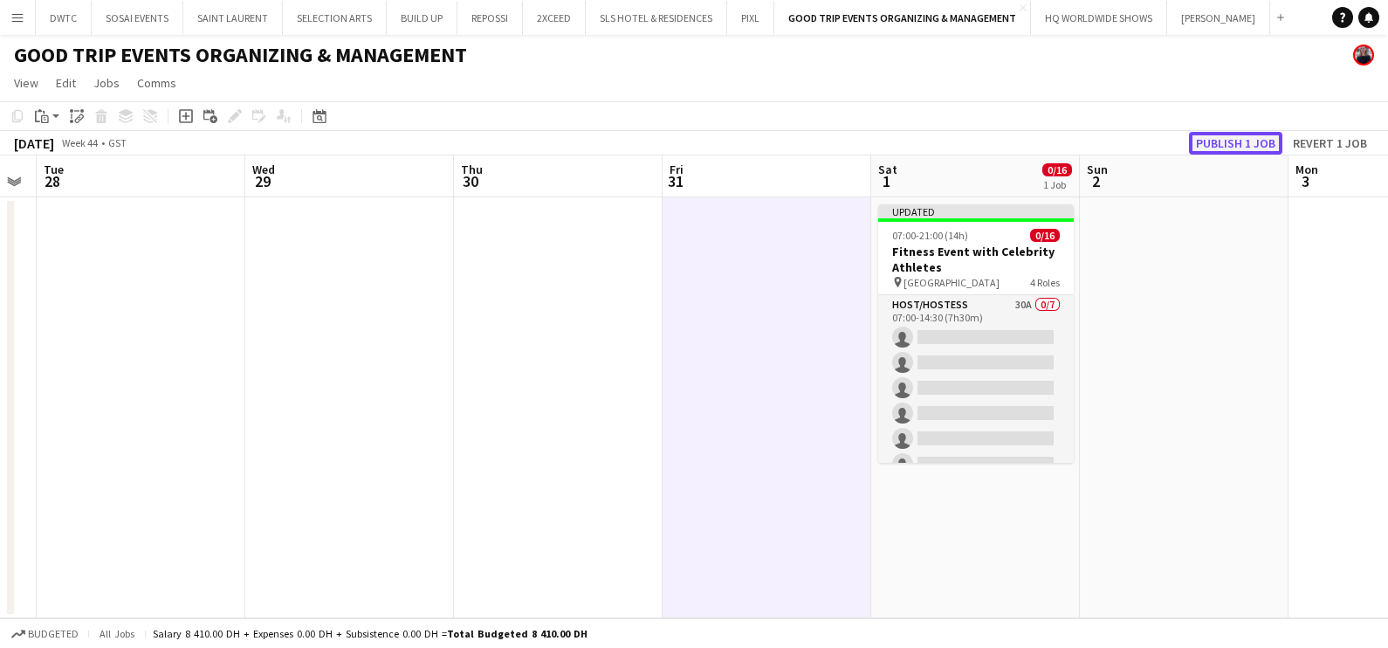
click at [1218, 139] on button "Publish 1 job" at bounding box center [1235, 143] width 93 height 23
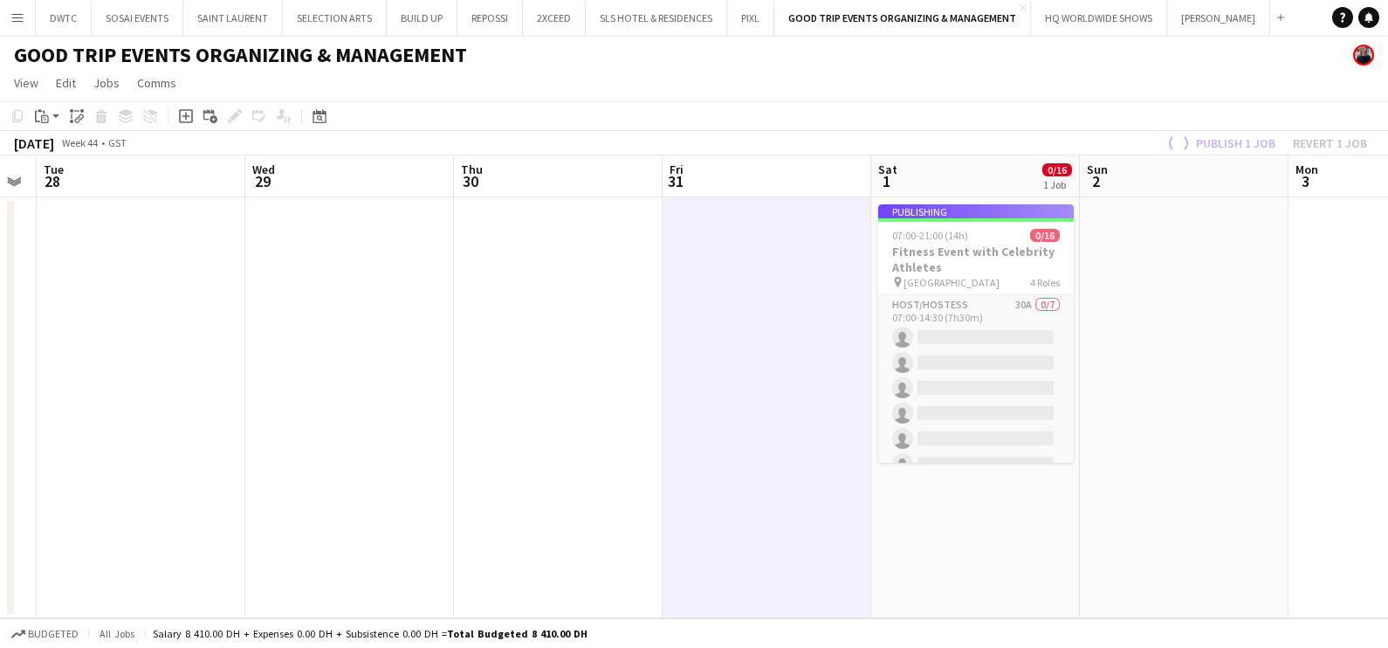
click at [960, 310] on app-job-card "Publishing 07:00-21:00 (14h) 0/16 Fitness Event with Celebrity Athletes pin Kit…" at bounding box center [976, 333] width 196 height 258
click at [1174, 310] on app-date-cell at bounding box center [1184, 407] width 209 height 421
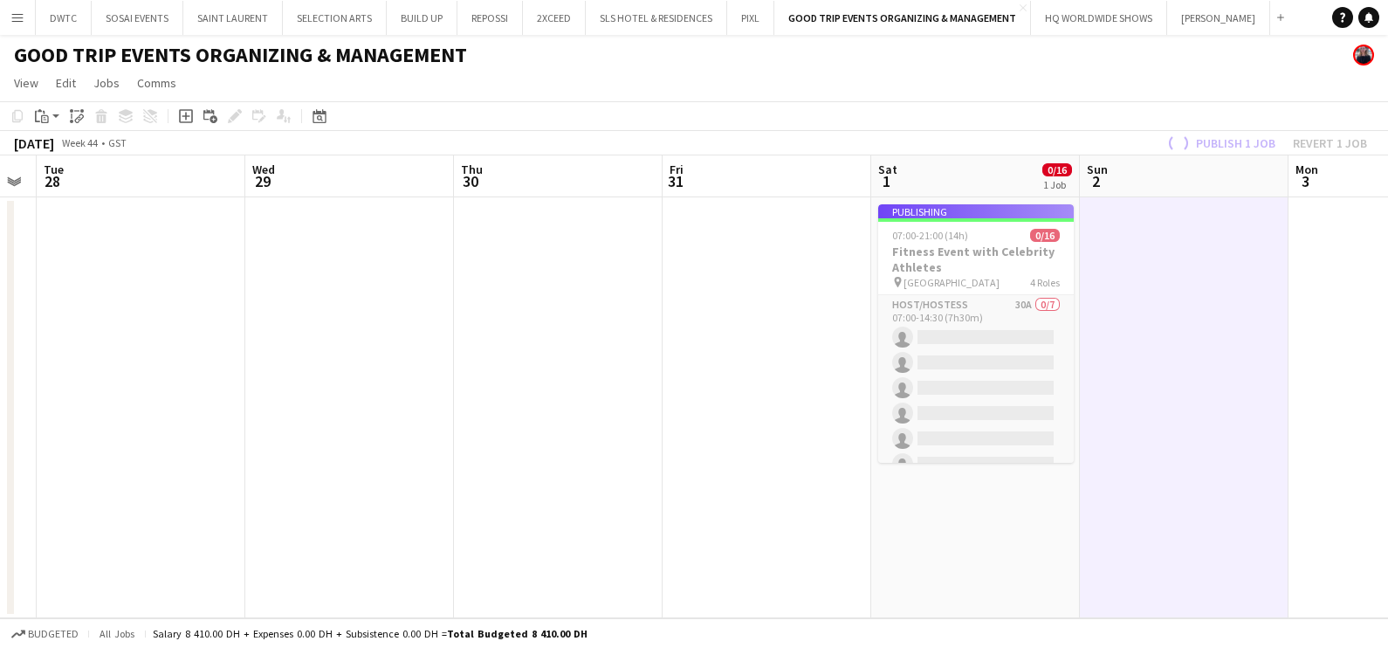
scroll to position [0, 590]
drag, startPoint x: 1062, startPoint y: 337, endPoint x: 1060, endPoint y: 387, distance: 49.8
click at [1060, 387] on app-job-card "Publishing 07:00-21:00 (14h) 0/16 Fitness Event with Celebrity Athletes pin Kit…" at bounding box center [975, 333] width 196 height 258
click at [651, 340] on app-date-cell at bounding box center [557, 407] width 209 height 421
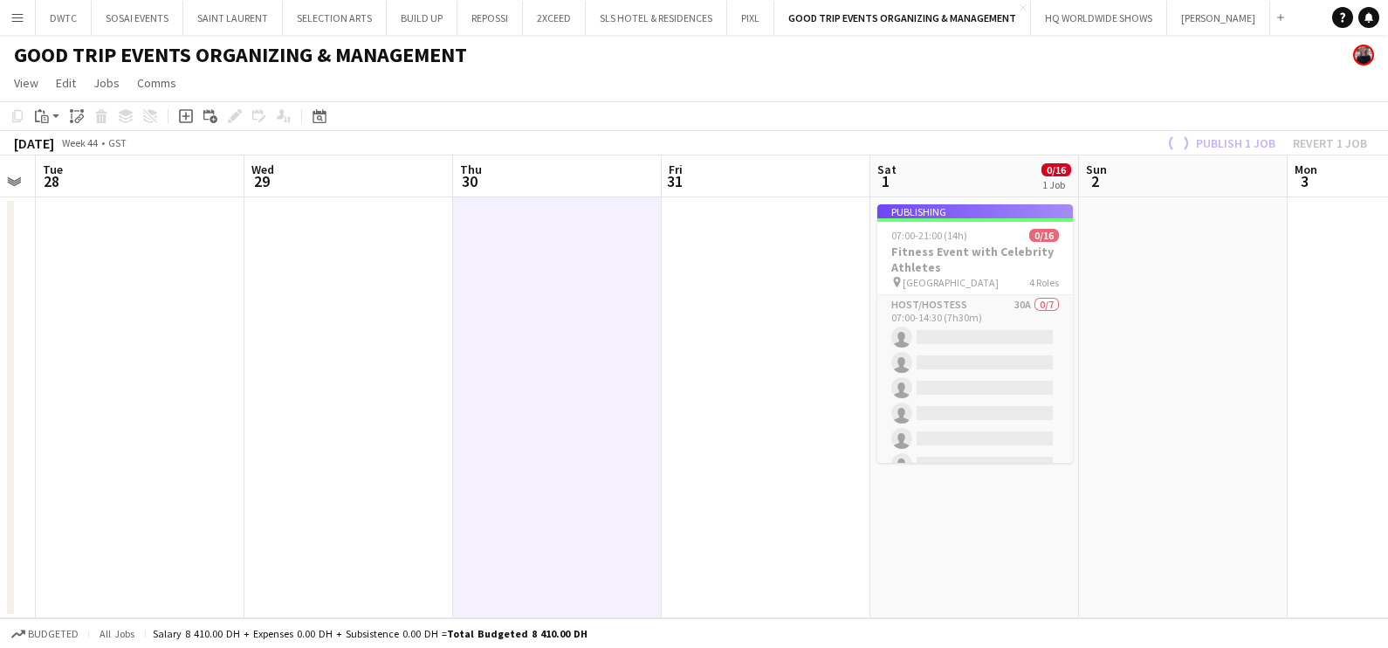
click at [628, 476] on app-date-cell at bounding box center [557, 407] width 209 height 421
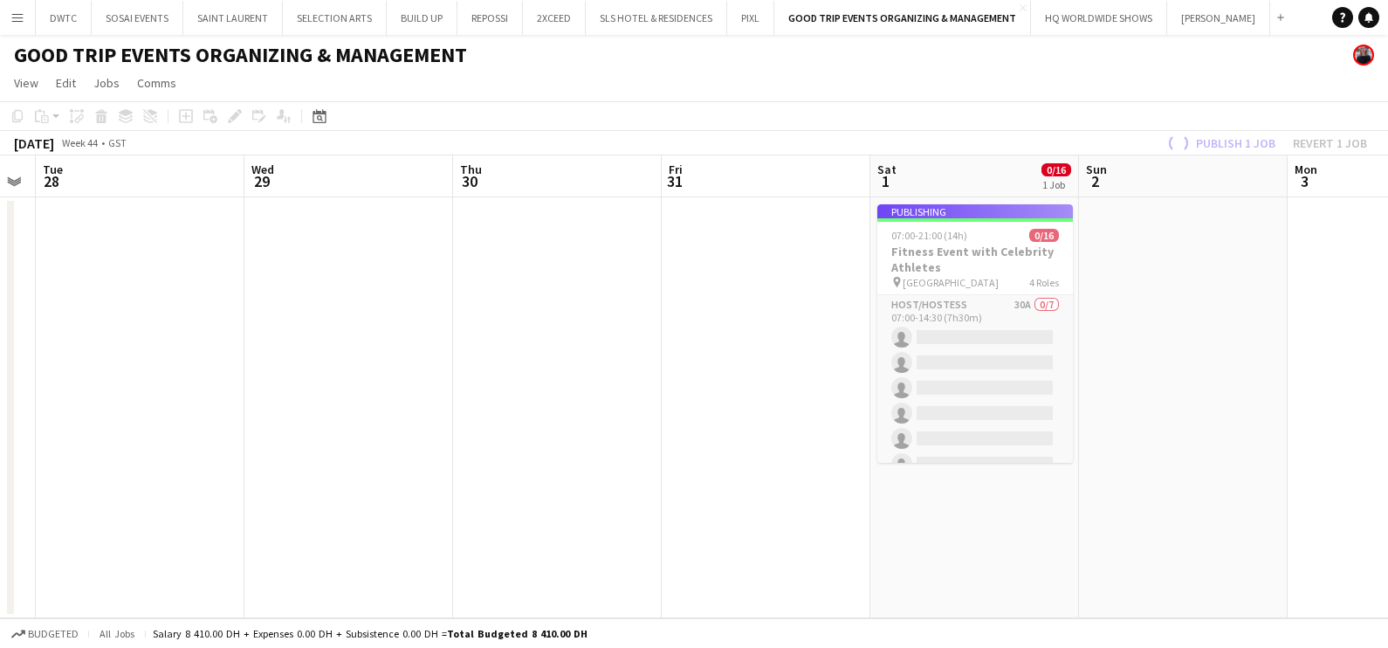
click at [814, 419] on app-date-cell at bounding box center [766, 407] width 209 height 421
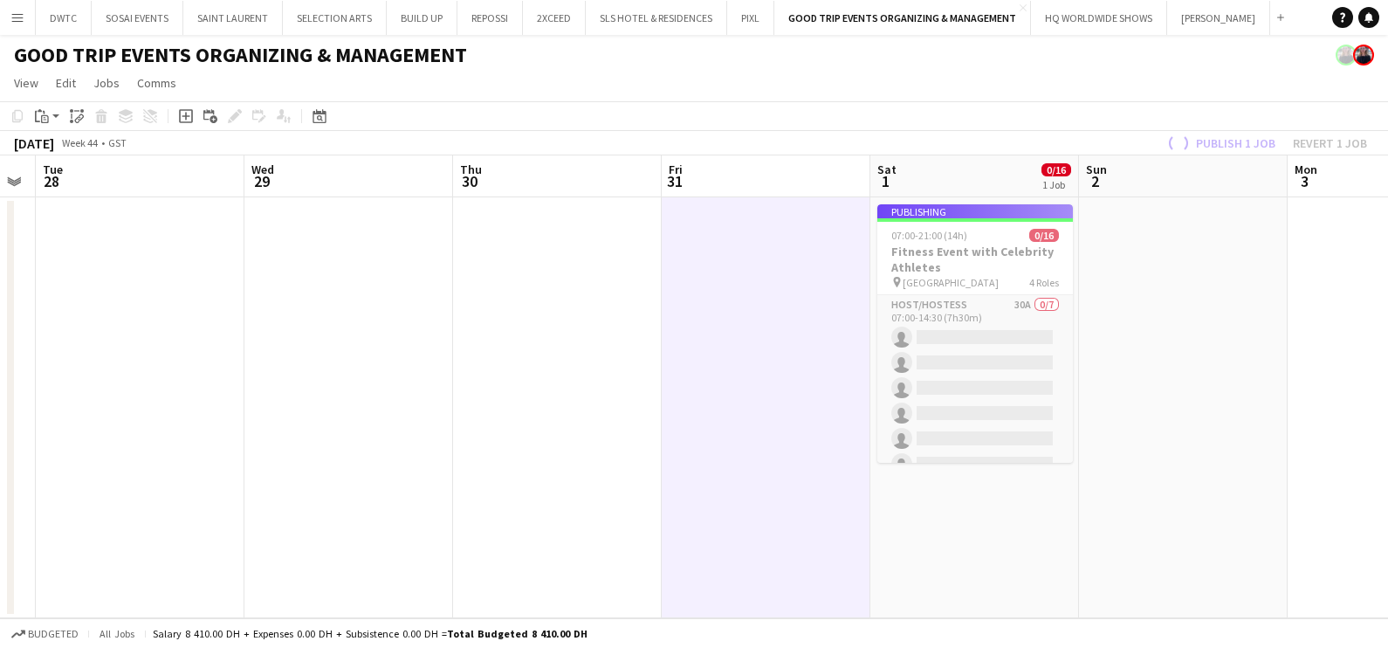
click at [732, 478] on app-date-cell at bounding box center [766, 407] width 209 height 421
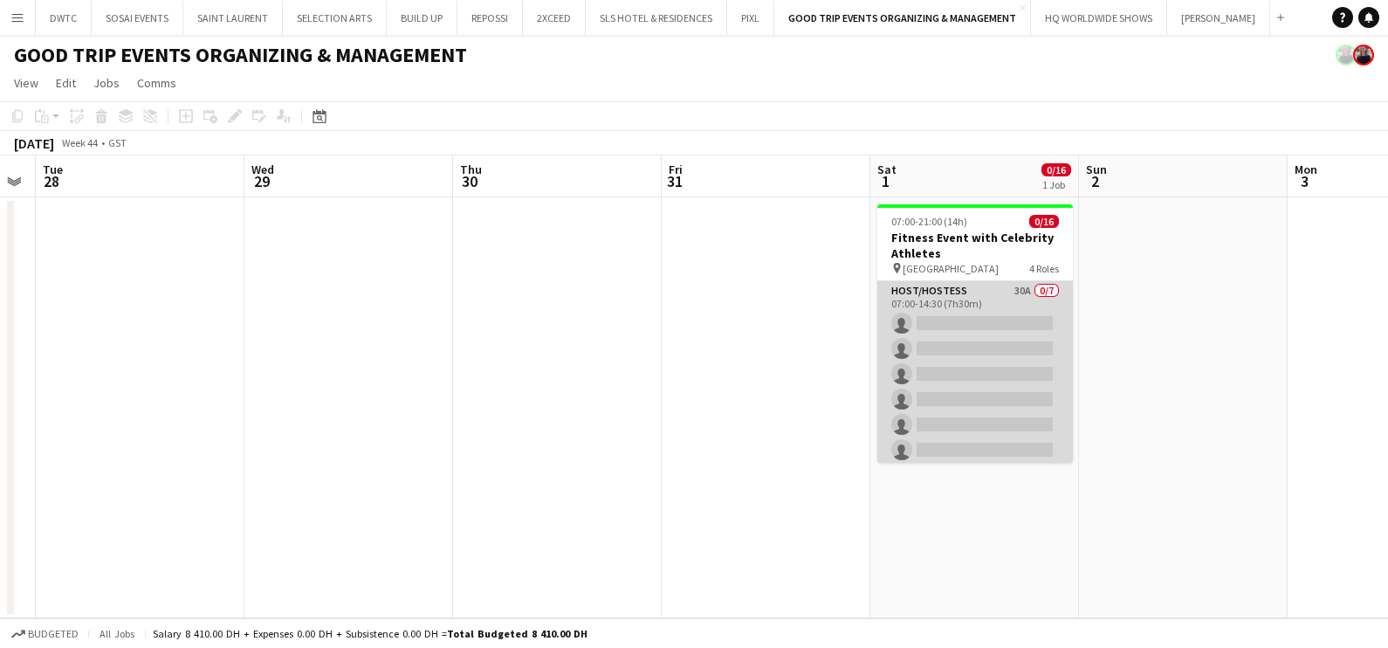
click at [978, 306] on app-card-role "Host/Hostess 30A 0/7 07:00-14:30 (7h30m) single-neutral-actions single-neutral-…" at bounding box center [975, 386] width 196 height 211
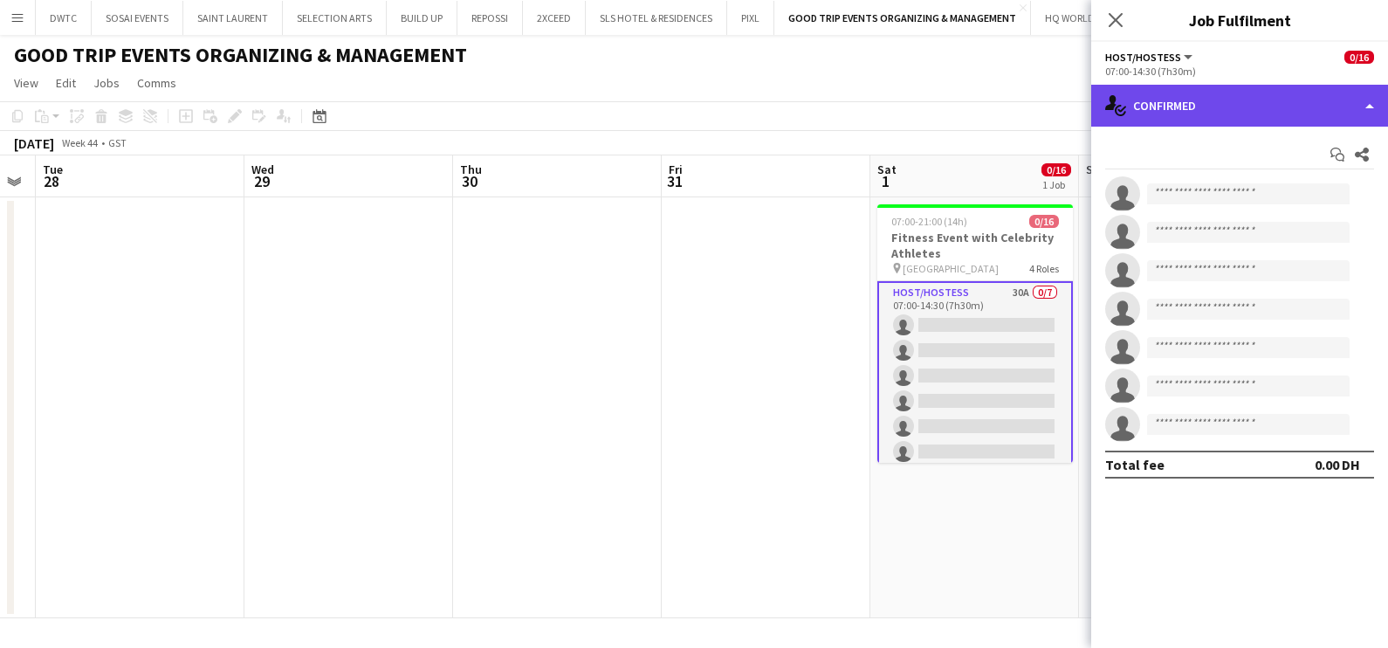
drag, startPoint x: 1204, startPoint y: 107, endPoint x: 1210, endPoint y: 119, distance: 12.9
click at [1204, 106] on div "single-neutral-actions-check-2 Confirmed" at bounding box center [1239, 106] width 297 height 42
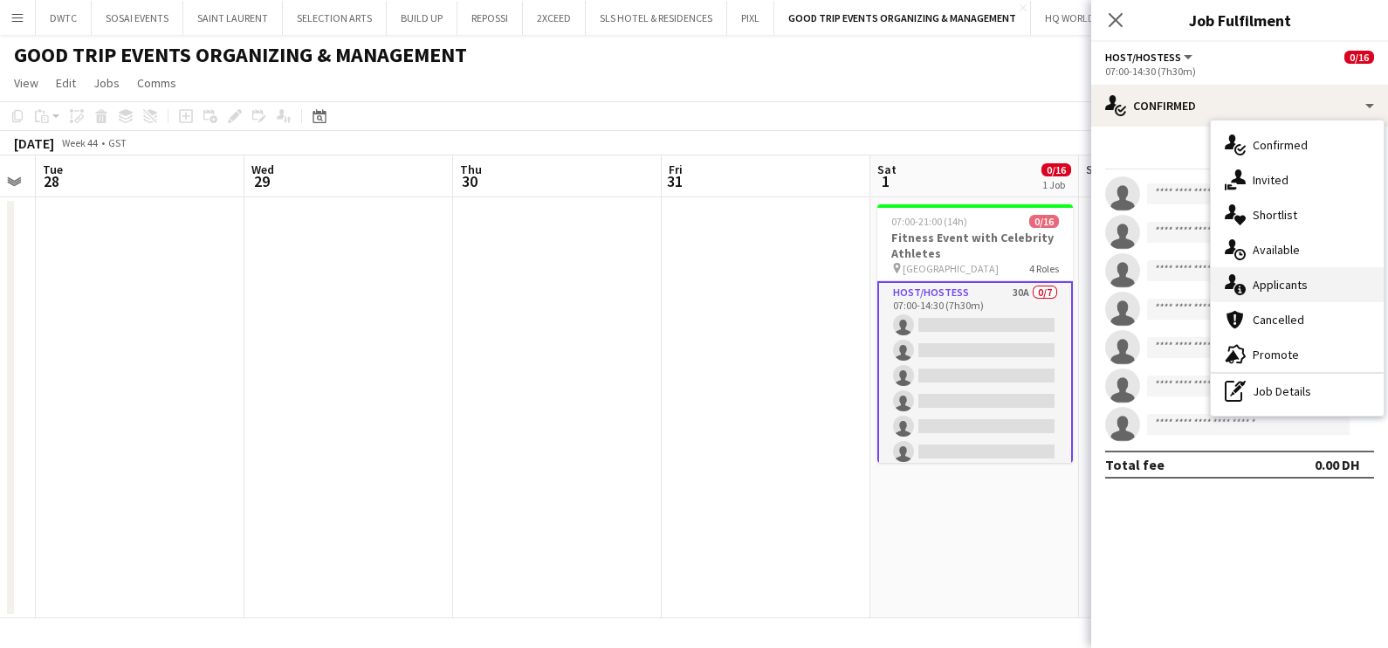
click at [1286, 286] on span "Applicants" at bounding box center [1279, 285] width 55 height 16
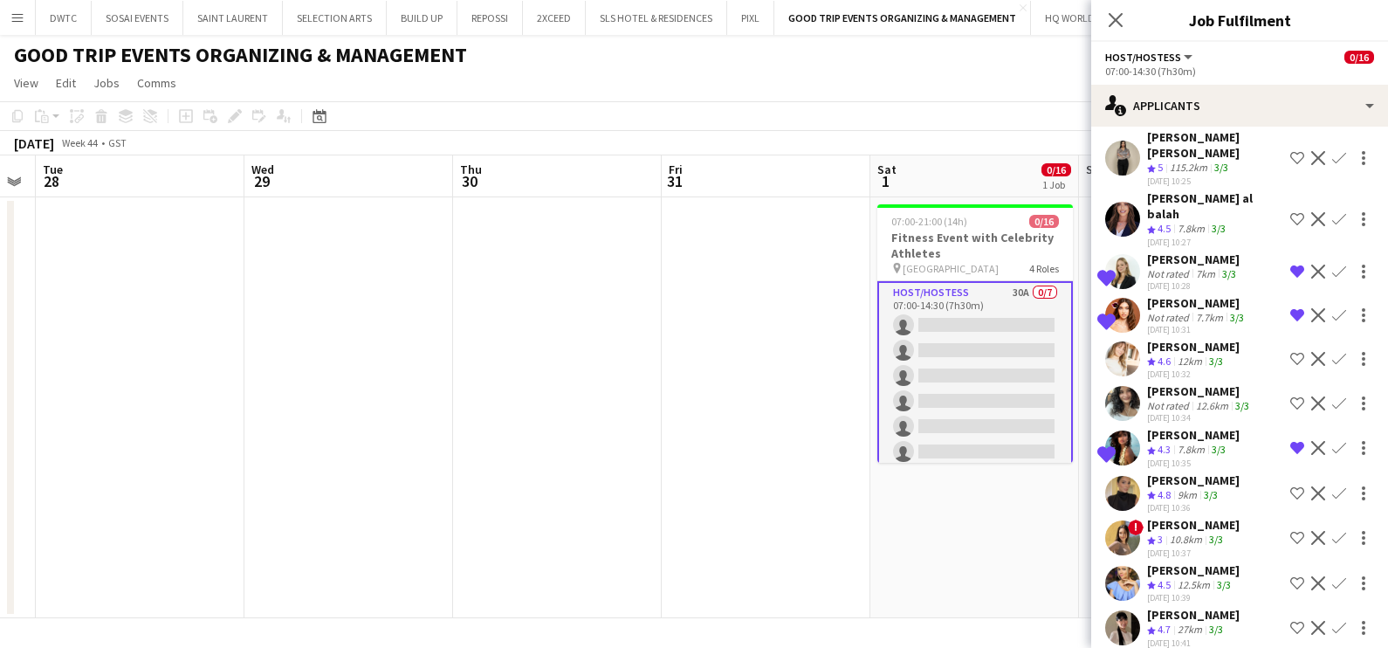
scroll to position [545, 0]
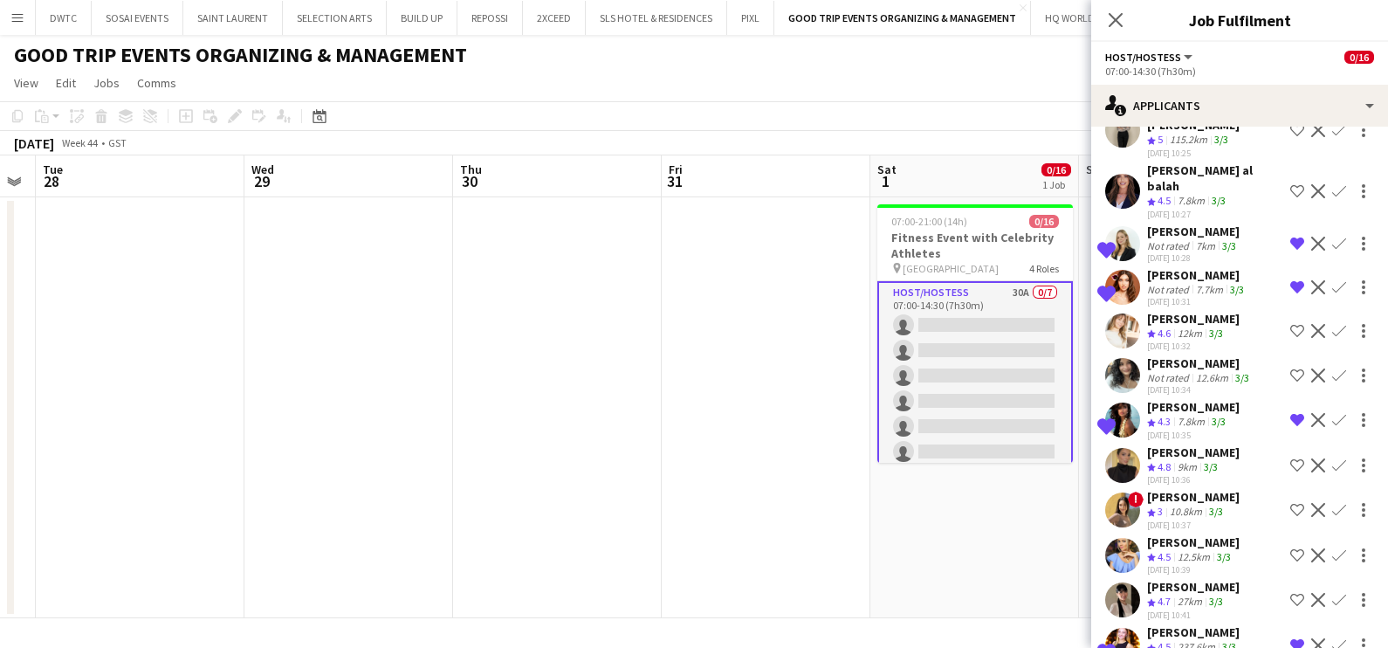
click at [1290, 458] on app-icon "Shortlist crew" at bounding box center [1297, 465] width 14 height 14
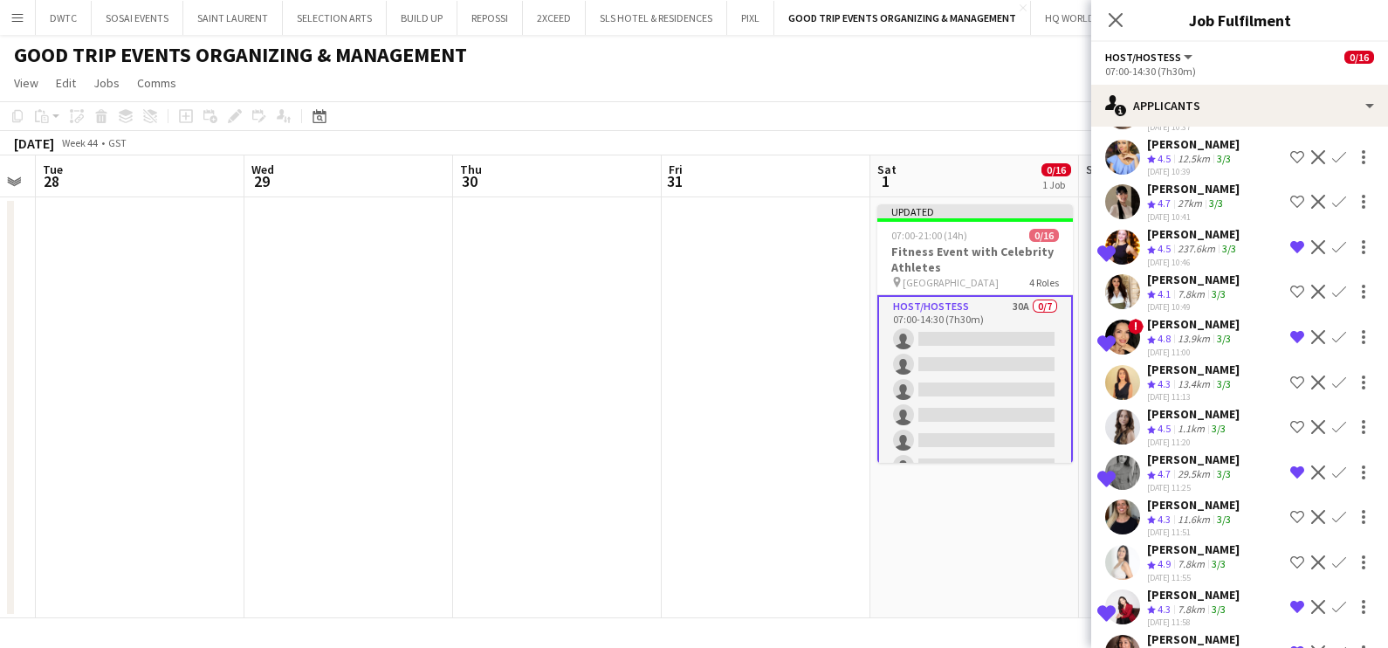
scroll to position [945, 0]
click at [1175, 420] on div "1.1km" at bounding box center [1191, 427] width 34 height 15
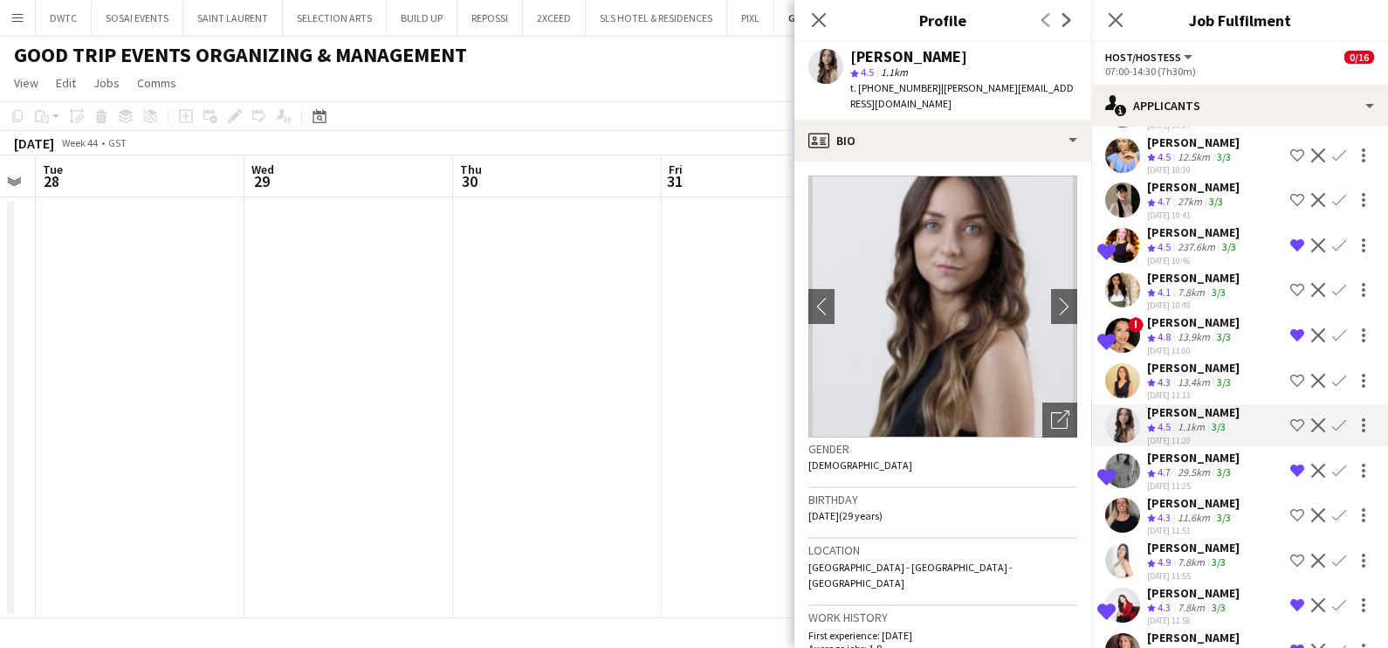
click at [1183, 495] on div "[PERSON_NAME]" at bounding box center [1193, 503] width 93 height 16
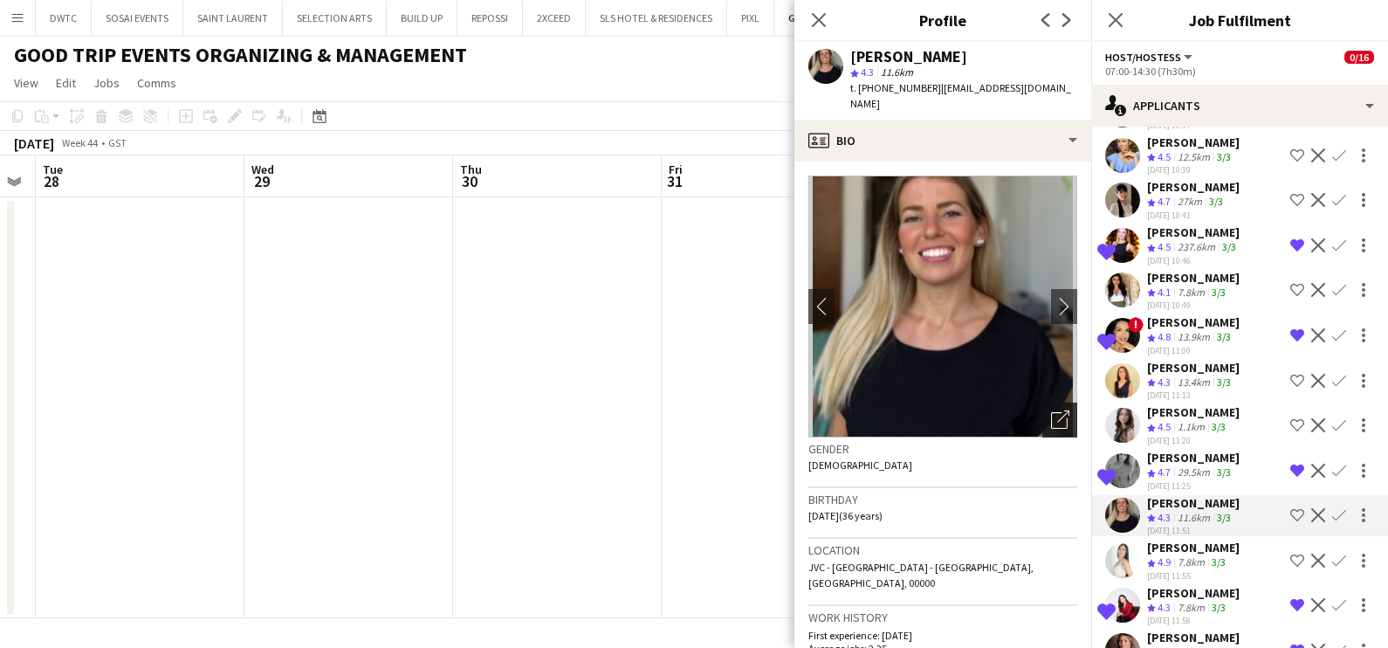
click at [1051, 410] on icon "Open photos pop-in" at bounding box center [1060, 419] width 18 height 18
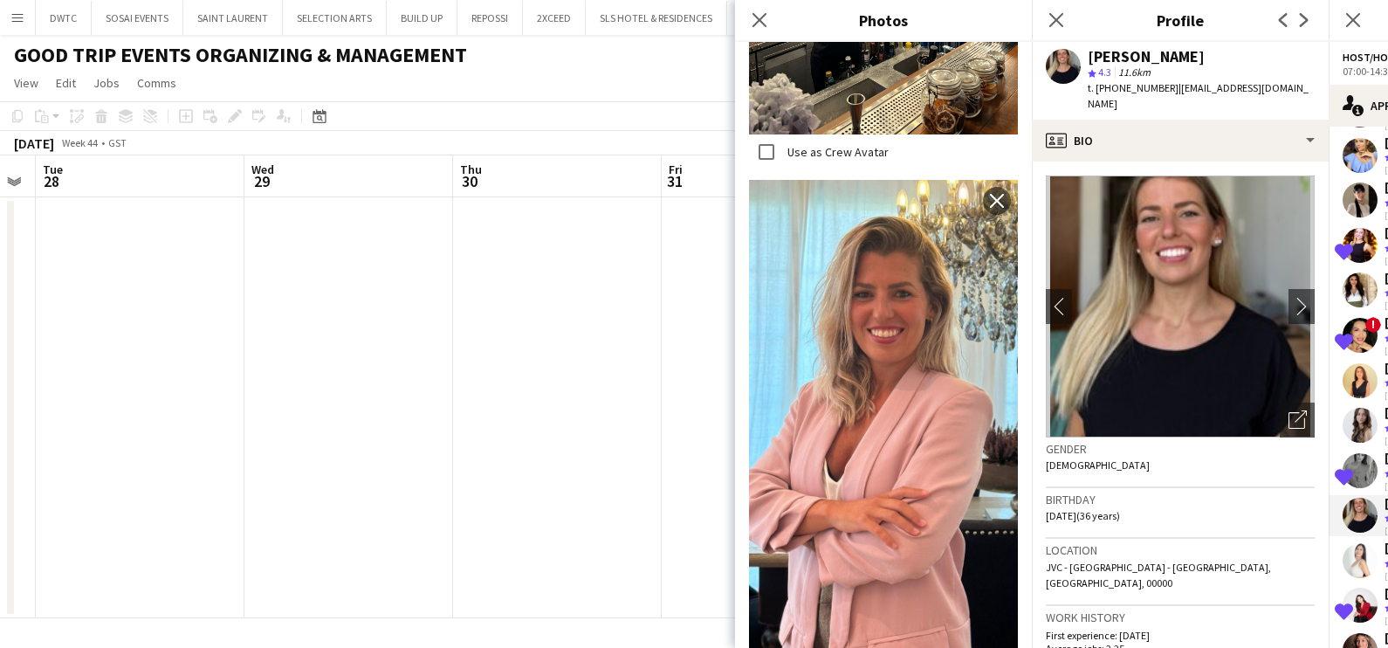
scroll to position [4093, 0]
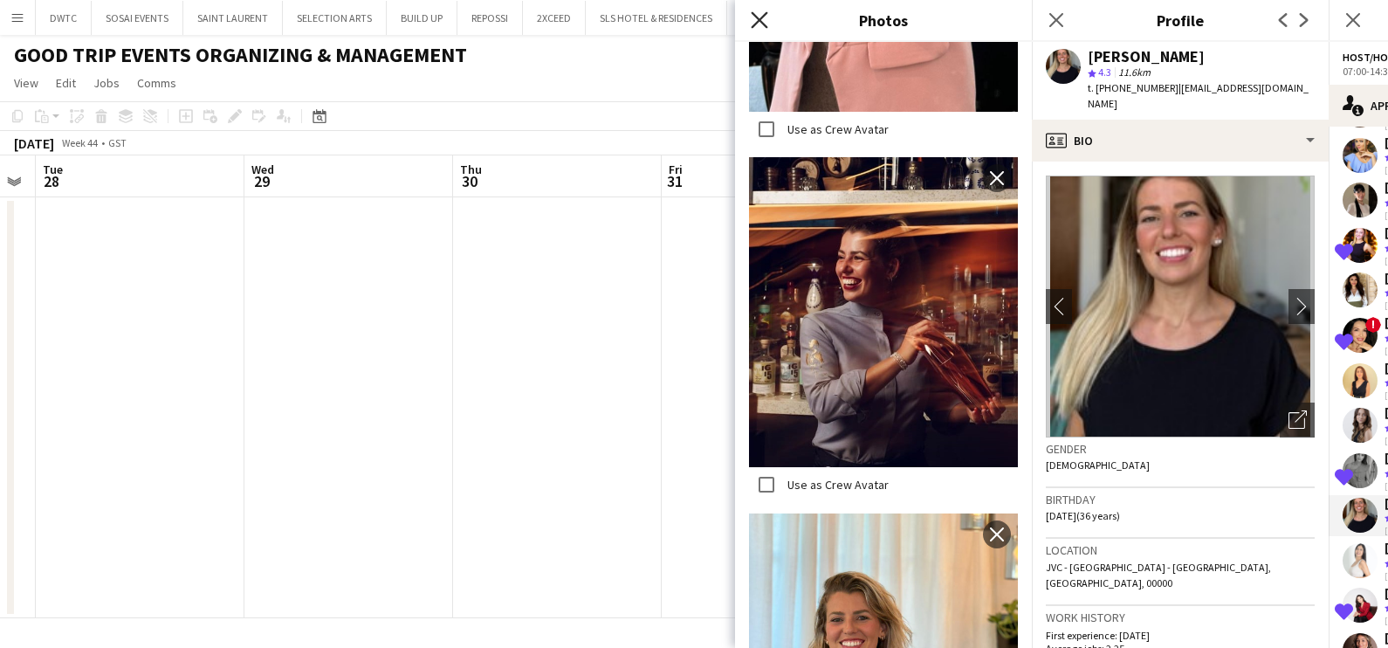
click at [755, 13] on icon "Close pop-in" at bounding box center [759, 19] width 17 height 17
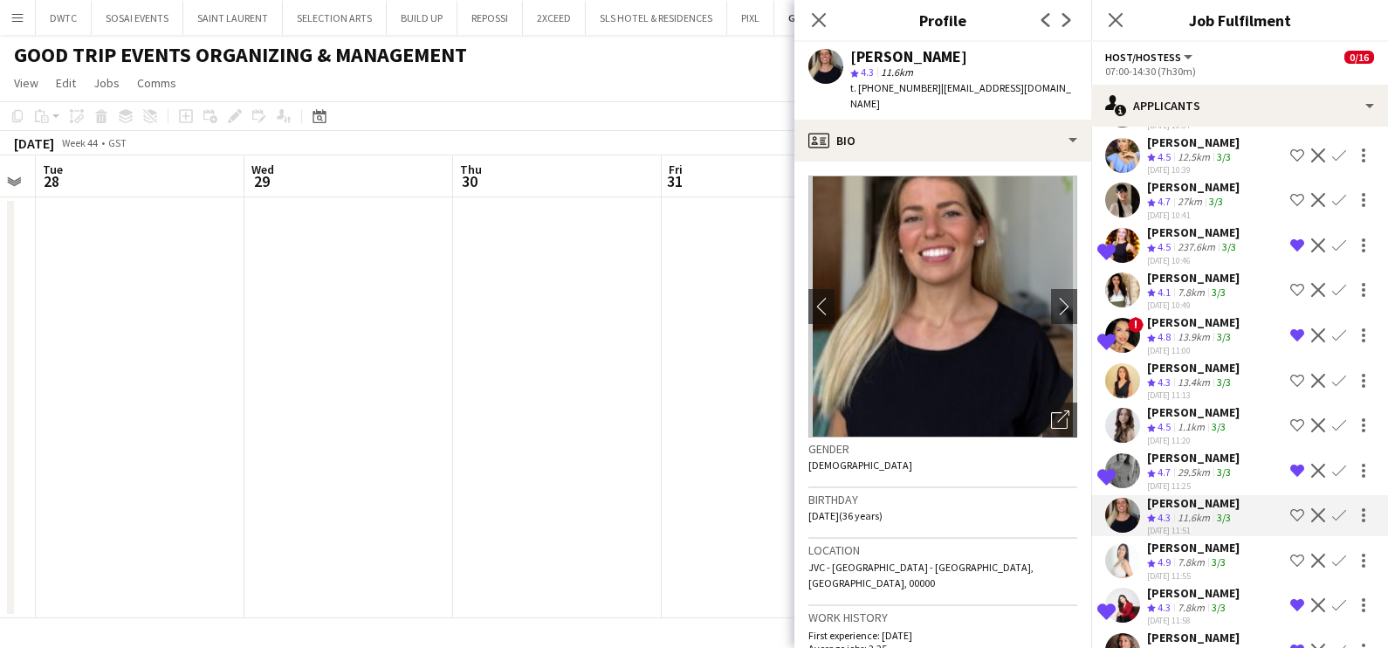
drag, startPoint x: 656, startPoint y: 271, endPoint x: 684, endPoint y: 257, distance: 30.8
click at [659, 271] on app-date-cell at bounding box center [557, 407] width 209 height 421
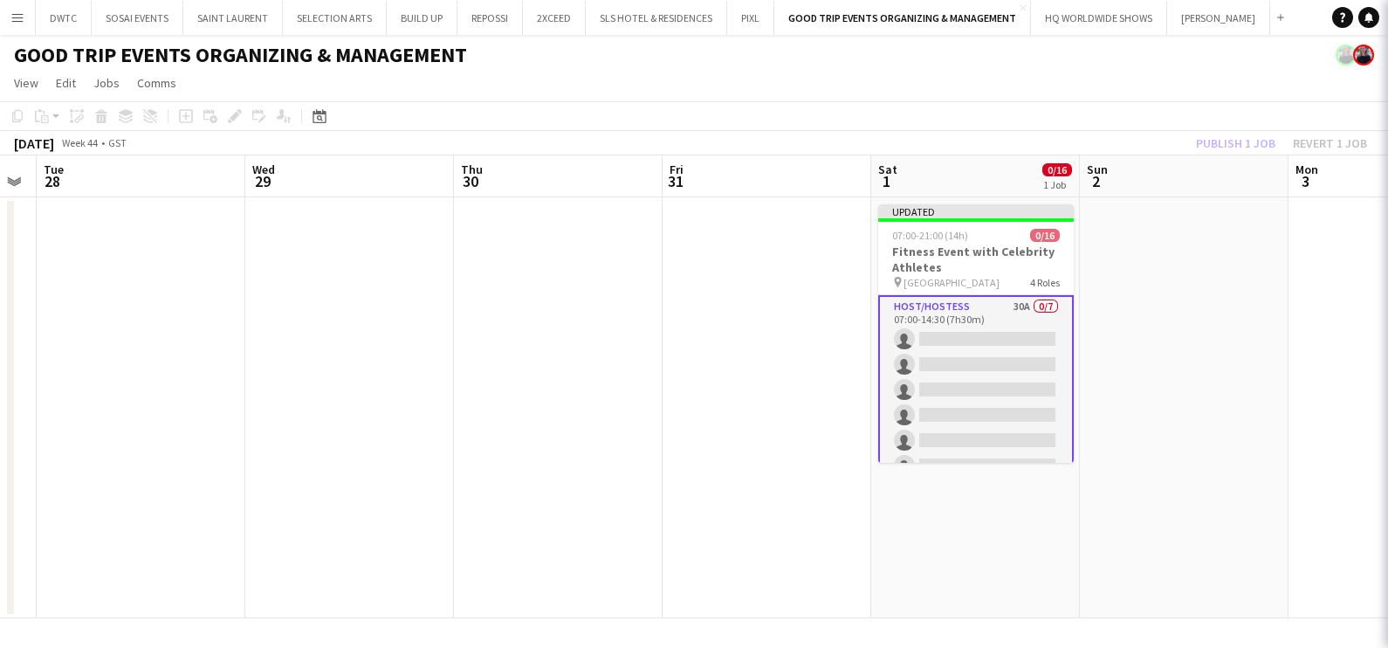
scroll to position [0, 0]
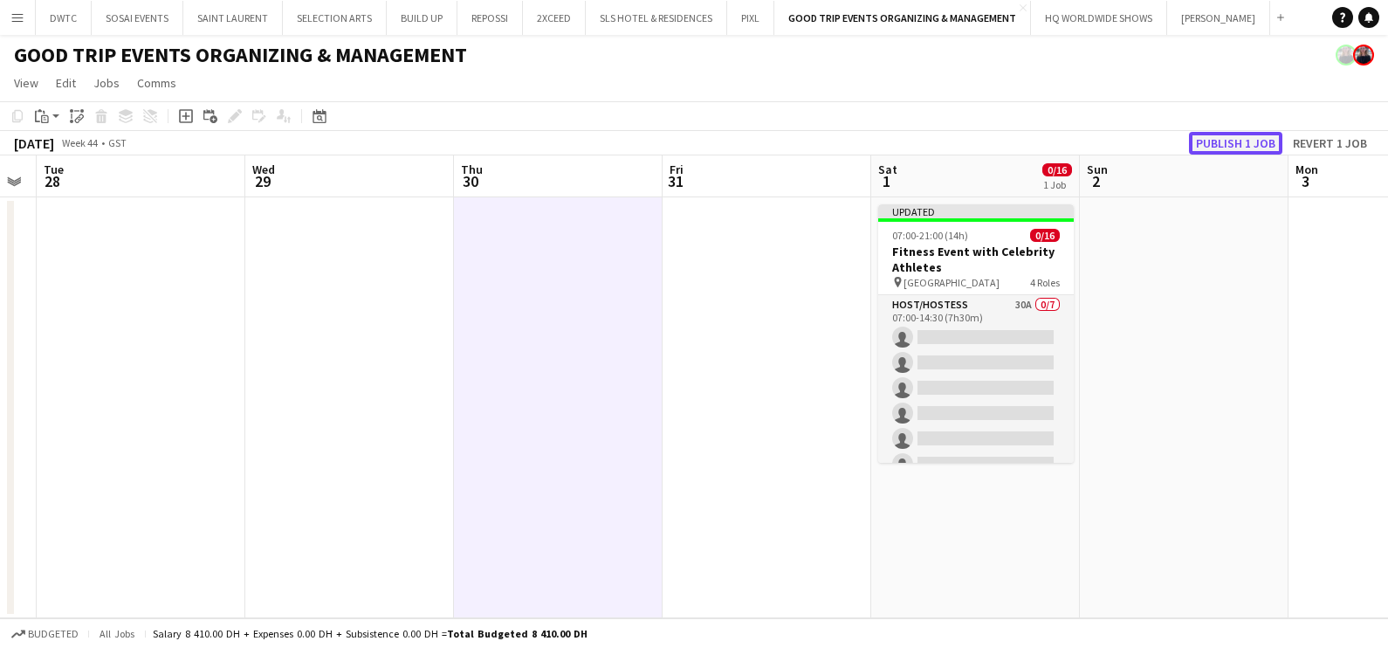
click at [1218, 139] on button "Publish 1 job" at bounding box center [1235, 143] width 93 height 23
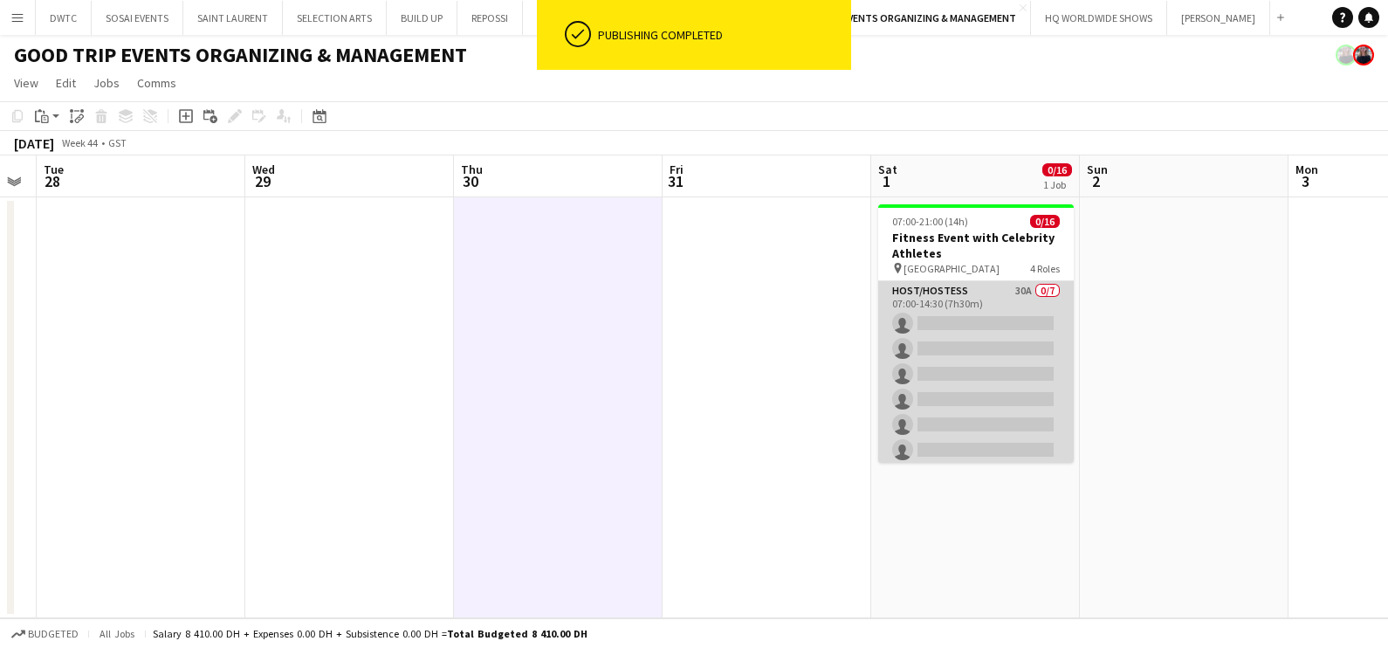
click at [1002, 333] on app-card-role "Host/Hostess 30A 0/7 07:00-14:30 (7h30m) single-neutral-actions single-neutral-…" at bounding box center [976, 386] width 196 height 211
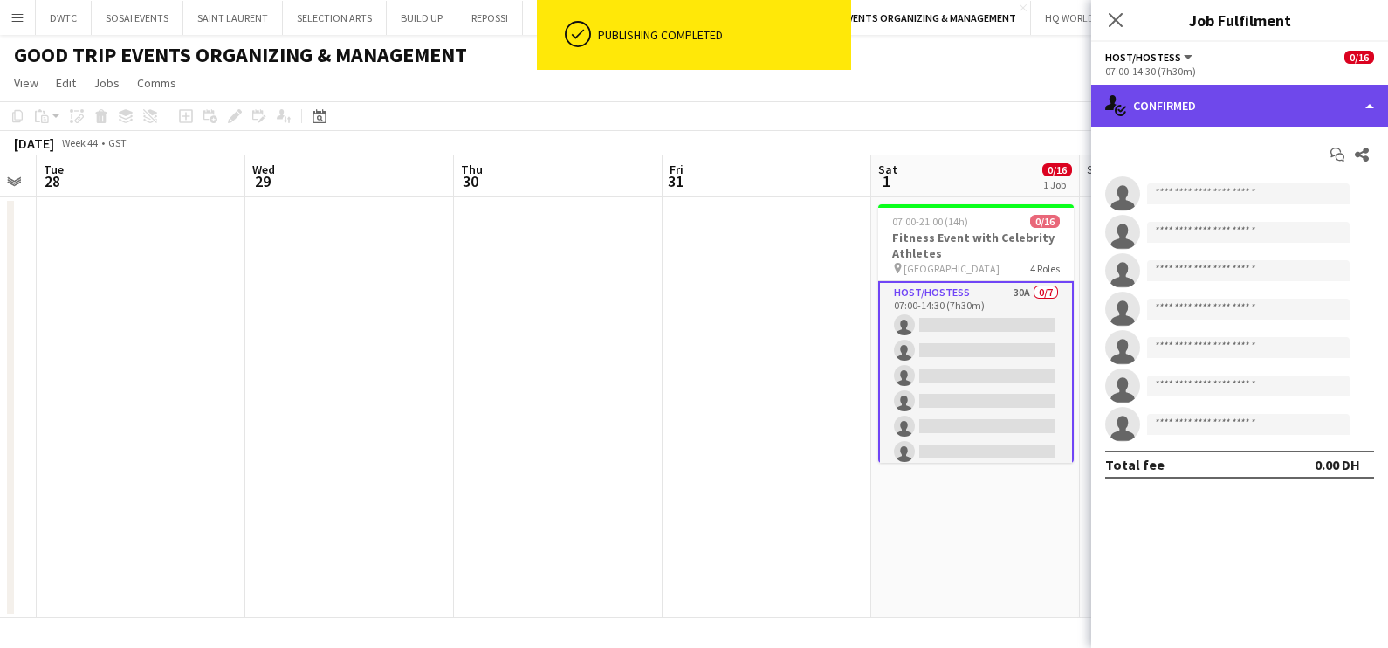
click at [1237, 98] on div "single-neutral-actions-check-2 Confirmed" at bounding box center [1239, 106] width 297 height 42
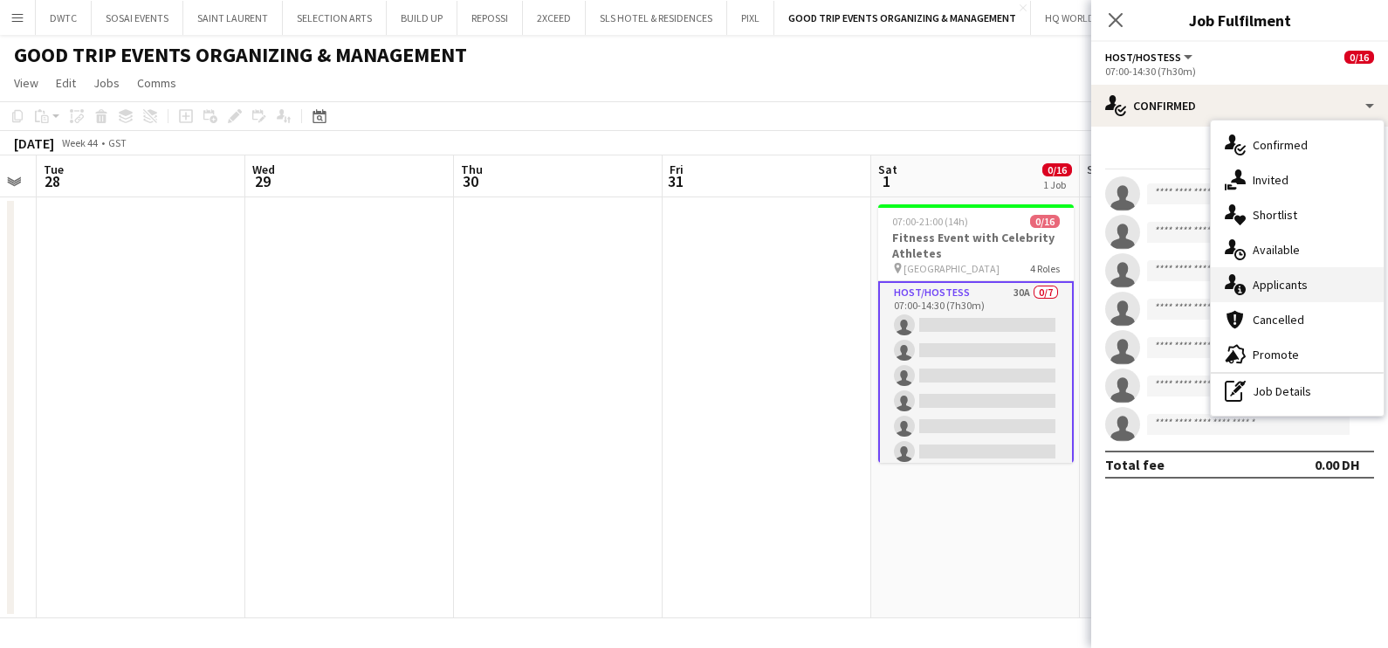
click at [1300, 279] on span "Applicants" at bounding box center [1279, 285] width 55 height 16
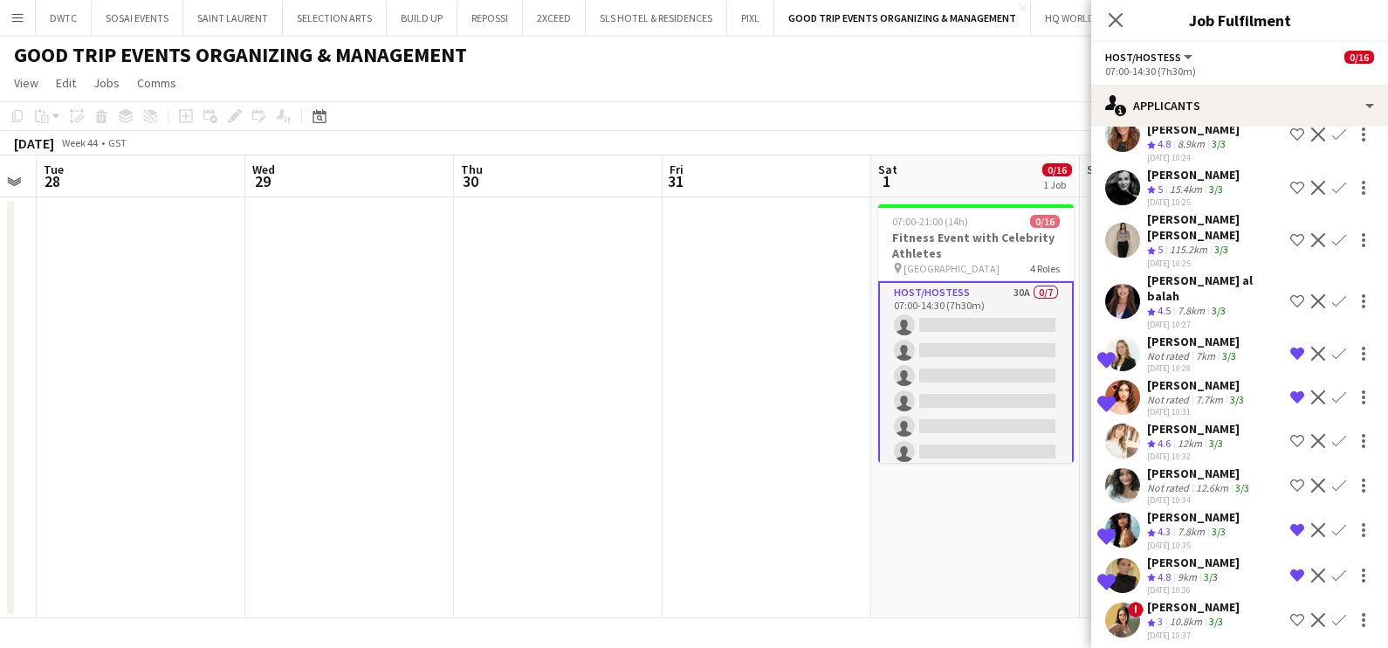
scroll to position [545, 0]
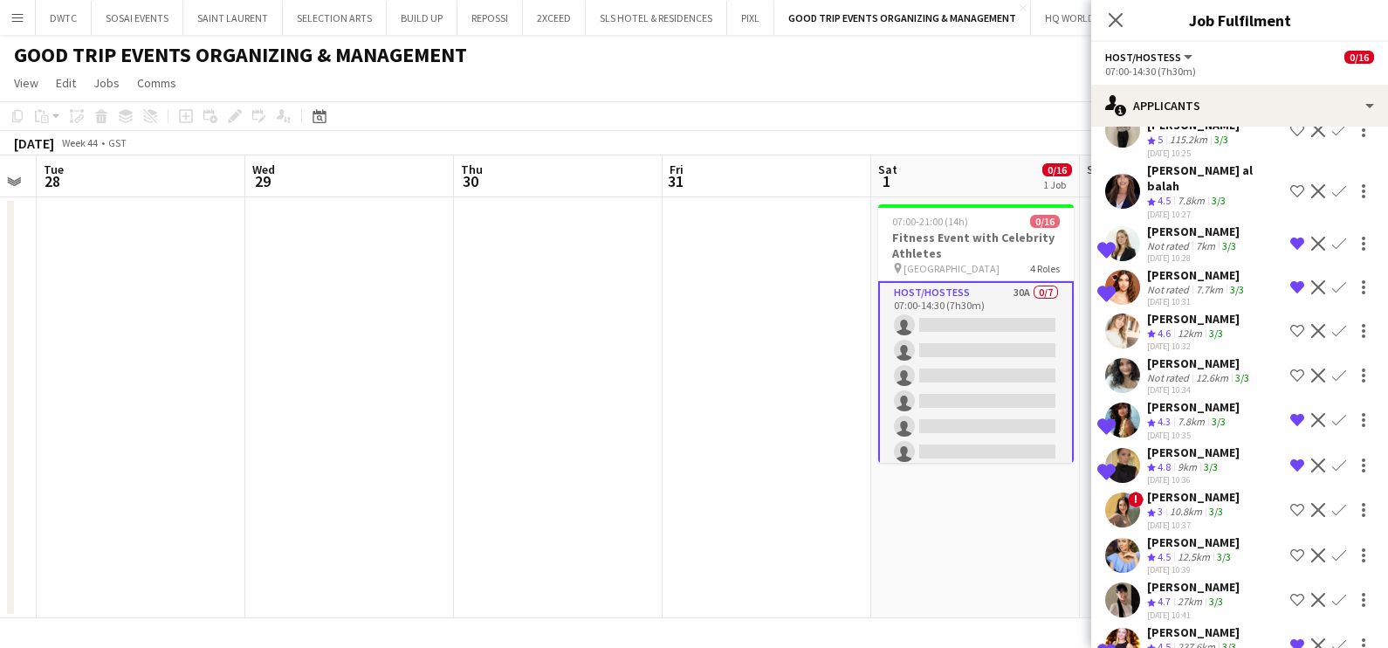
click at [1290, 324] on app-icon "Shortlist crew" at bounding box center [1297, 331] width 14 height 14
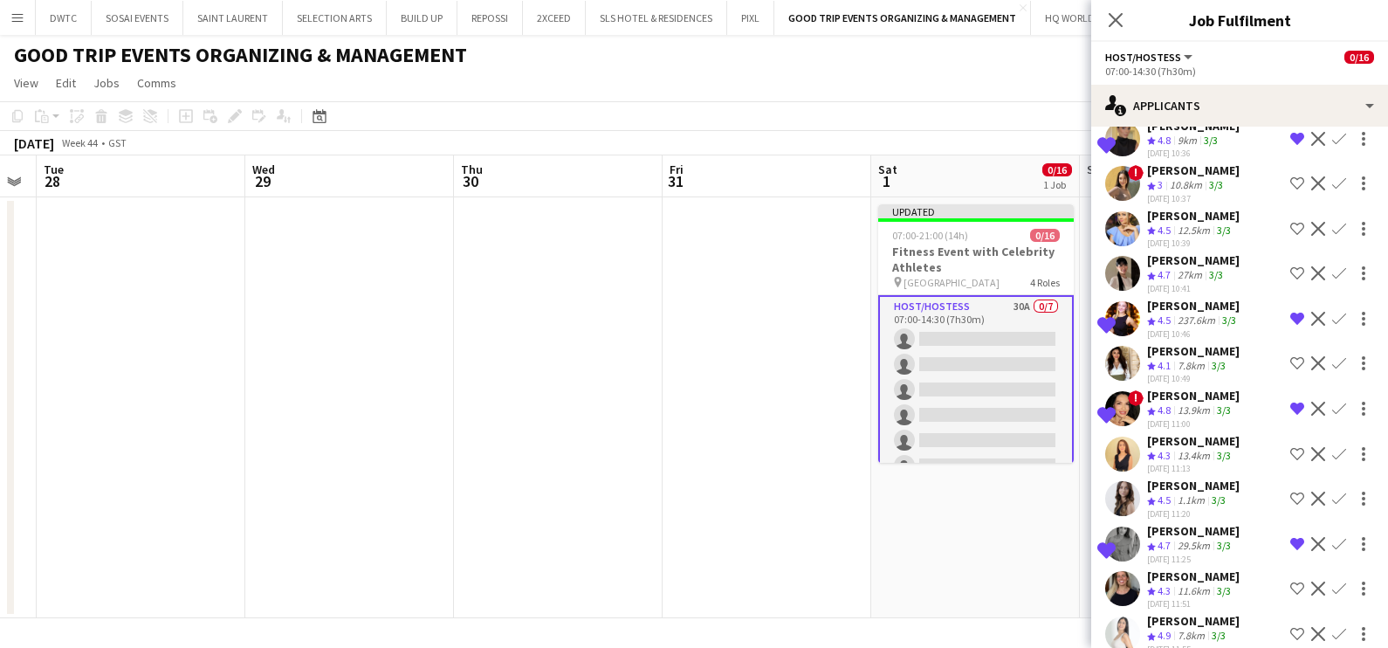
scroll to position [945, 0]
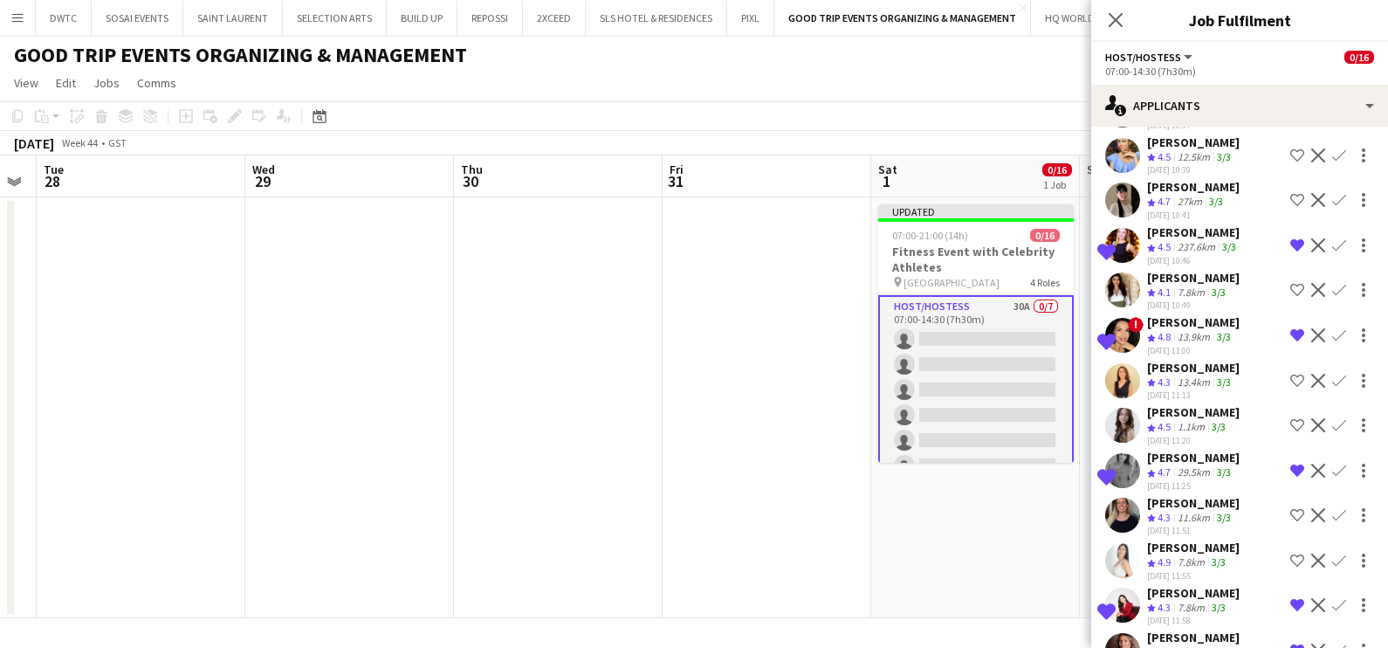
click at [1290, 193] on app-icon "Shortlist crew" at bounding box center [1297, 200] width 14 height 14
click at [1290, 193] on app-icon "Remove crew from shortlist" at bounding box center [1297, 200] width 14 height 14
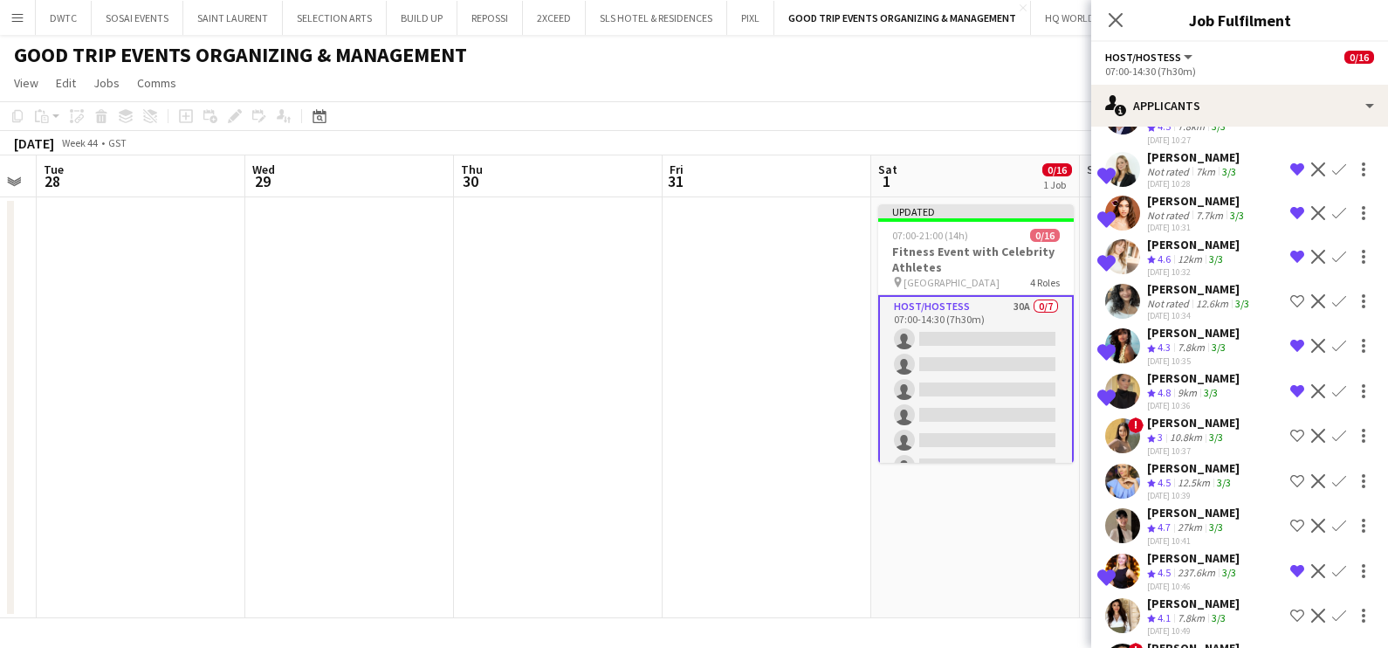
scroll to position [618, 0]
click at [1290, 251] on app-icon "Remove crew from shortlist" at bounding box center [1297, 258] width 14 height 14
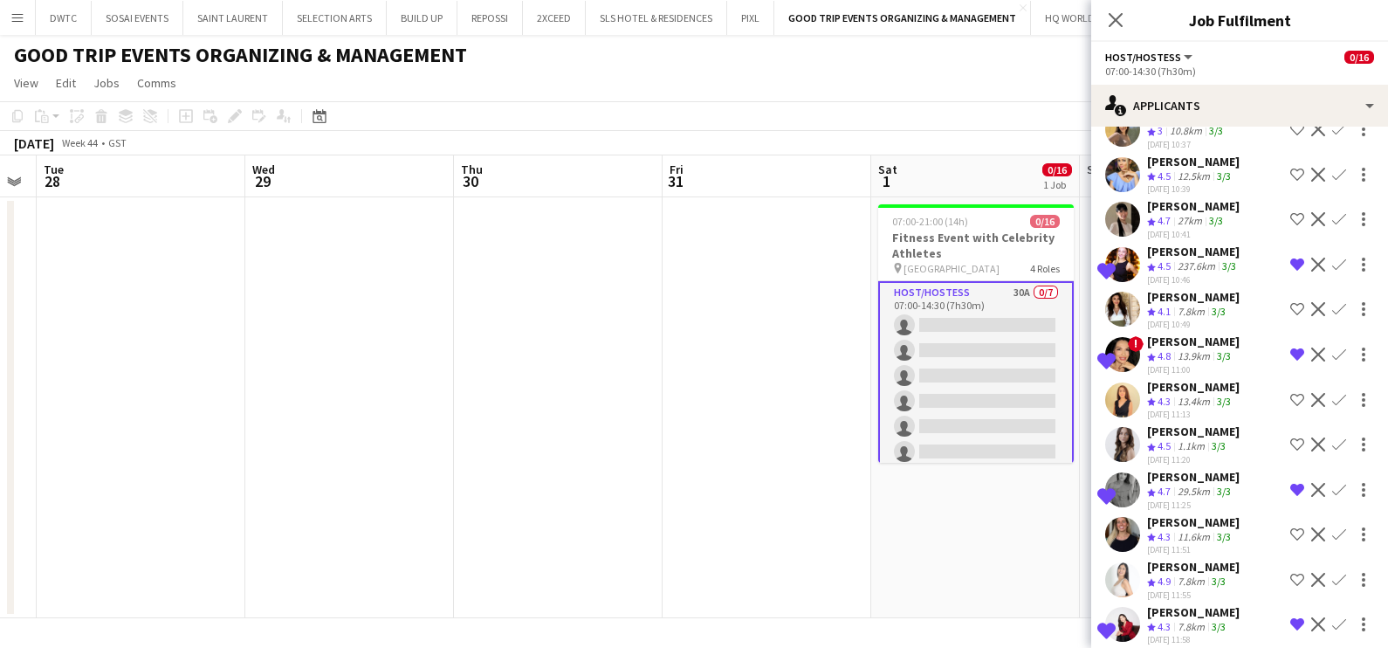
scroll to position [945, 0]
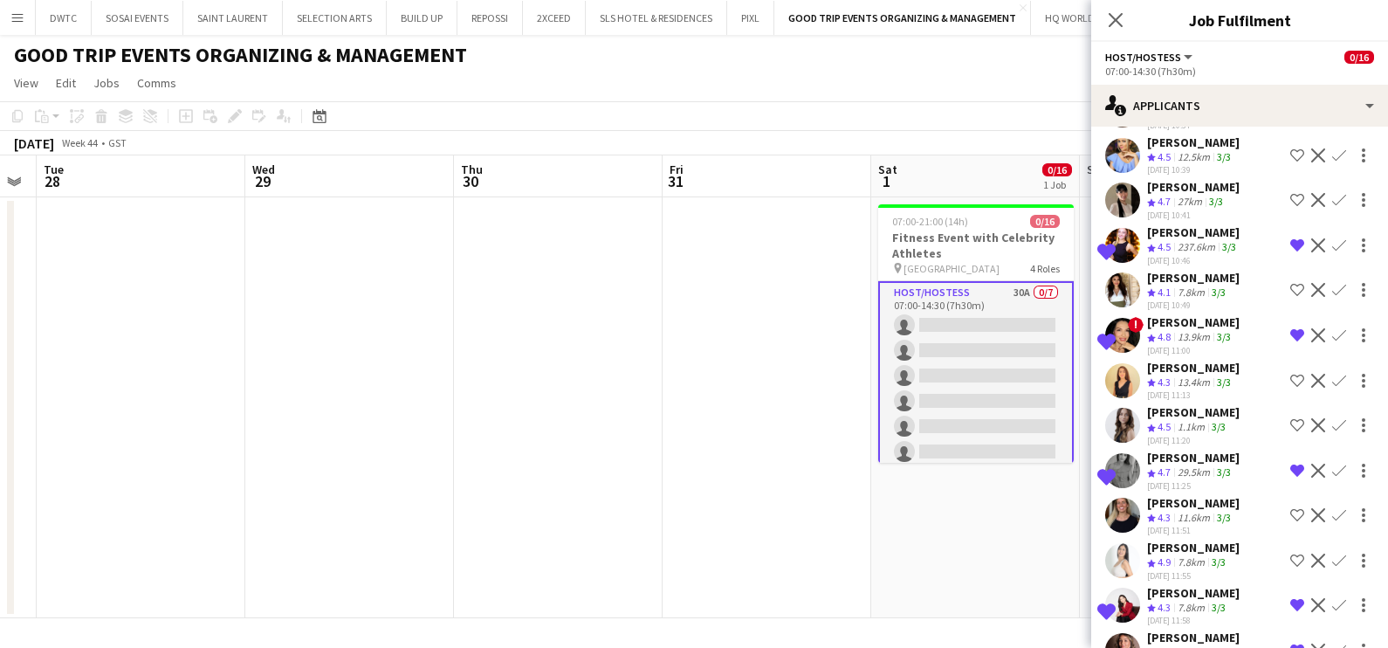
click at [911, 532] on app-date-cell "07:00-21:00 (14h) 0/16 Fitness Event with Celebrity Athletes pin Kite Beach 4 R…" at bounding box center [975, 407] width 209 height 421
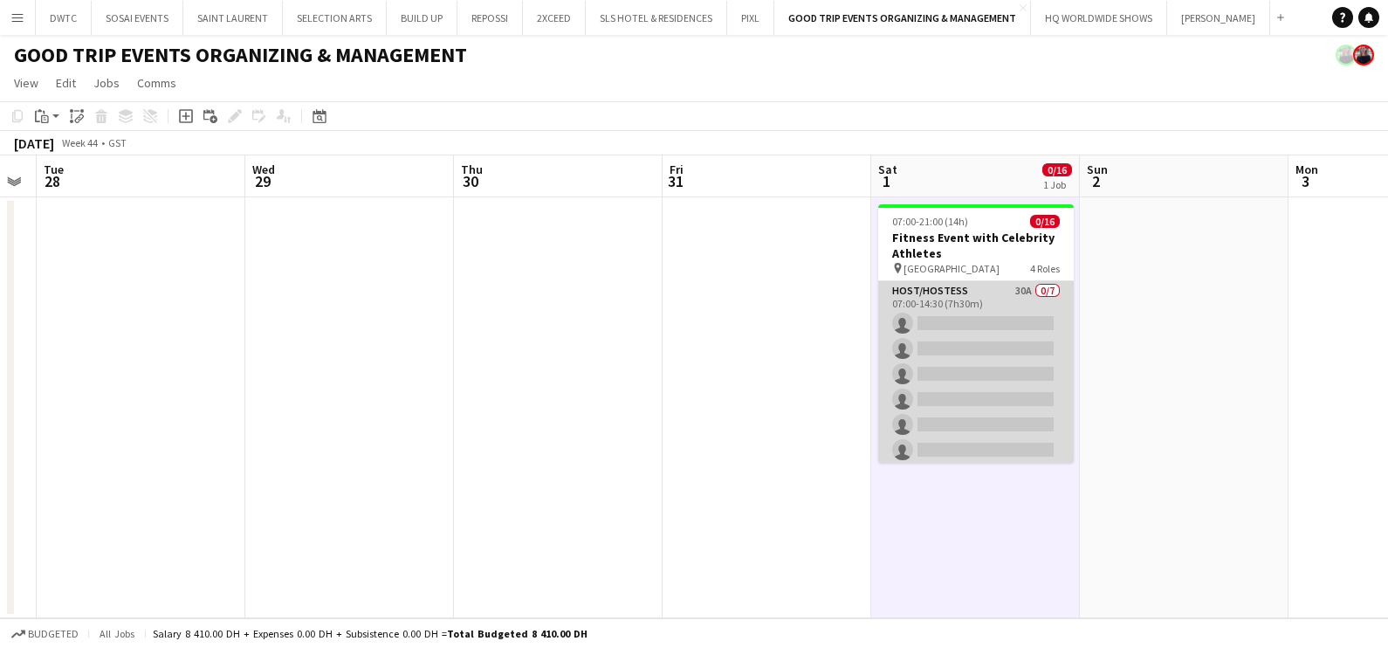
click at [934, 315] on app-card-role "Host/Hostess 30A 0/7 07:00-14:30 (7h30m) single-neutral-actions single-neutral-…" at bounding box center [976, 386] width 196 height 211
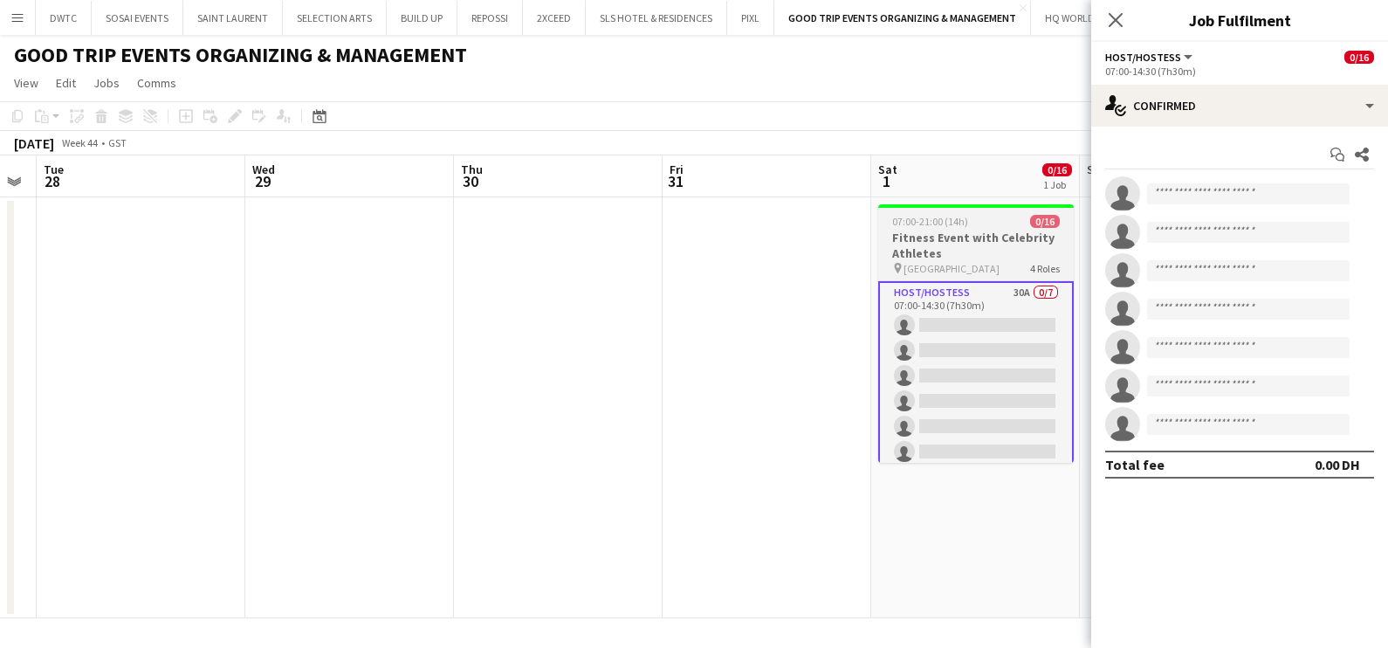
click at [931, 216] on span "07:00-21:00 (14h)" at bounding box center [930, 221] width 76 height 13
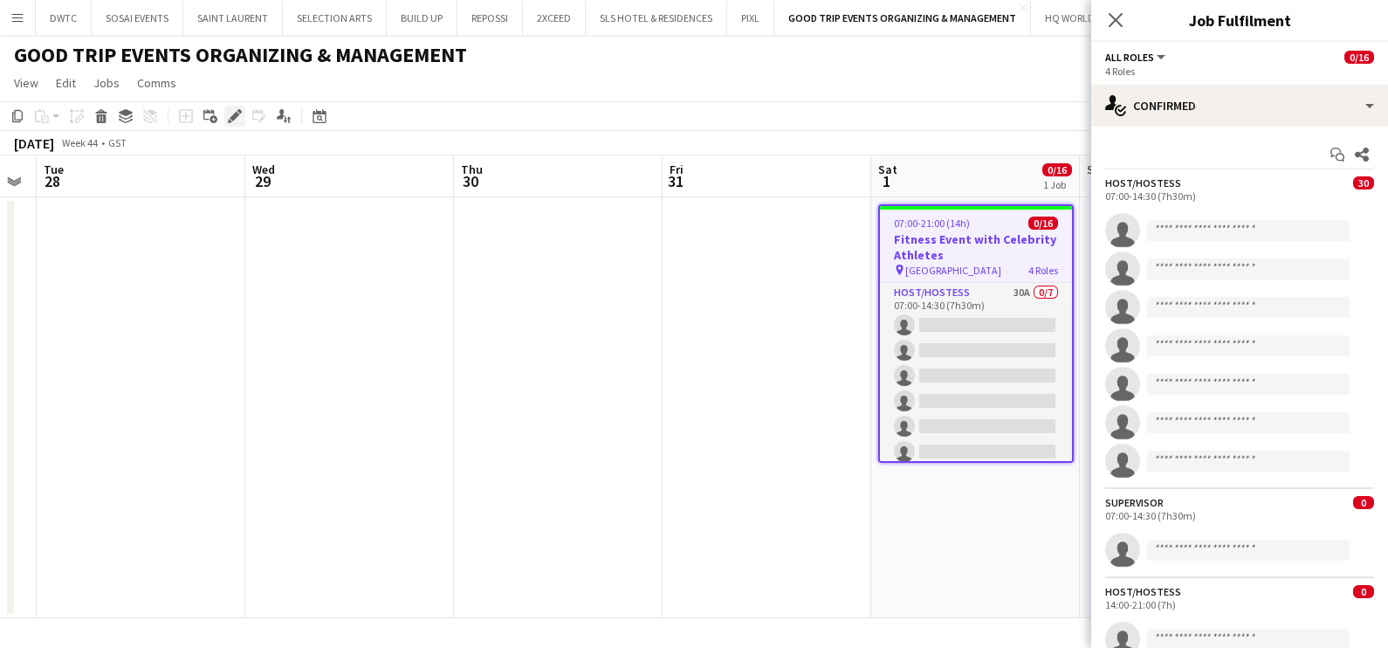
click at [230, 112] on icon "Edit" at bounding box center [235, 116] width 14 height 14
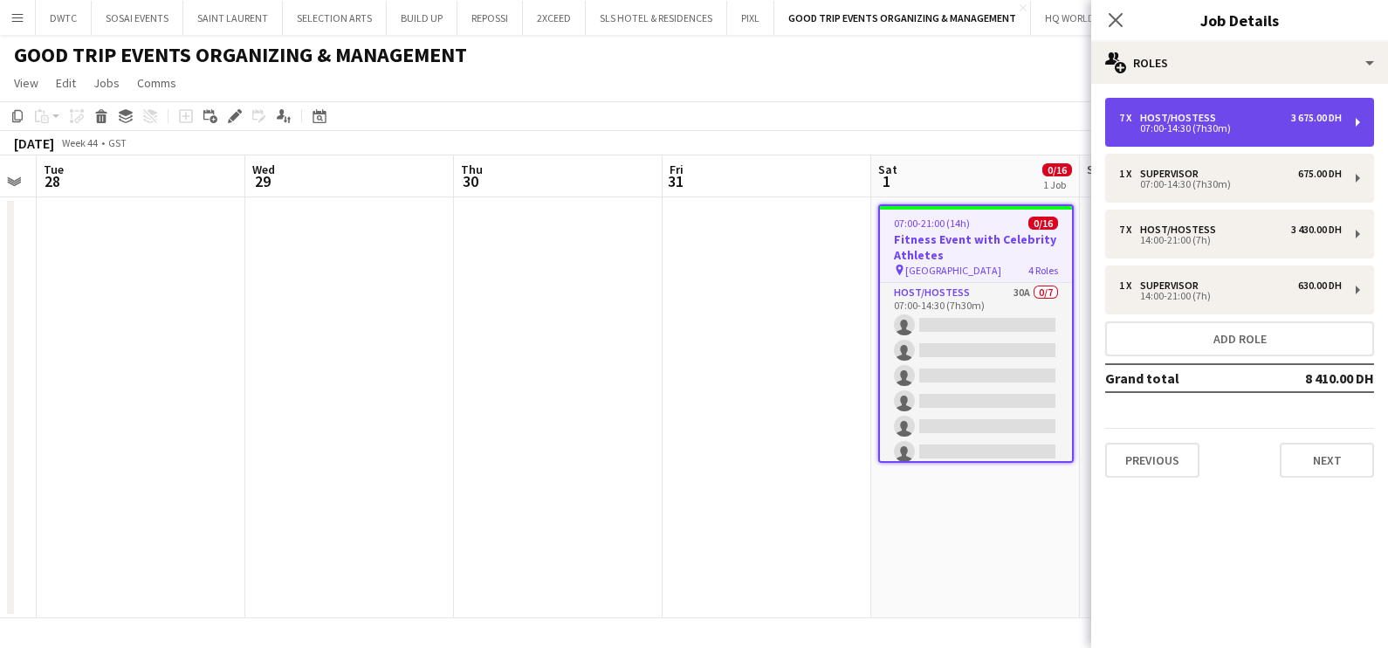
click at [1226, 127] on div "07:00-14:30 (7h30m)" at bounding box center [1230, 128] width 223 height 9
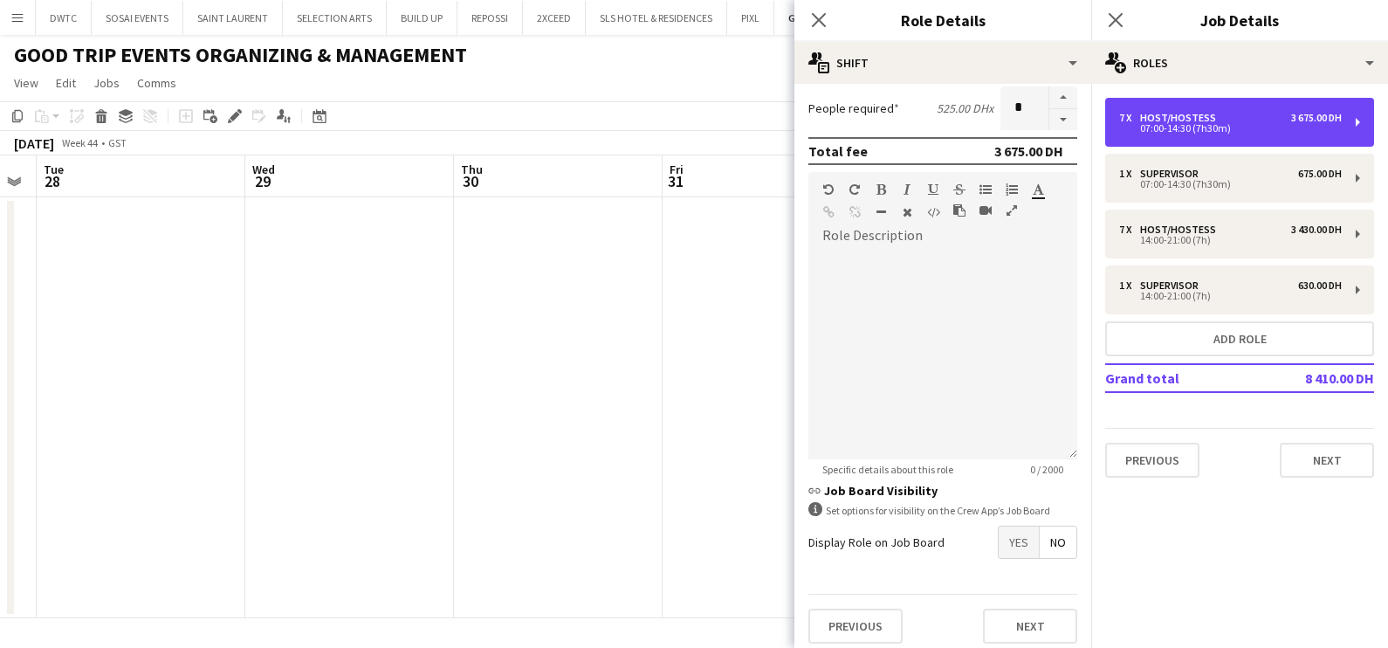
scroll to position [440, 0]
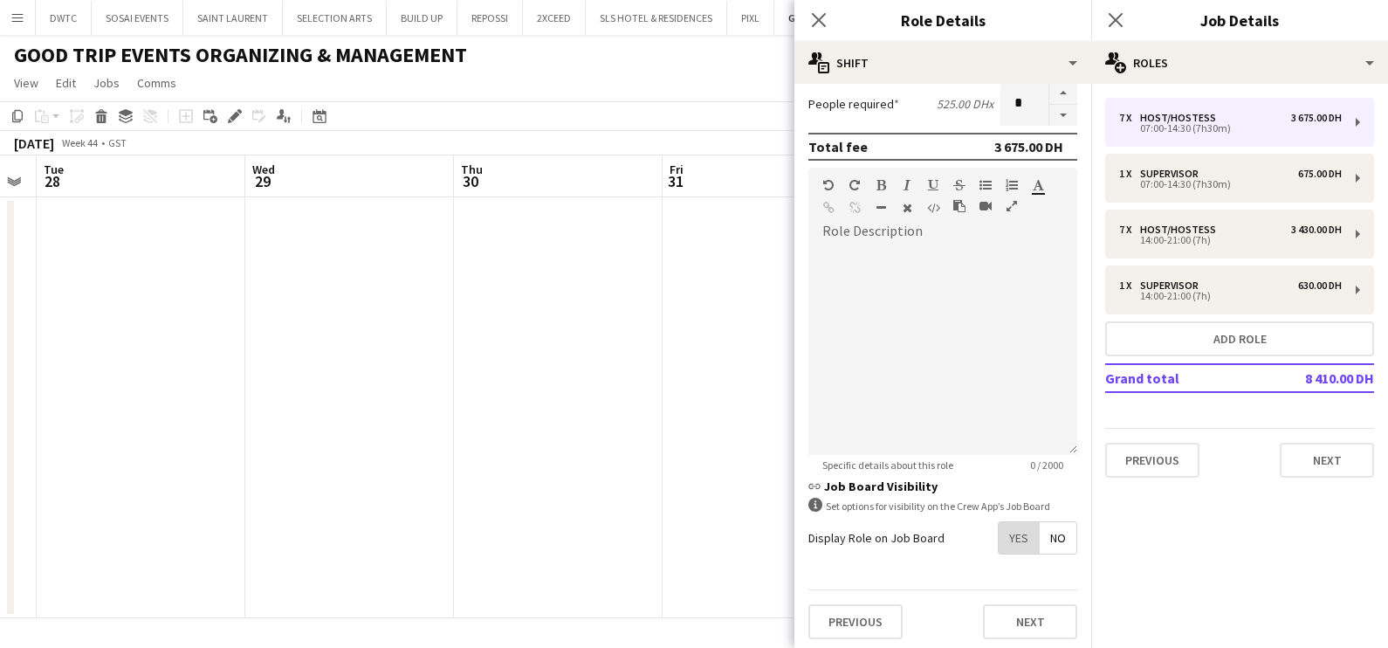
click at [1002, 534] on span "Yes" at bounding box center [1018, 537] width 40 height 31
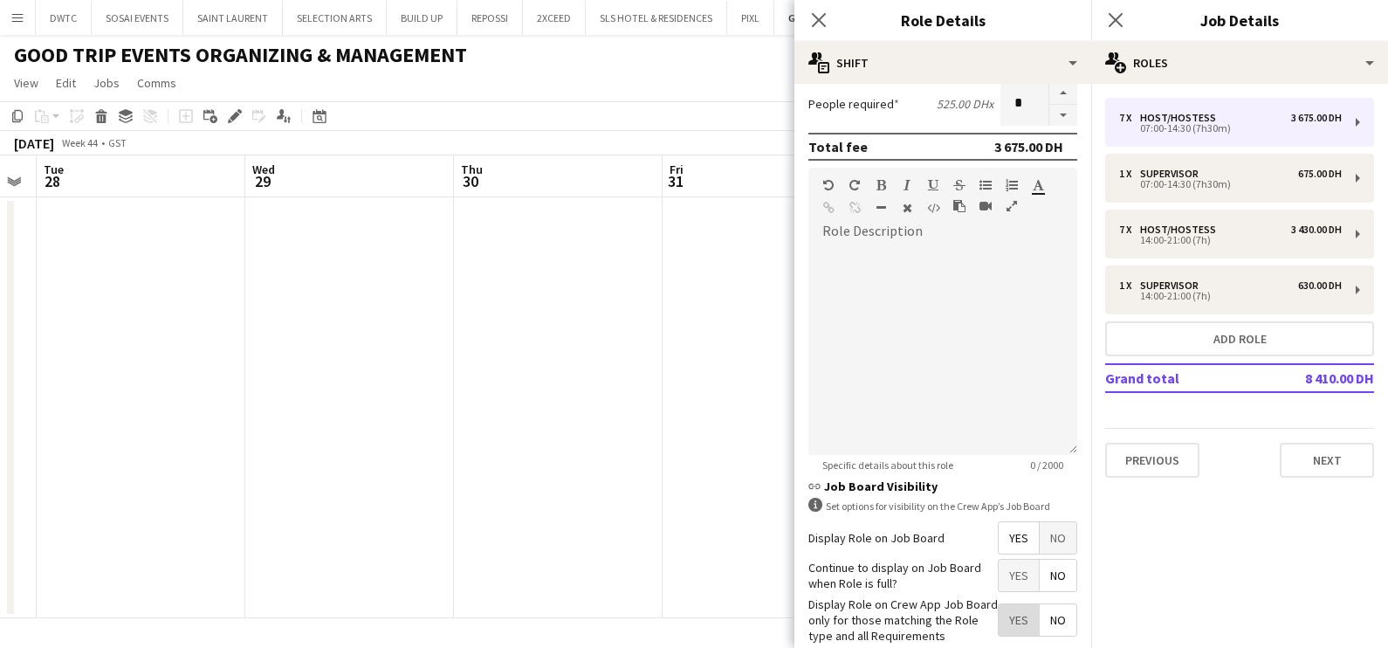
click at [1000, 616] on span "Yes" at bounding box center [1018, 619] width 40 height 31
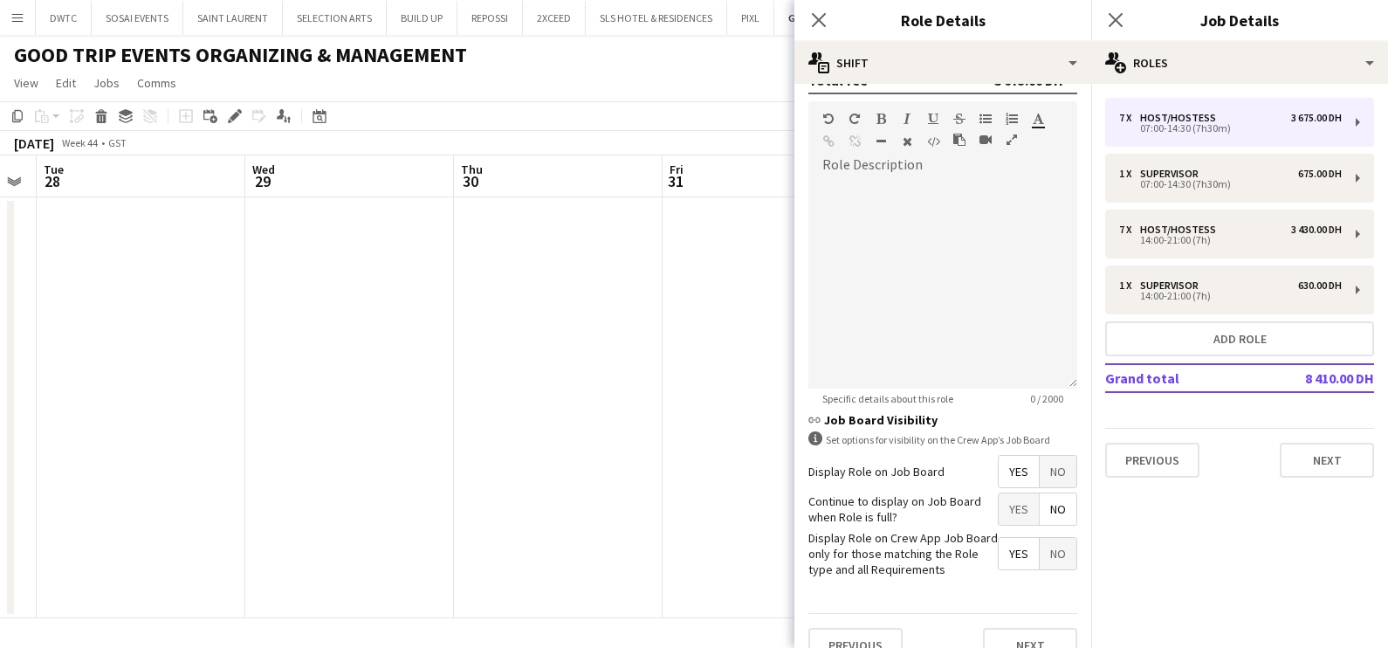
scroll to position [530, 0]
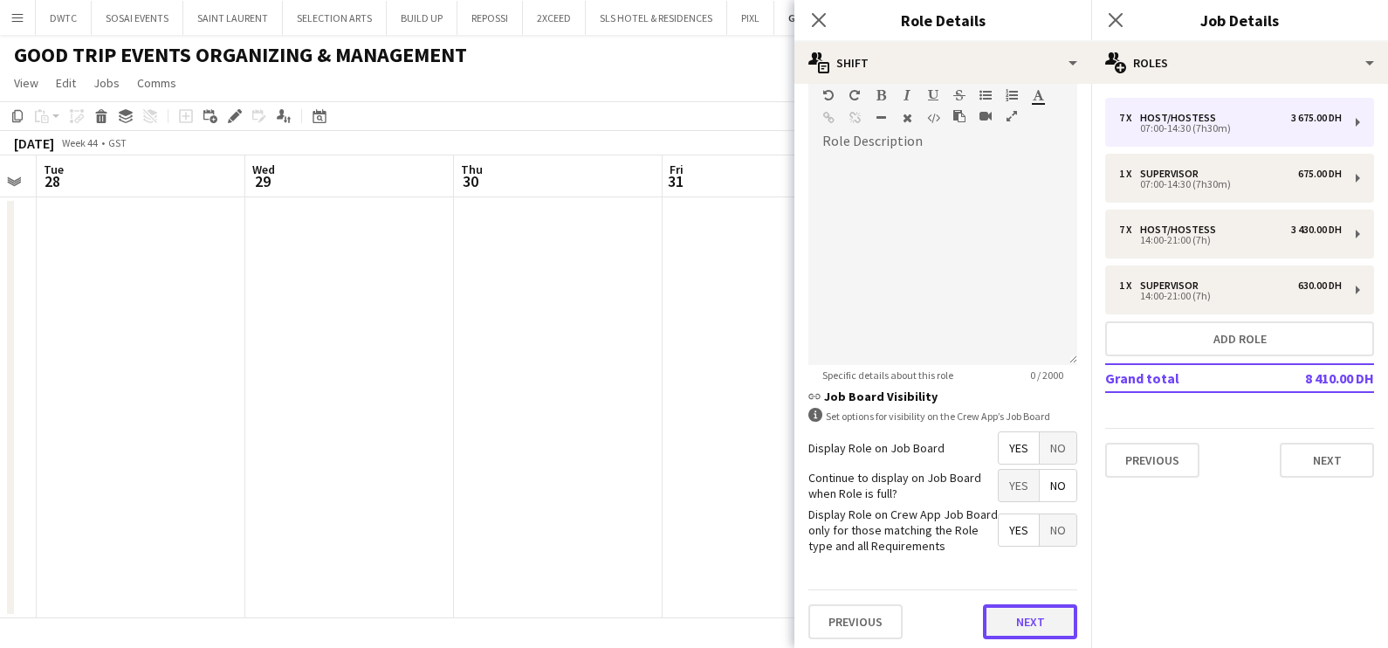
click at [1022, 621] on button "Next" at bounding box center [1030, 621] width 94 height 35
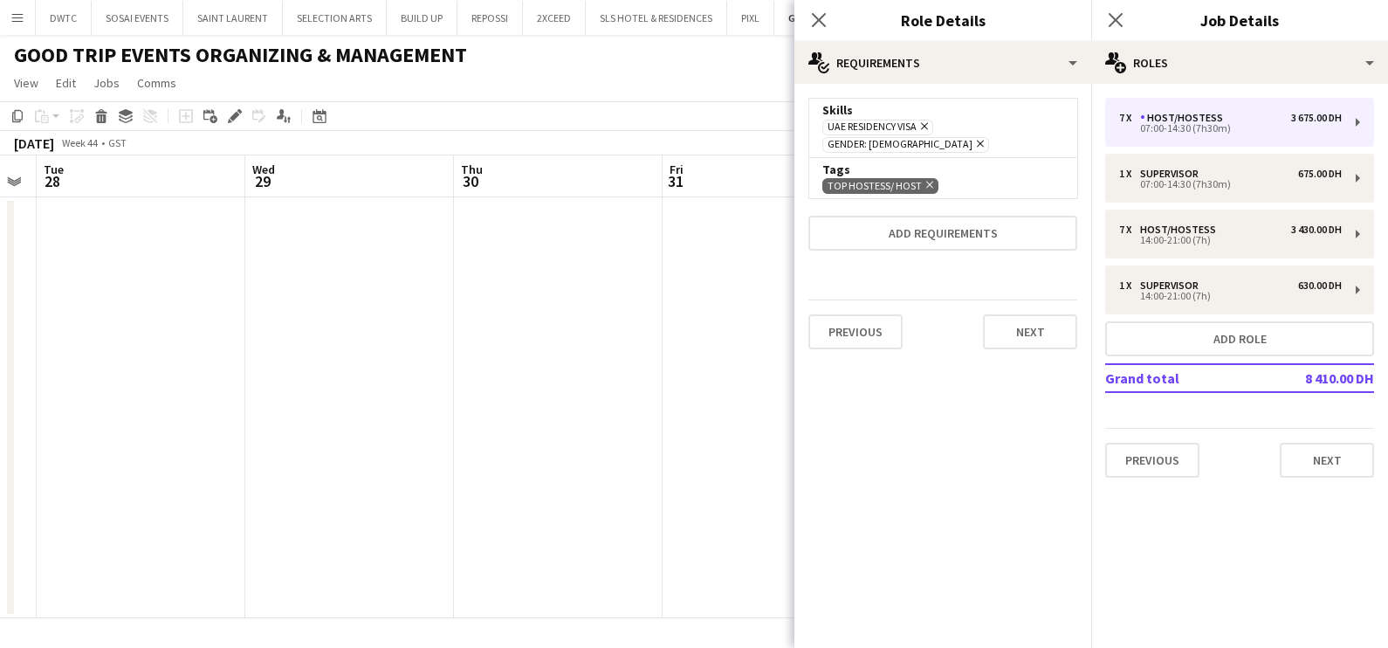
scroll to position [0, 0]
click at [681, 400] on app-date-cell at bounding box center [766, 407] width 209 height 421
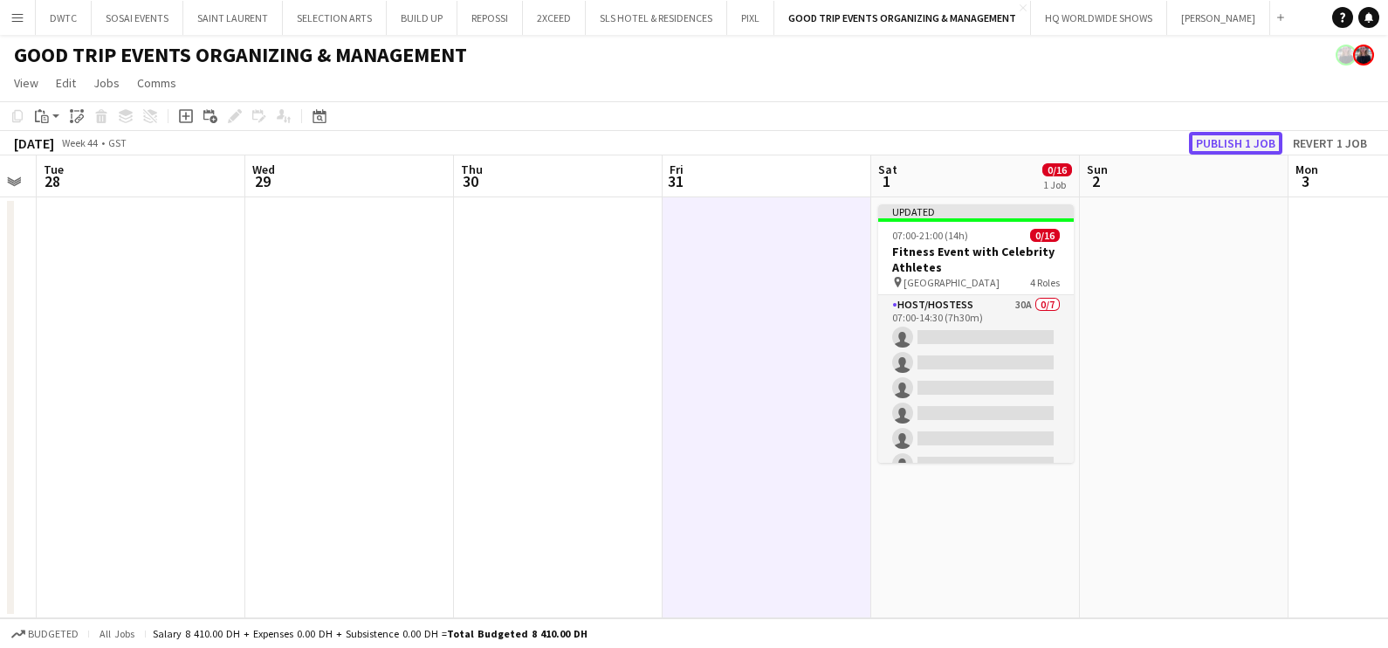
click at [1222, 132] on button "Publish 1 job" at bounding box center [1235, 143] width 93 height 23
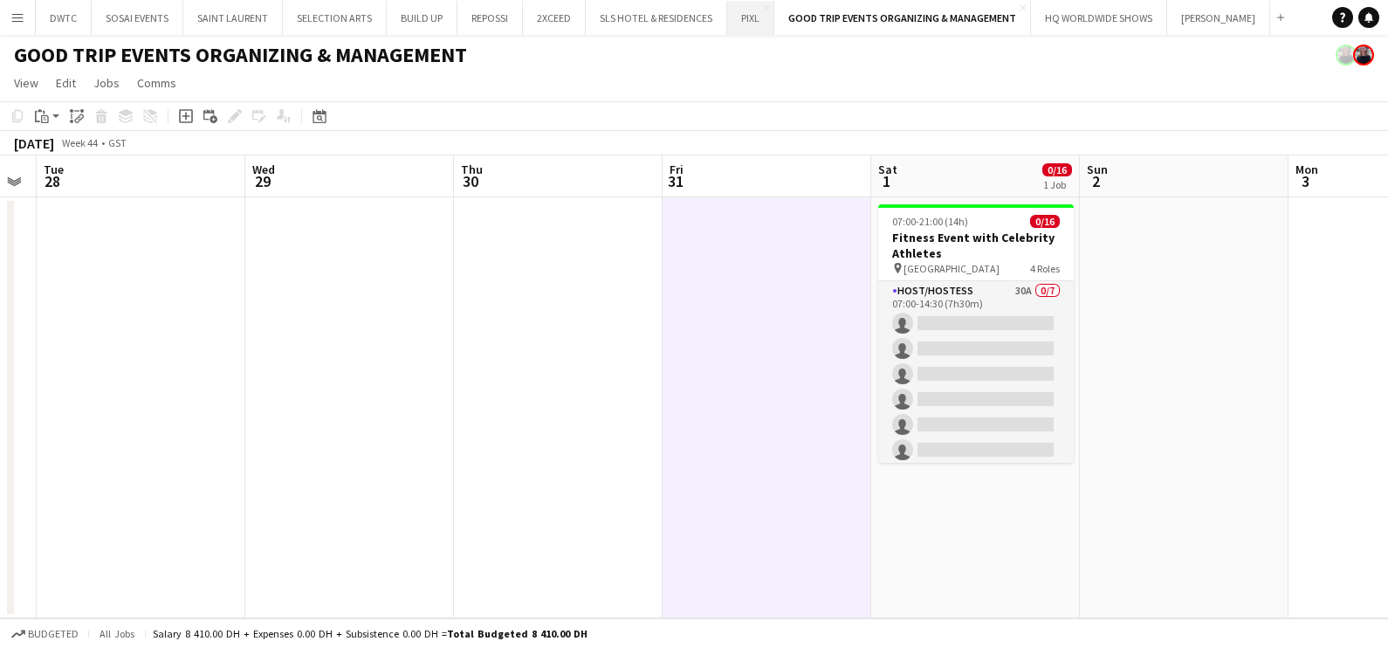
click at [745, 17] on button "PIXL Close" at bounding box center [750, 18] width 47 height 34
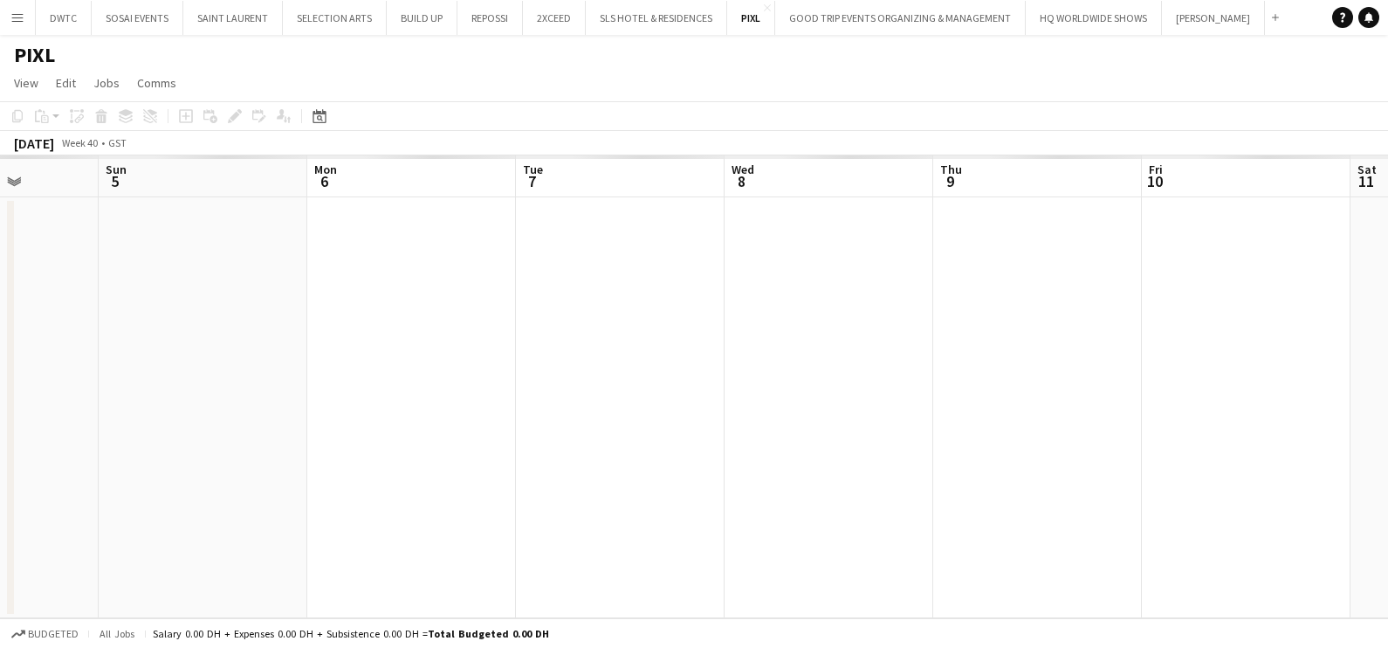
click at [154, 407] on app-calendar-viewport "Thu 2 Fri 3 Sat 4 Sun 5 Mon 6 Tue 7 Wed 8 Thu 9 Fri 10 Sat 11 Sun 12 Mon 13" at bounding box center [694, 386] width 1388 height 463
drag, startPoint x: 1219, startPoint y: 381, endPoint x: 348, endPoint y: 551, distance: 887.5
click at [348, 551] on app-calendar-viewport "Sat 4 Sun 5 Mon 6 Tue 7 Wed 8 Thu 9 Fri 10 Sat 11 Sun 12 Mon 13 Tue 14 Wed 15" at bounding box center [694, 386] width 1388 height 463
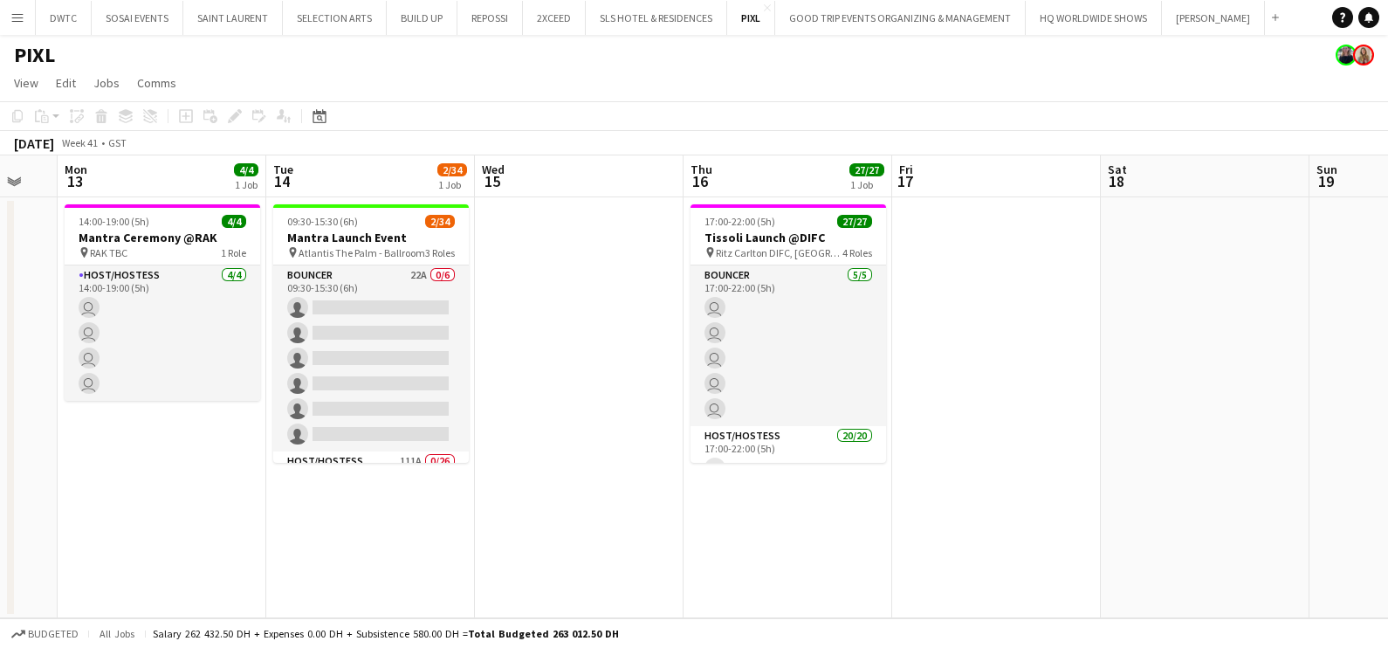
drag, startPoint x: 785, startPoint y: 450, endPoint x: 483, endPoint y: 489, distance: 304.4
click at [446, 497] on app-calendar-viewport "Fri 10 Sat 11 Sun 12 Mon 13 4/4 1 Job Tue 14 2/34 1 Job Wed 15 Thu 16 27/27 1 J…" at bounding box center [694, 386] width 1388 height 463
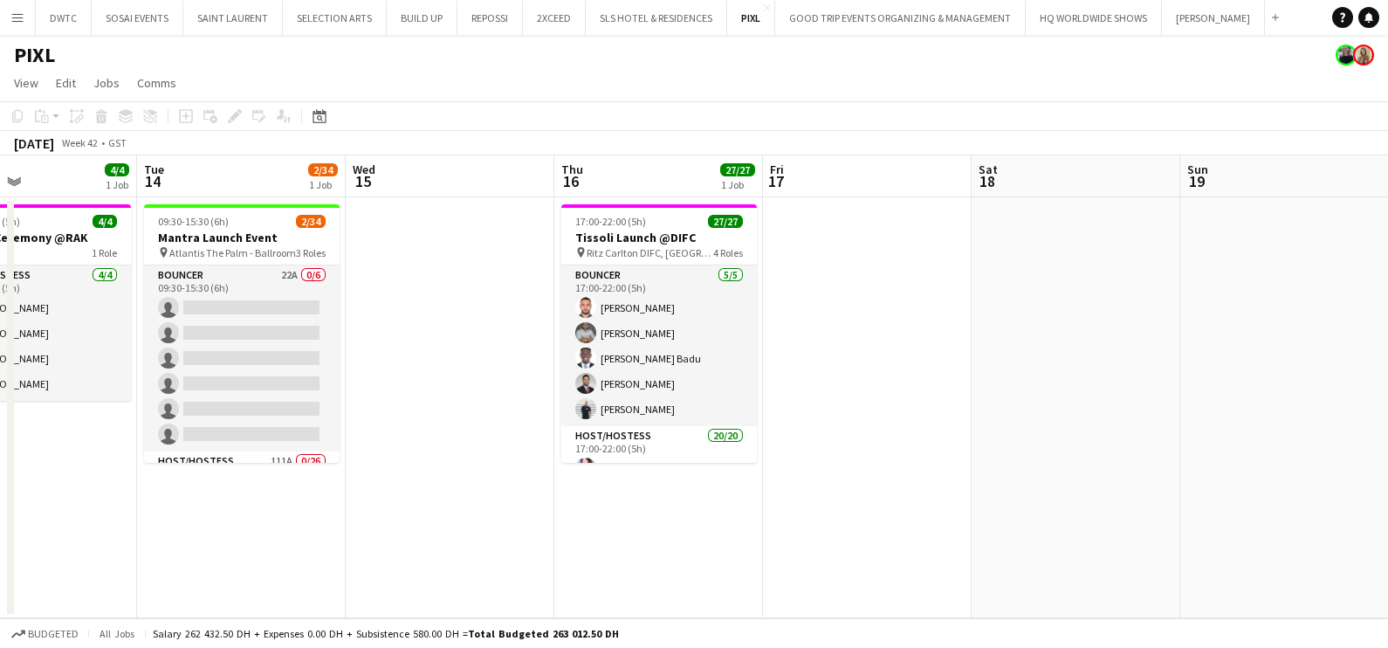
drag, startPoint x: 756, startPoint y: 436, endPoint x: 1062, endPoint y: 355, distance: 316.9
click at [1062, 355] on app-calendar-viewport "Sat 11 Sun 12 Mon 13 4/4 1 Job Tue 14 2/34 1 Job Wed 15 Thu 16 27/27 1 Job Fri …" at bounding box center [694, 386] width 1388 height 463
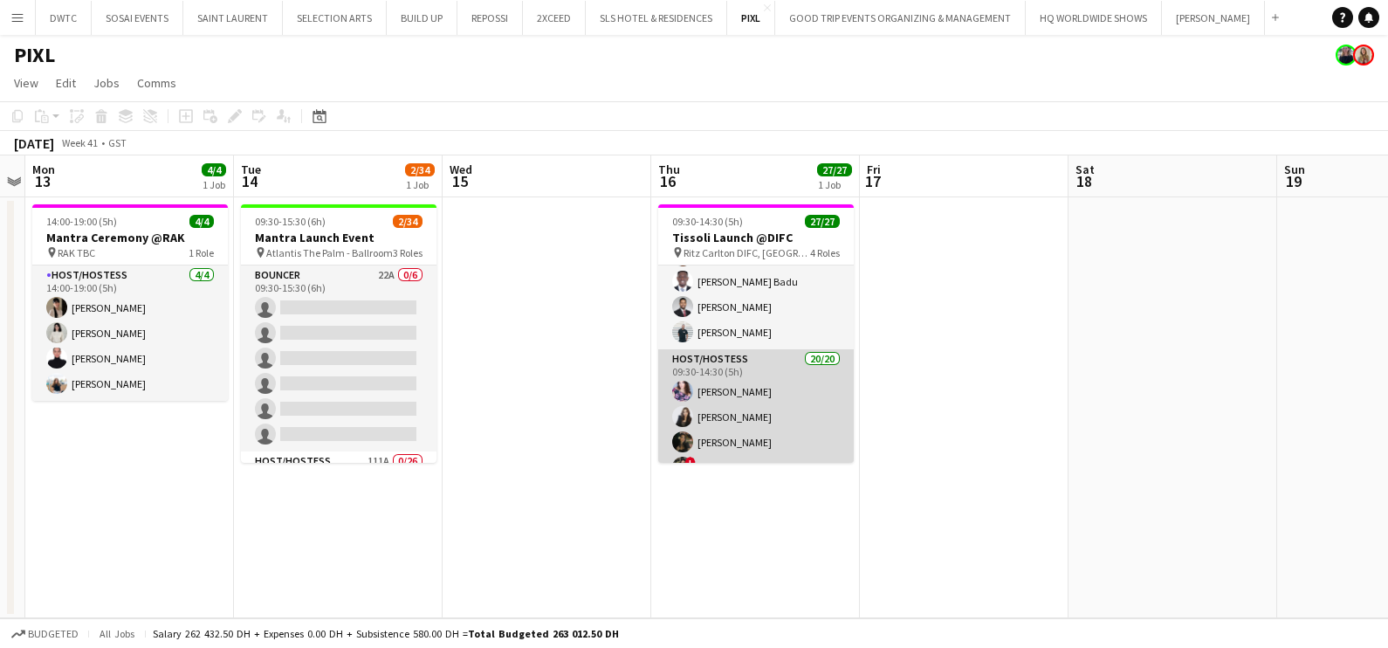
scroll to position [0, 0]
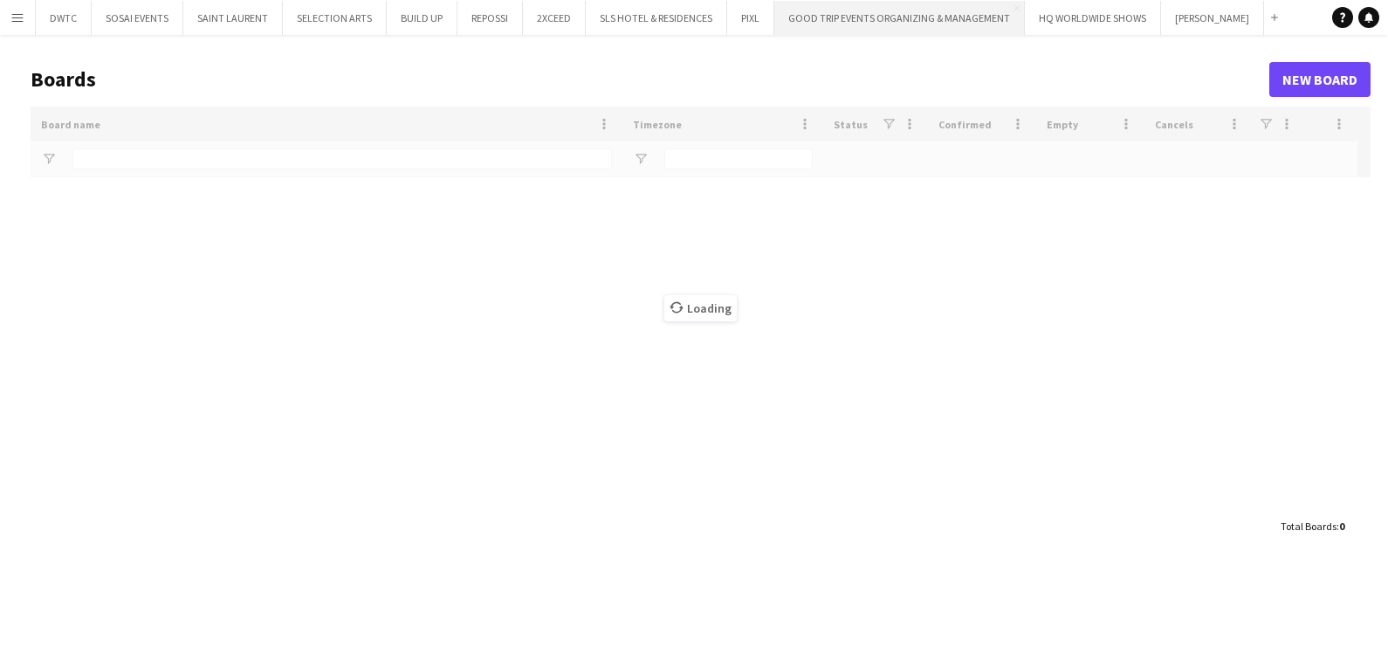
click at [934, 17] on button "GOOD TRIP EVENTS ORGANIZING & MANAGEMENT Close" at bounding box center [899, 18] width 250 height 34
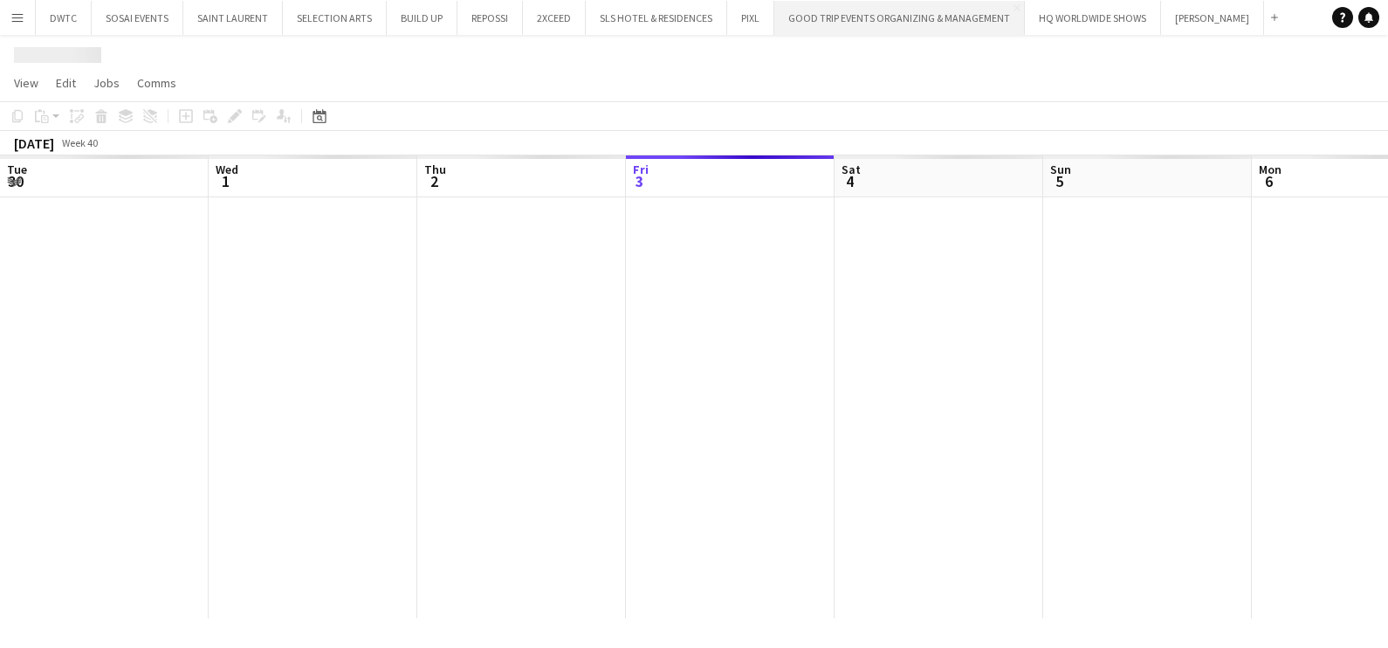
scroll to position [0, 417]
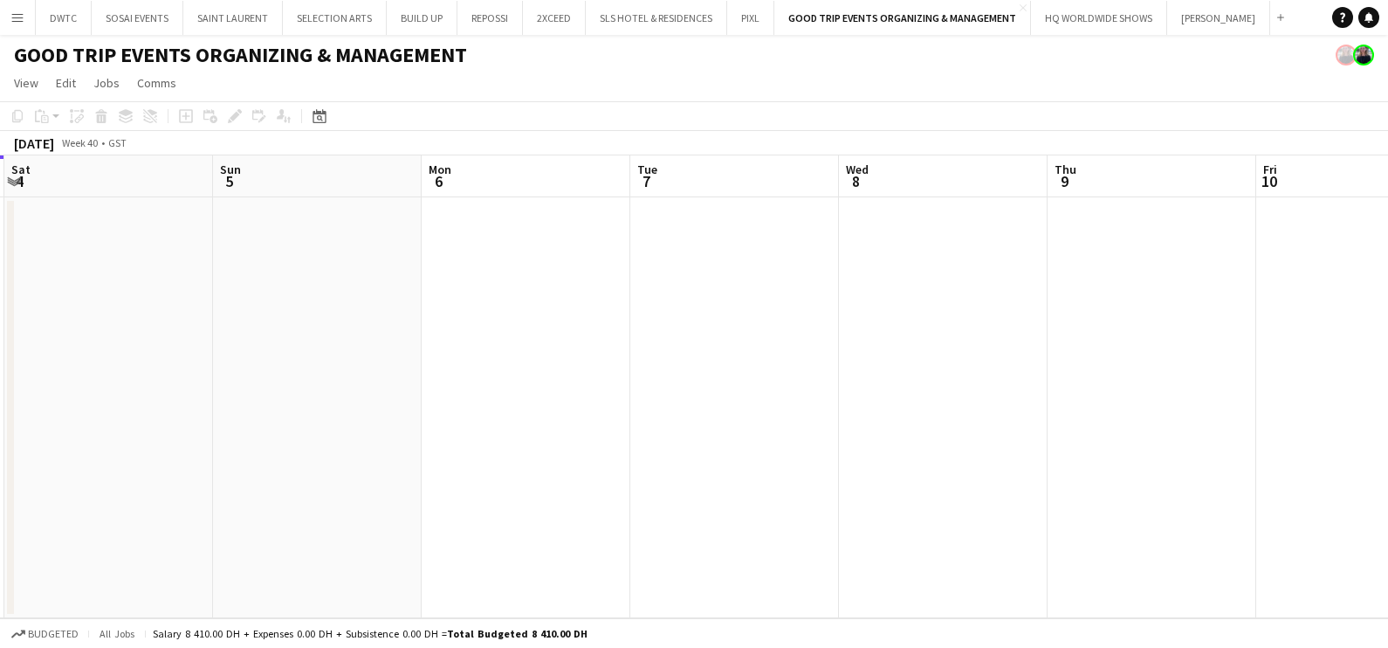
drag, startPoint x: 552, startPoint y: 486, endPoint x: 895, endPoint y: 453, distance: 343.7
click at [153, 638] on app-board "GOOD TRIP EVENTS ORGANIZING & MANAGEMENT View Day view expanded Day view collap…" at bounding box center [694, 341] width 1388 height 613
drag, startPoint x: 311, startPoint y: 633, endPoint x: -4, endPoint y: 703, distance: 322.9
click at [0, 647] on html "Menu Boards Boards Boards All jobs Status Workforce Workforce My Workforce Recr…" at bounding box center [694, 324] width 1388 height 648
drag, startPoint x: 908, startPoint y: 437, endPoint x: 408, endPoint y: 567, distance: 516.7
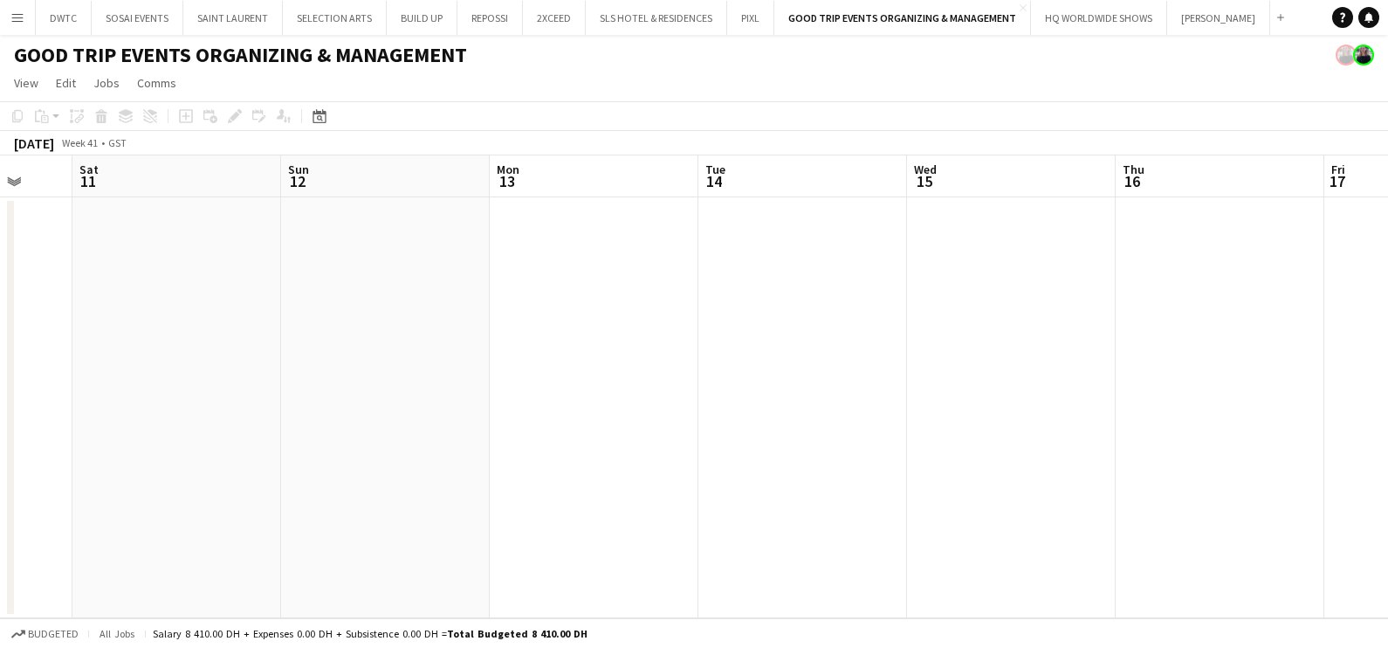
click at [406, 567] on app-calendar-viewport "Wed 8 Thu 9 Fri 10 Sat 11 Sun 12 Mon 13 Tue 14 Wed 15 Thu 16 Fri 17 Sat 18 Sun …" at bounding box center [694, 386] width 1388 height 463
drag, startPoint x: 484, startPoint y: 532, endPoint x: 559, endPoint y: 528, distance: 74.3
click at [456, 545] on app-calendar-viewport "Wed 8 Thu 9 Fri 10 Sat 11 Sun 12 Mon 13 Tue 14 Wed 15 Thu 16 Fri 17 Sat 18 Sun …" at bounding box center [694, 386] width 1388 height 463
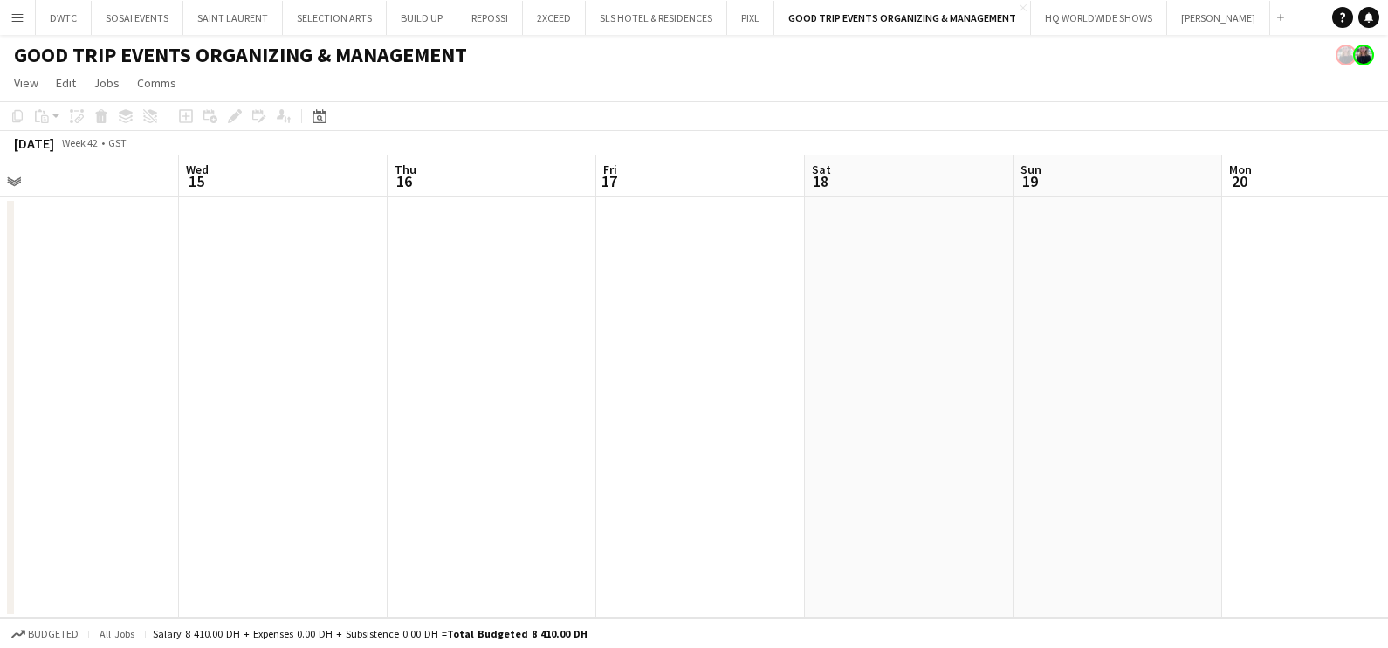
drag, startPoint x: 545, startPoint y: 538, endPoint x: 530, endPoint y: 563, distance: 29.8
click at [284, 647] on html "Menu Boards Boards Boards All jobs Status Workforce Workforce My Workforce Recr…" at bounding box center [694, 324] width 1388 height 648
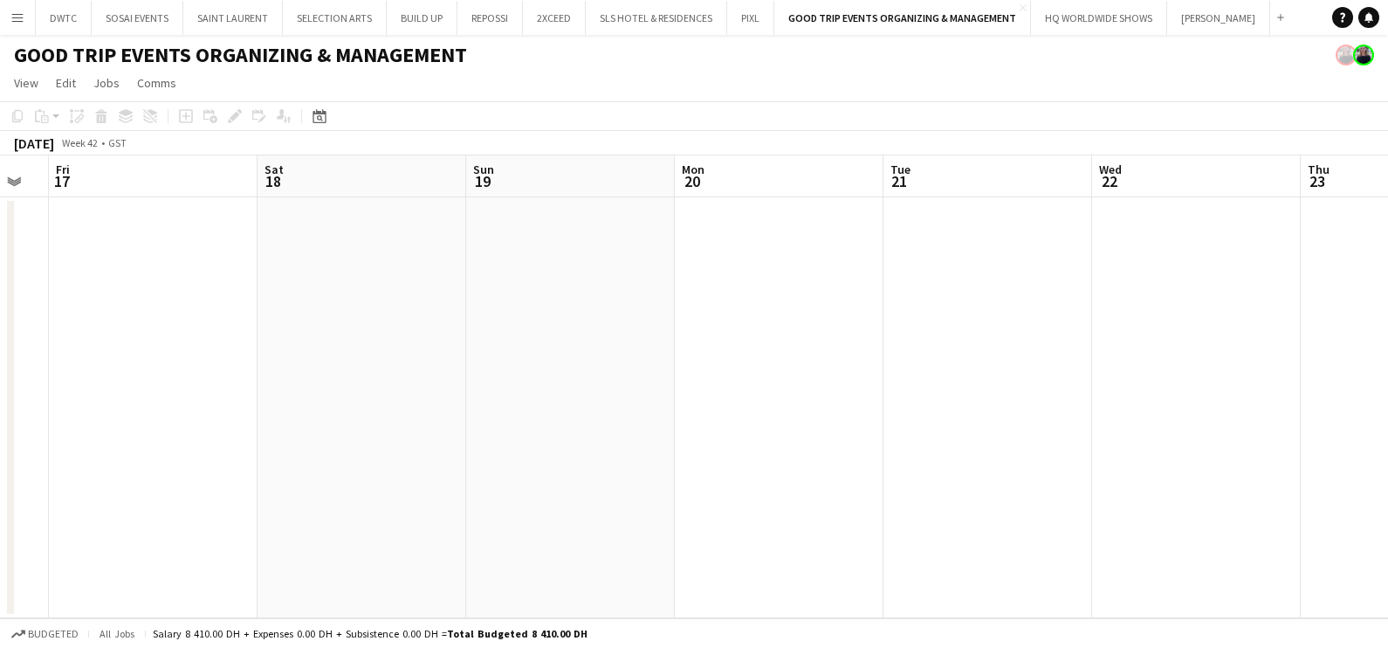
click at [473, 578] on app-calendar-viewport "Tue 14 Wed 15 Thu 16 Fri 17 Sat 18 Sun 19 Mon 20 Tue 21 Wed 22 Thu 23 Fri 24 Sa…" at bounding box center [694, 386] width 1388 height 463
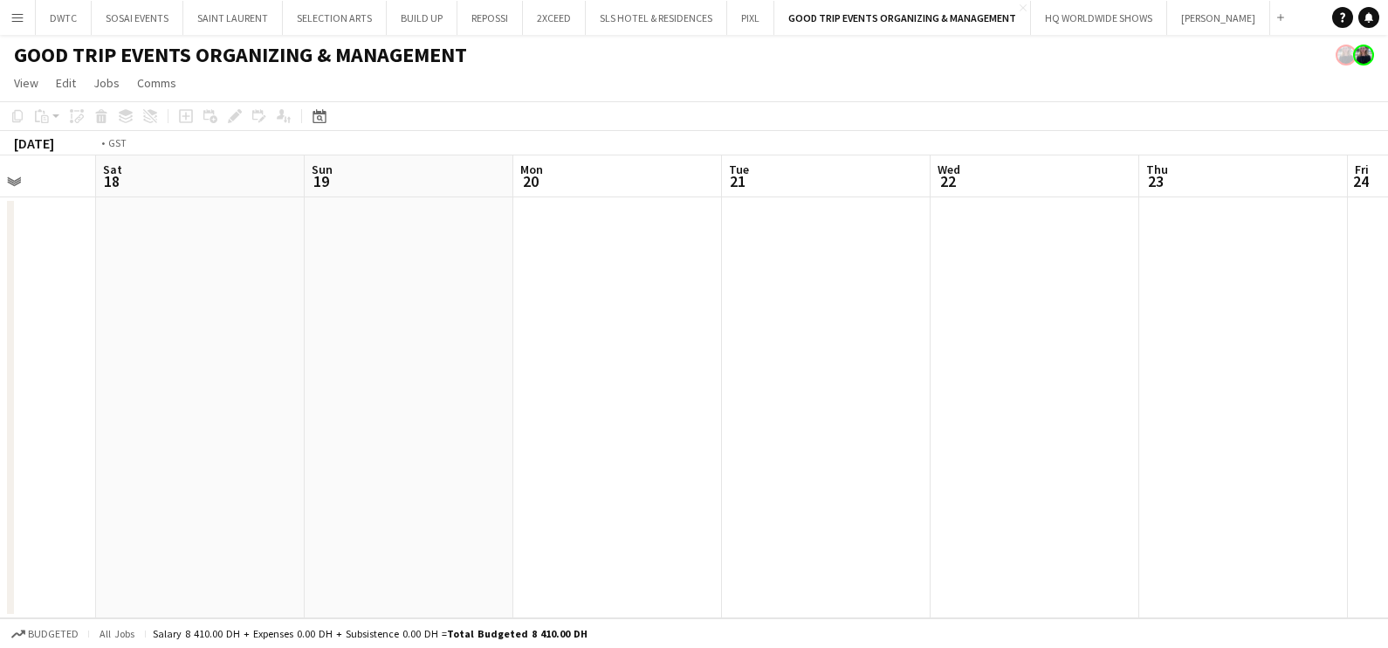
drag, startPoint x: 1012, startPoint y: 398, endPoint x: 1174, endPoint y: 337, distance: 173.5
click at [671, 501] on app-calendar-viewport "Wed 15 Thu 16 Fri 17 Sat 18 Sun 19 Mon 20 Tue 21 Wed 22 Thu 23 Fri 24 Sat 25 Su…" at bounding box center [694, 386] width 1388 height 463
drag, startPoint x: 788, startPoint y: 457, endPoint x: 525, endPoint y: 526, distance: 271.6
click at [525, 526] on app-calendar-viewport "Fri 17 Sat 18 Sun 19 Mon 20 Tue 21 Wed 22 Thu 23 Fri 24 Sat 25 Sun 26 Mon 27 Tu…" at bounding box center [694, 386] width 1388 height 463
drag, startPoint x: 1074, startPoint y: 363, endPoint x: 392, endPoint y: 593, distance: 719.5
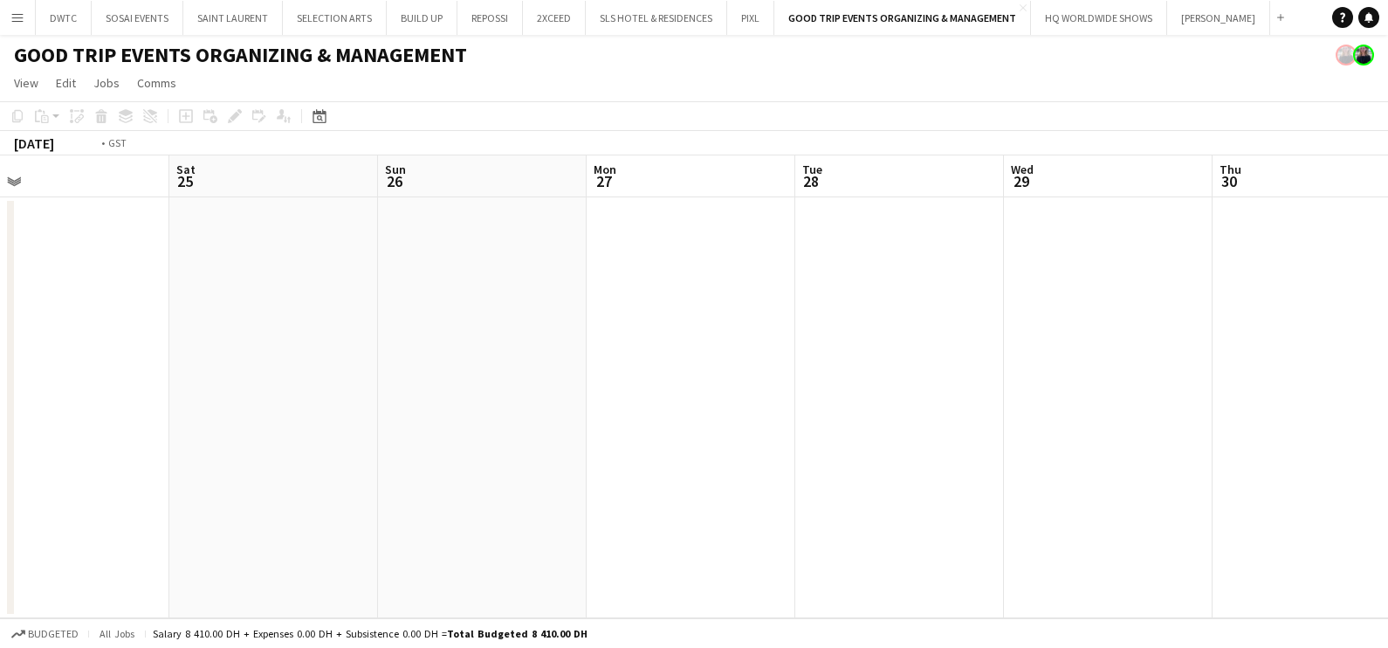
click at [389, 593] on app-calendar-viewport "Tue 21 Wed 22 Thu 23 Fri 24 Sat 25 Sun 26 Mon 27 Tue 28 Wed 29 Thu 30 Fri 31 Sa…" at bounding box center [694, 386] width 1388 height 463
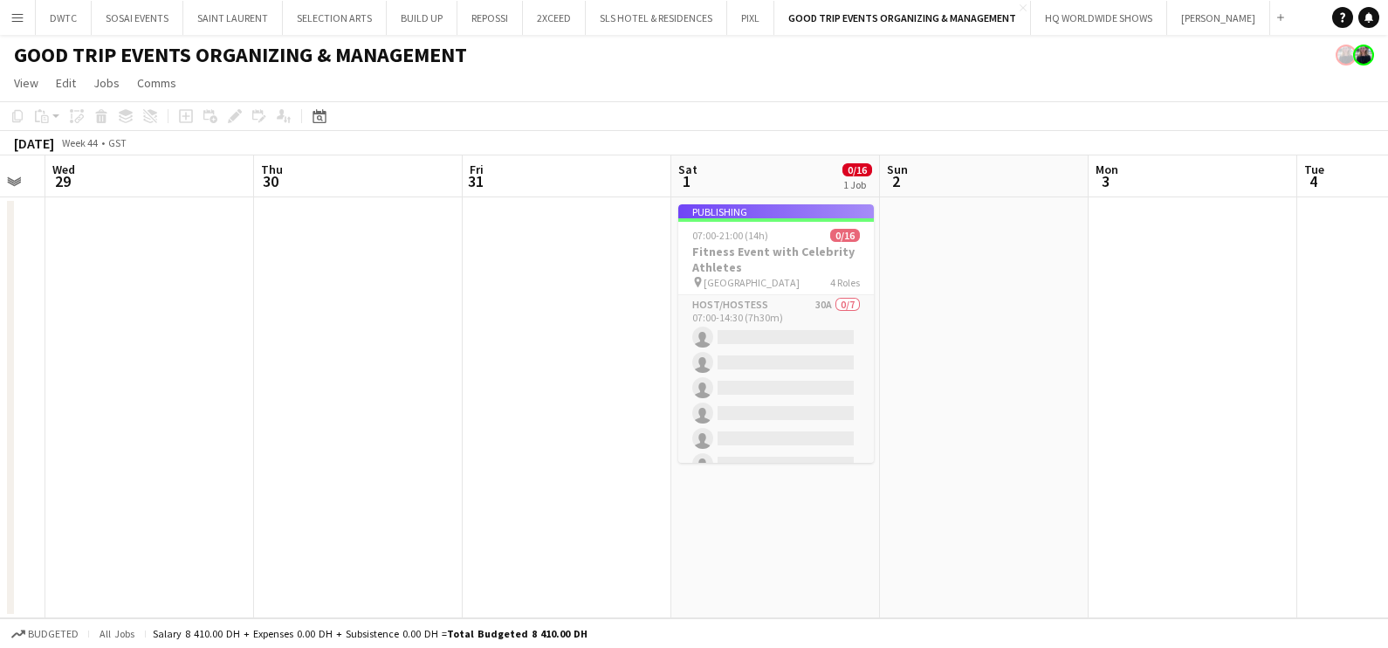
scroll to position [0, 720]
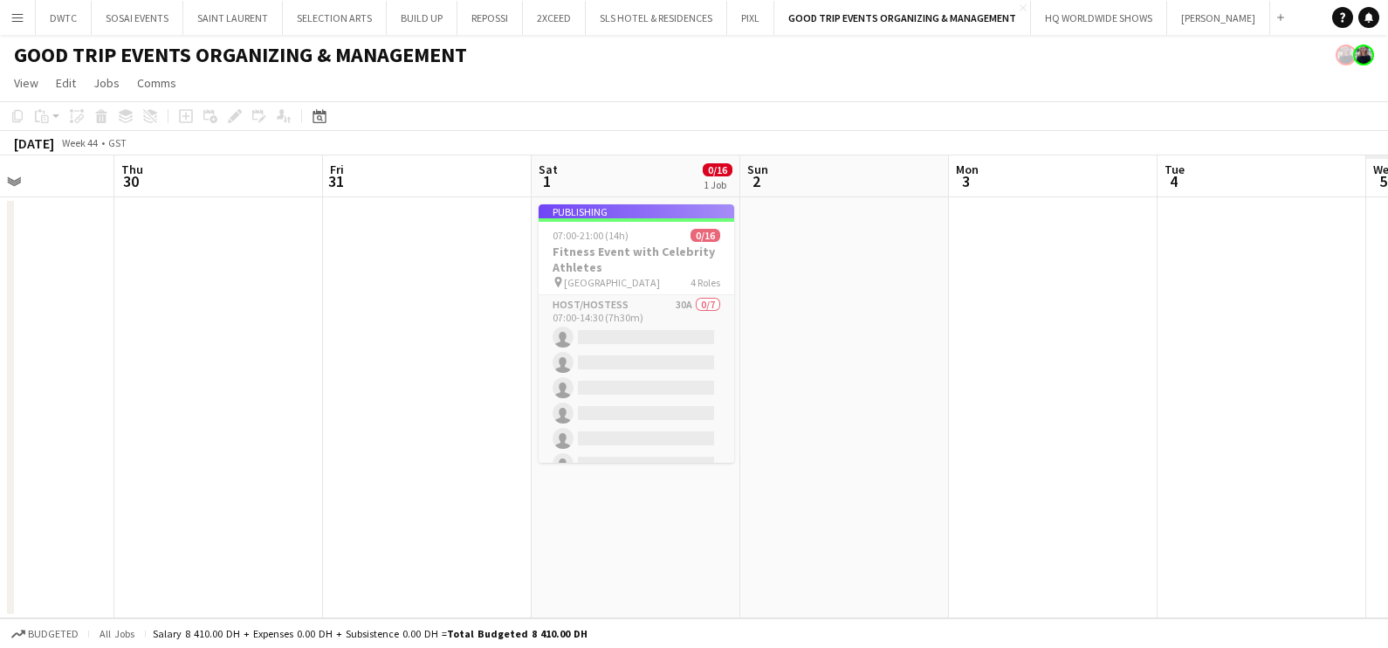
drag, startPoint x: 713, startPoint y: 539, endPoint x: 634, endPoint y: 557, distance: 81.5
click at [634, 557] on app-calendar-viewport "Sun 26 Mon 27 Tue 28 Wed 29 Thu 30 Fri 31 Sat 1 0/16 1 Job Sun 2 Mon 3 Tue 4 We…" at bounding box center [694, 386] width 1388 height 463
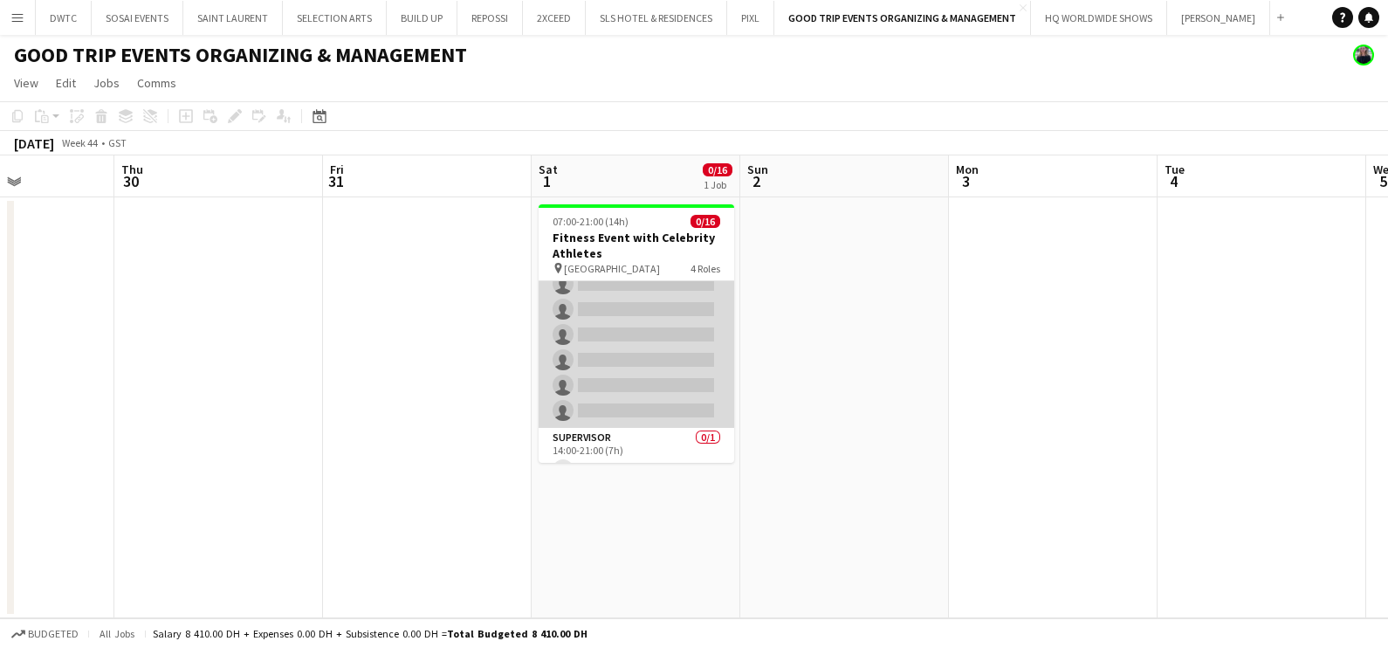
scroll to position [359, 0]
